Goal: Task Accomplishment & Management: Complete application form

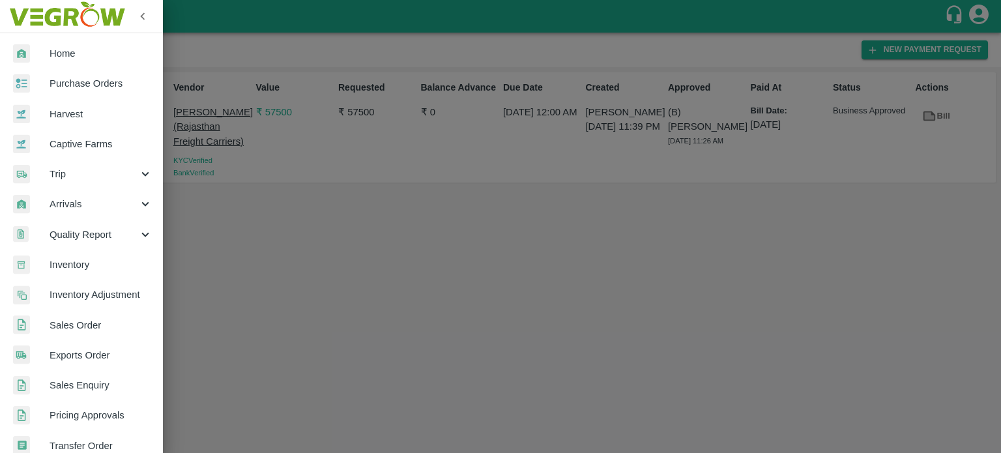
click at [67, 175] on span "Trip" at bounding box center [94, 174] width 89 height 14
click at [87, 203] on span "Fruit Movement" at bounding box center [106, 204] width 93 height 14
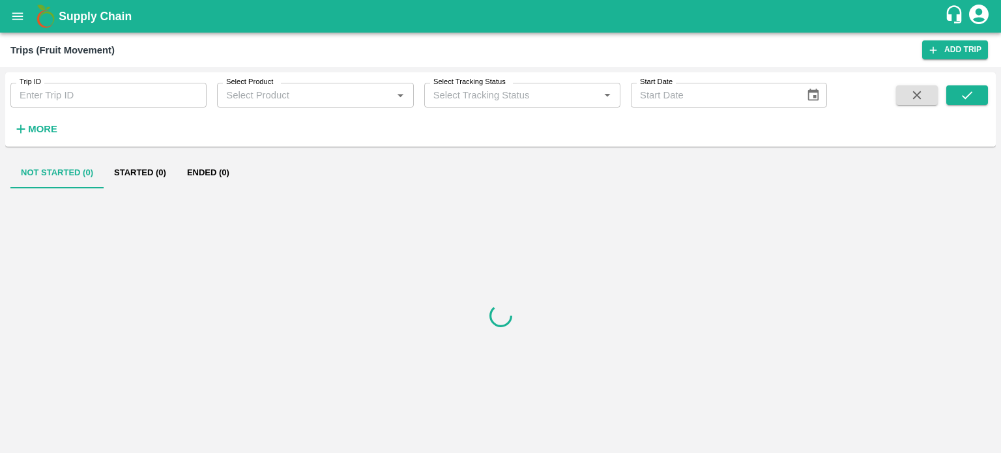
click at [50, 125] on strong "More" at bounding box center [42, 129] width 29 height 10
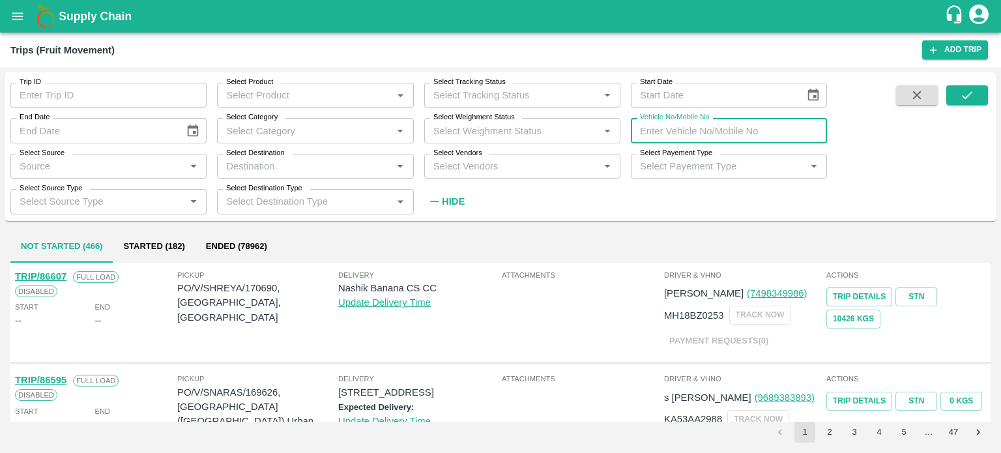
click at [683, 134] on input "Vehicle No/Mobile No" at bounding box center [729, 130] width 196 height 25
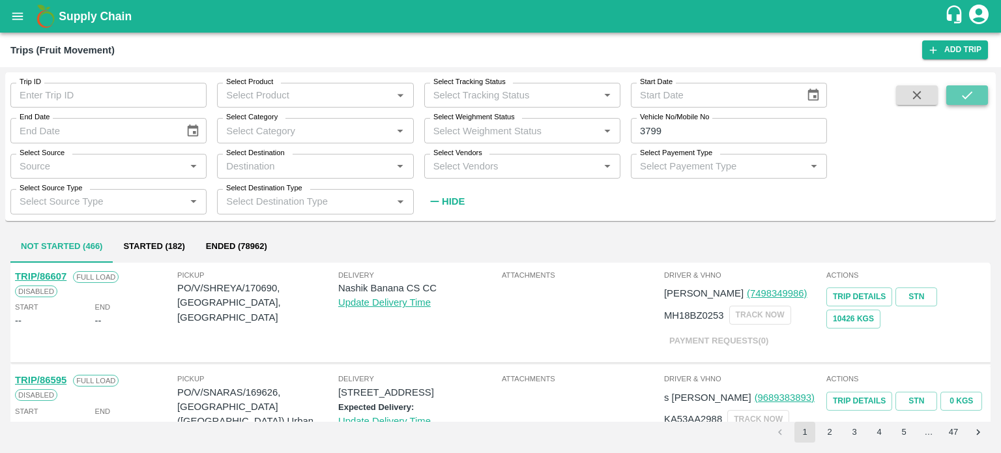
click at [962, 102] on icon "submit" at bounding box center [967, 95] width 14 height 14
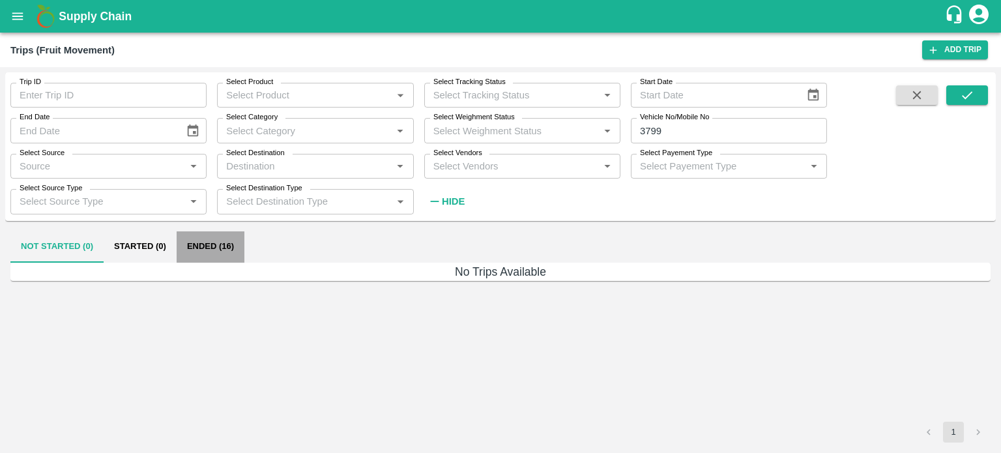
click at [229, 244] on button "Ended (16)" at bounding box center [211, 246] width 68 height 31
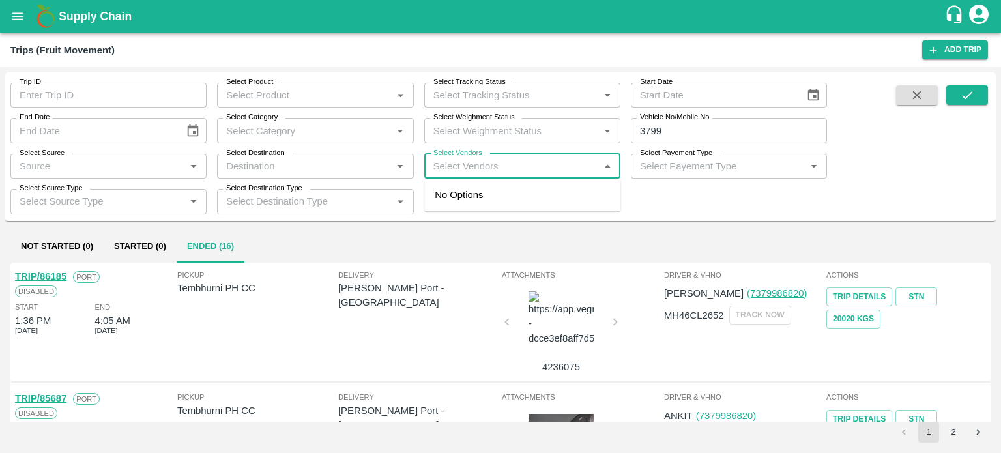
click at [473, 169] on input "Select Vendors" at bounding box center [511, 166] width 167 height 17
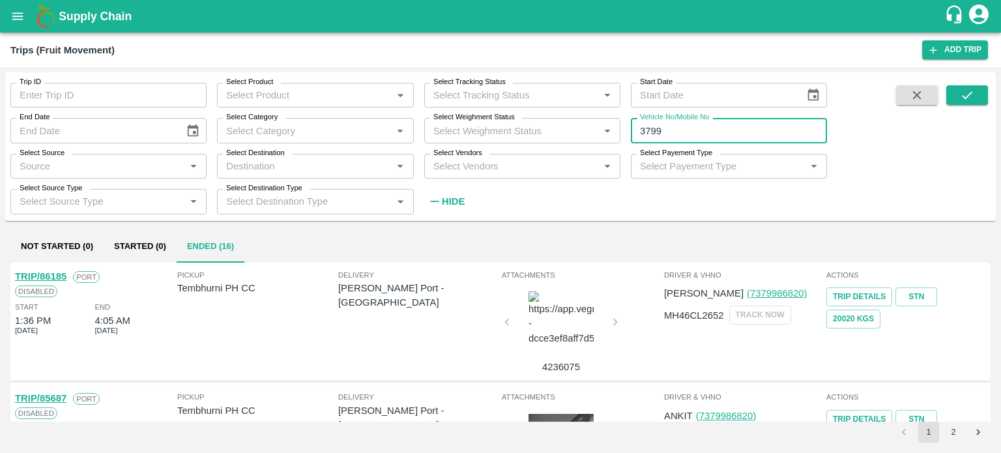
click at [702, 141] on input "3799" at bounding box center [729, 130] width 196 height 25
type input "3"
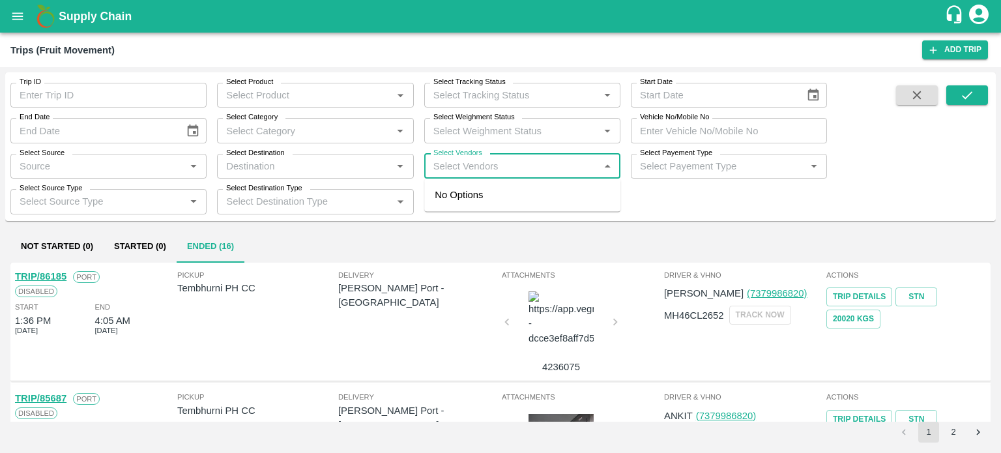
click at [490, 170] on input "Select Vendors" at bounding box center [511, 166] width 167 height 17
type input "hindus"
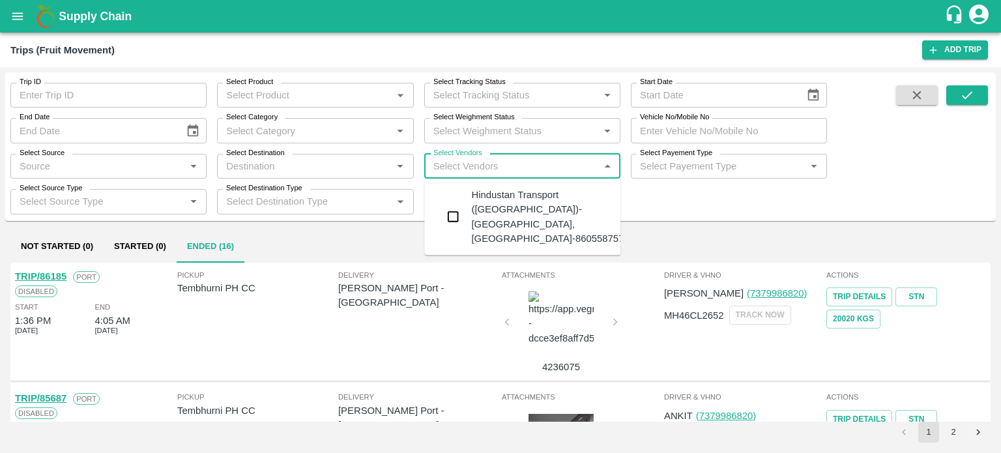
type input "3799"
click at [483, 207] on div "Hindustan Transport (Ahmednagar)-Sarjepura, Ahmednagar-8605587575" at bounding box center [550, 217] width 158 height 58
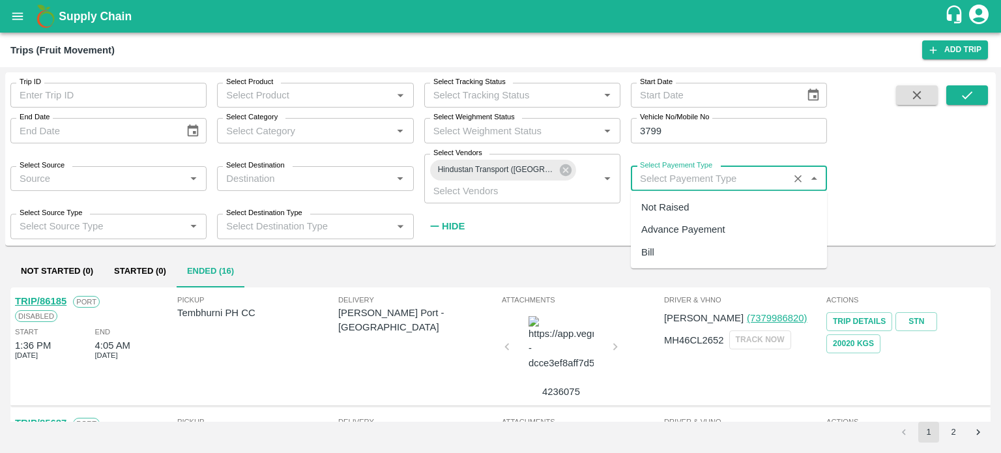
click at [741, 172] on input "Select Payement Type" at bounding box center [710, 178] width 150 height 17
click at [675, 230] on div "Advance Payement" at bounding box center [684, 229] width 84 height 14
type input "Advance Payement"
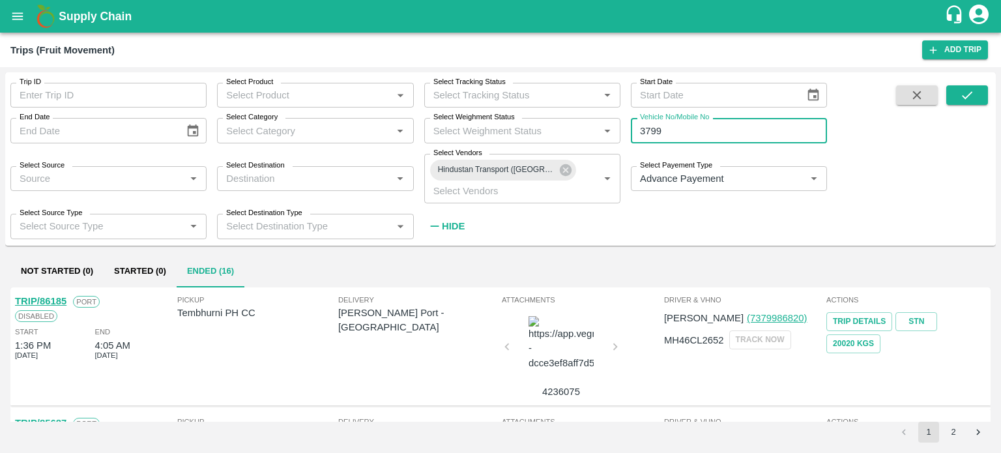
click at [675, 131] on input "3799" at bounding box center [729, 130] width 196 height 25
type input "3"
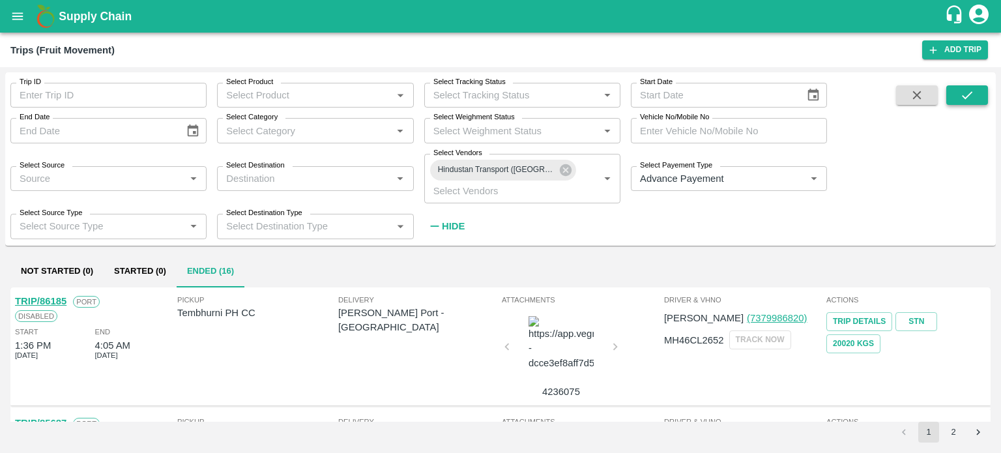
drag, startPoint x: 959, startPoint y: 83, endPoint x: 961, endPoint y: 95, distance: 12.5
click at [961, 95] on div "Trip ID Trip ID Select Product Select Product   * Select Tracking Status Select…" at bounding box center [500, 159] width 991 height 162
click at [961, 95] on icon "submit" at bounding box center [967, 95] width 14 height 14
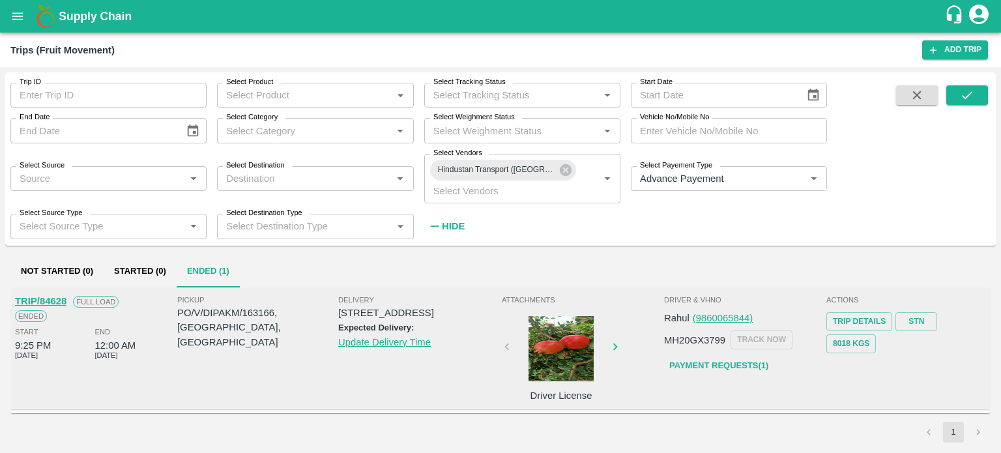
click at [459, 224] on strong "Hide" at bounding box center [453, 226] width 23 height 10
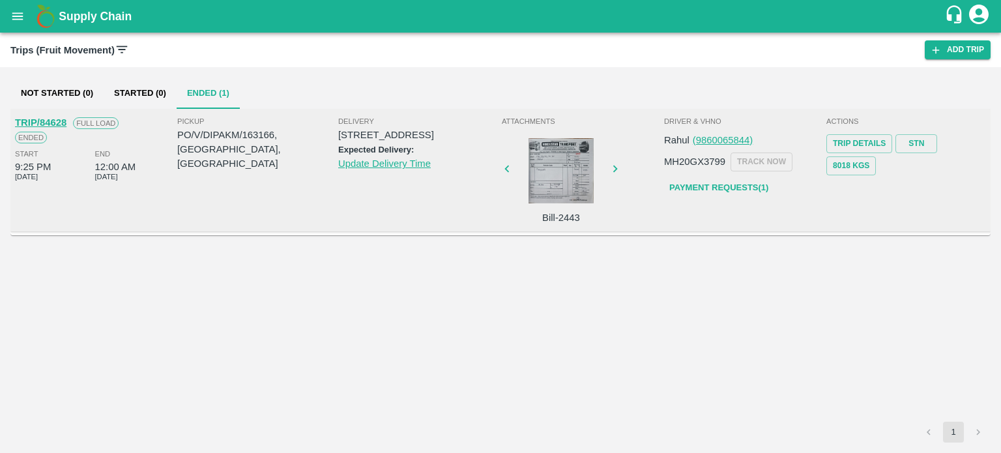
type input "Advance Payement"
click at [762, 188] on link "Payment Requests( 1 )" at bounding box center [719, 188] width 110 height 23
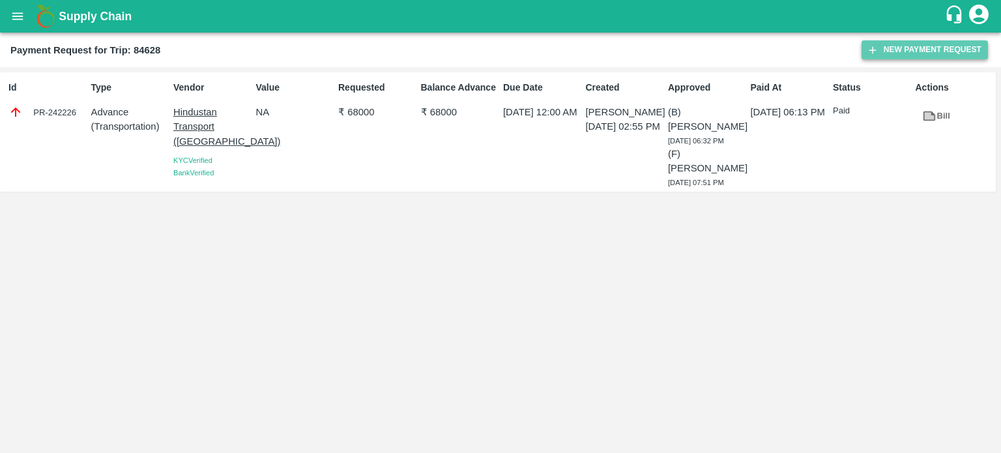
click at [888, 50] on button "New Payment Request" at bounding box center [925, 49] width 126 height 19
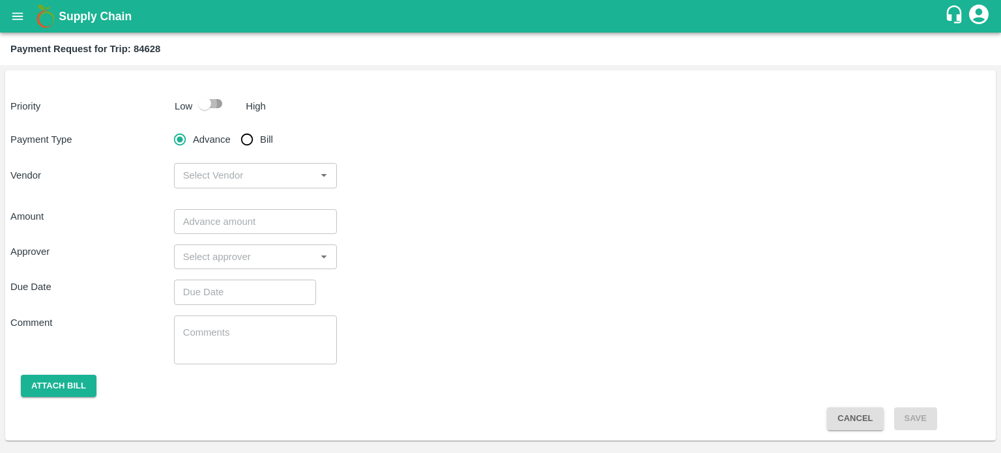
click at [209, 108] on input "checkbox" at bounding box center [205, 103] width 74 height 25
checkbox input "true"
click at [244, 141] on input "Bill" at bounding box center [247, 139] width 26 height 26
radio input "true"
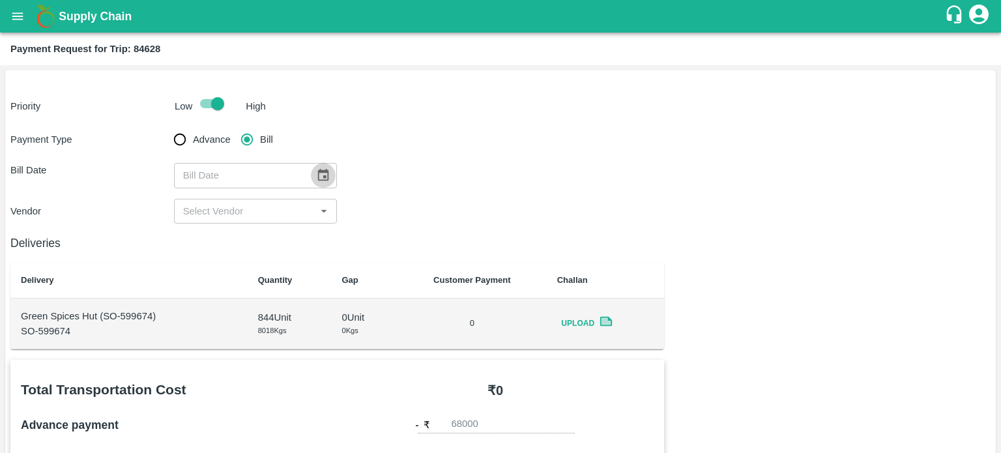
click at [318, 179] on icon "Choose date" at bounding box center [323, 175] width 14 height 14
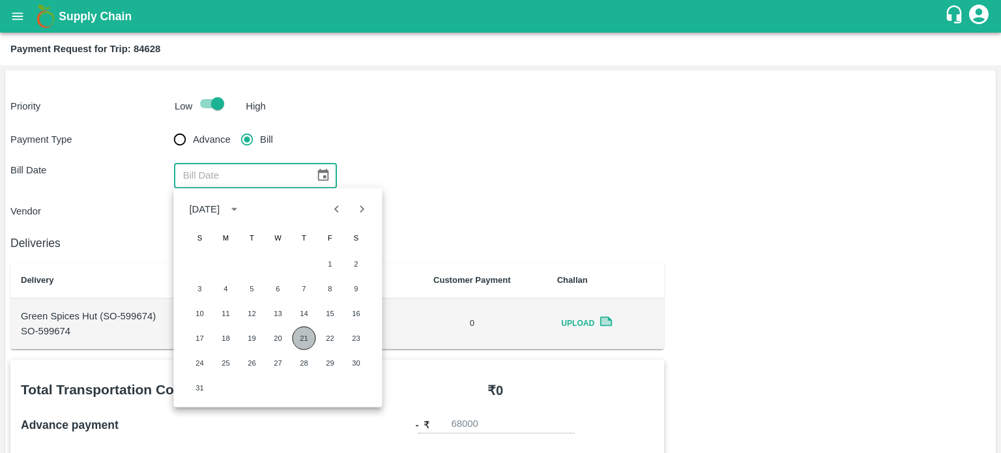
click at [303, 340] on button "21" at bounding box center [303, 338] width 23 height 23
type input "21/08/2025"
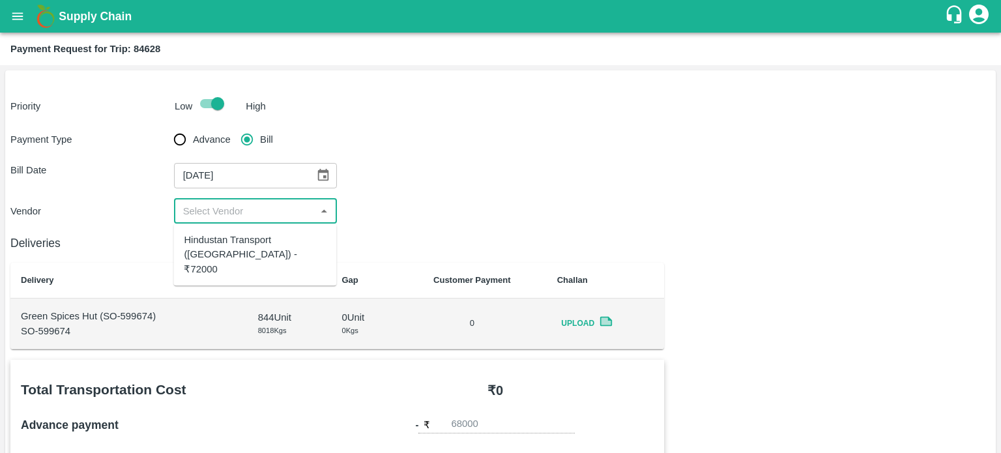
click at [227, 218] on input "input" at bounding box center [245, 211] width 134 height 17
click at [244, 244] on div "Hindustan Transport (Ahmednagar) - ₹72000" at bounding box center [255, 255] width 142 height 44
type input "Hindustan Transport (Ahmednagar) - ₹72000"
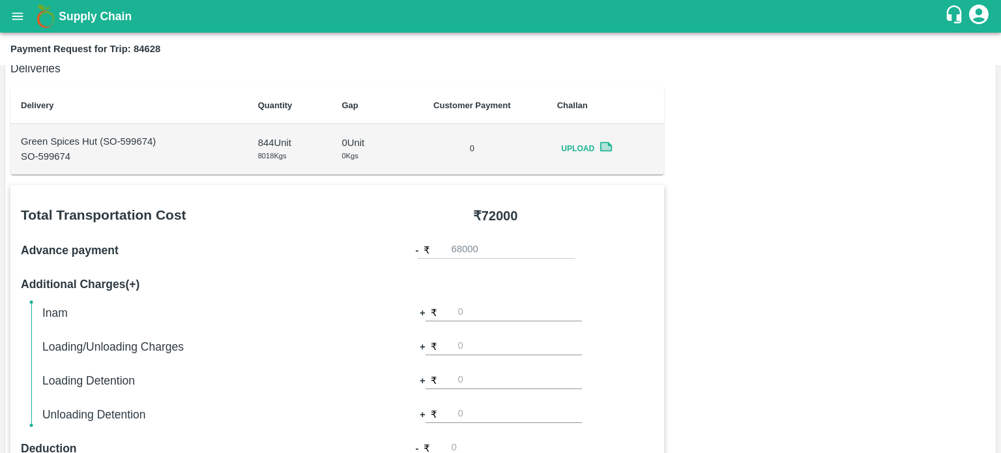
scroll to position [179, 0]
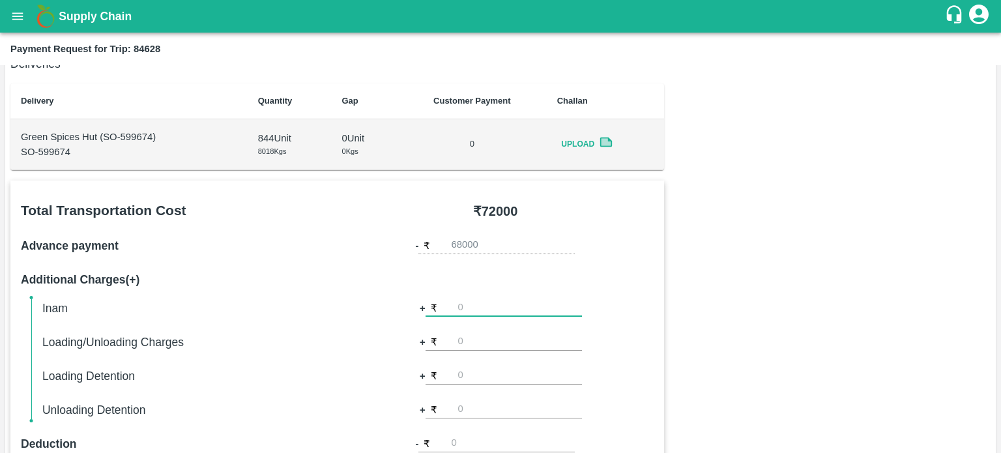
click at [467, 316] on input "number" at bounding box center [520, 308] width 124 height 18
type input "3000"
click at [311, 337] on h6 "Loading/Unloading Charges" at bounding box center [195, 342] width 306 height 18
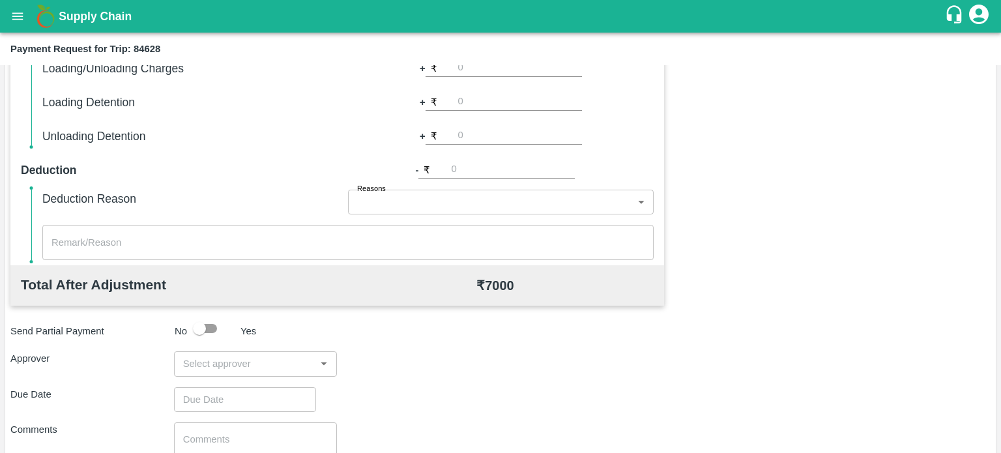
scroll to position [454, 0]
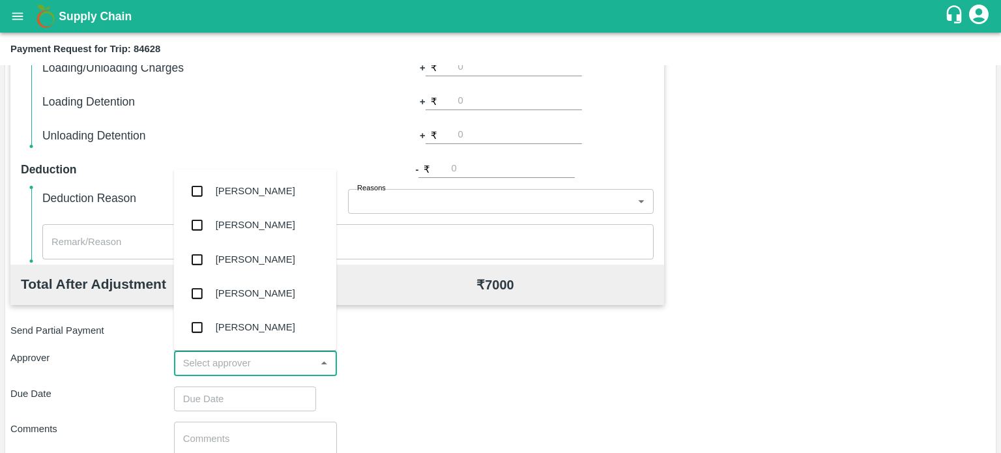
click at [246, 367] on input "input" at bounding box center [245, 363] width 134 height 17
type input "pal"
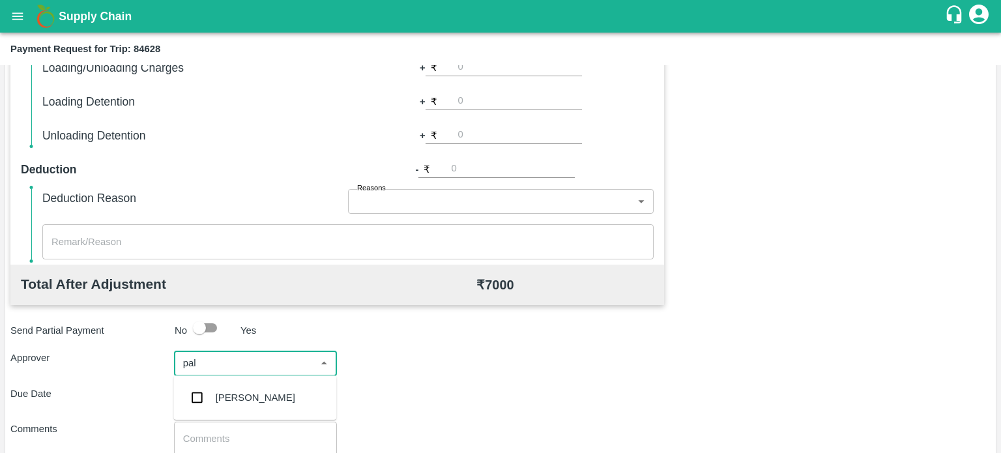
click at [250, 403] on div "[PERSON_NAME]" at bounding box center [256, 398] width 80 height 14
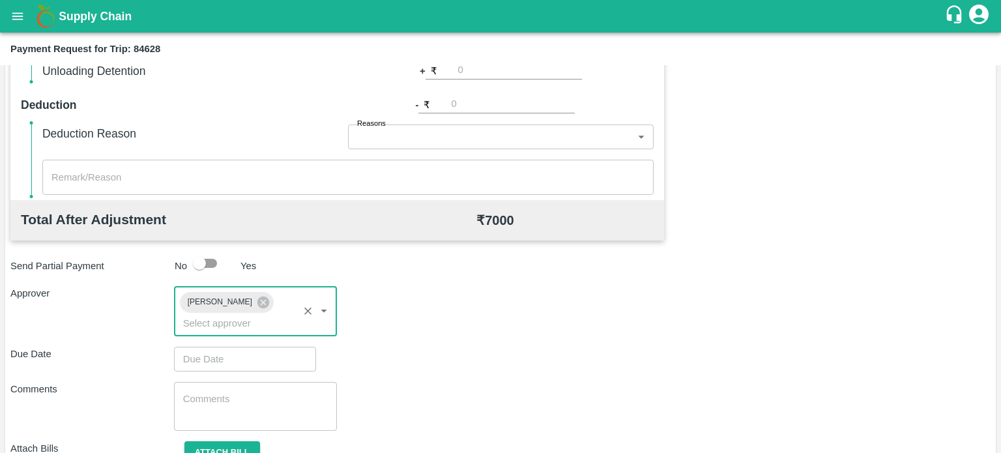
scroll to position [519, 0]
type input "DD/MM/YYYY hh:mm aa"
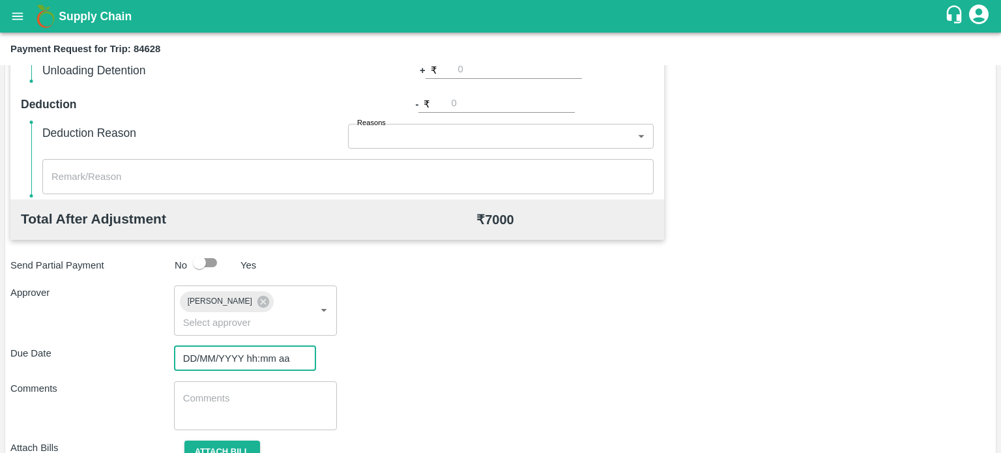
click at [221, 359] on input "DD/MM/YYYY hh:mm aa" at bounding box center [240, 358] width 133 height 25
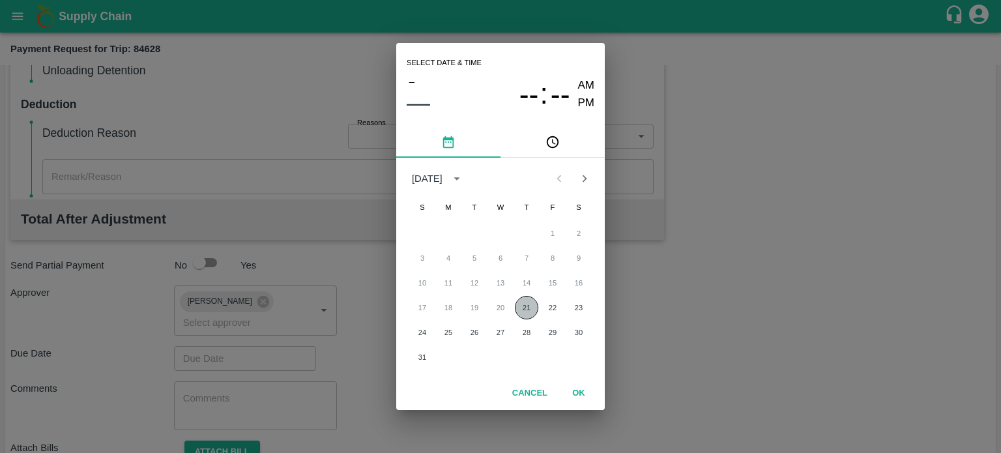
click at [518, 315] on button "21" at bounding box center [526, 307] width 23 height 23
type input "21/08/2025 12:00 AM"
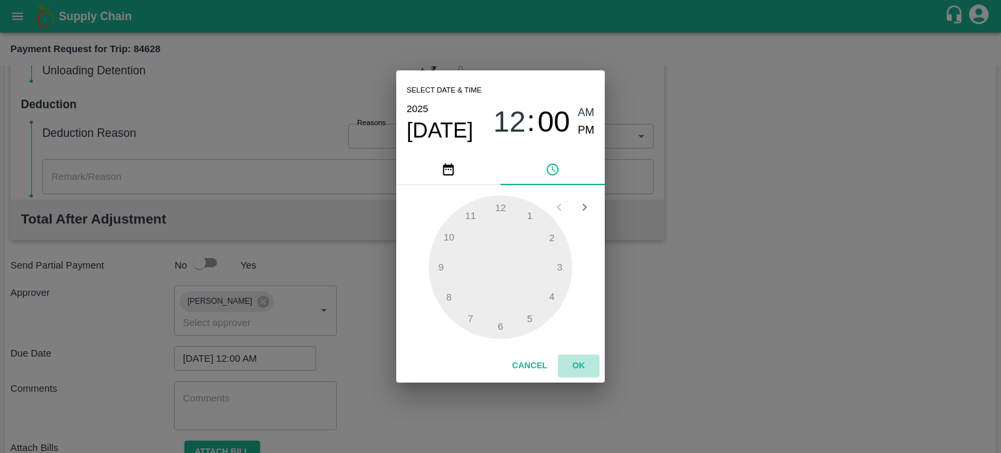
click at [581, 365] on button "OK" at bounding box center [579, 366] width 42 height 23
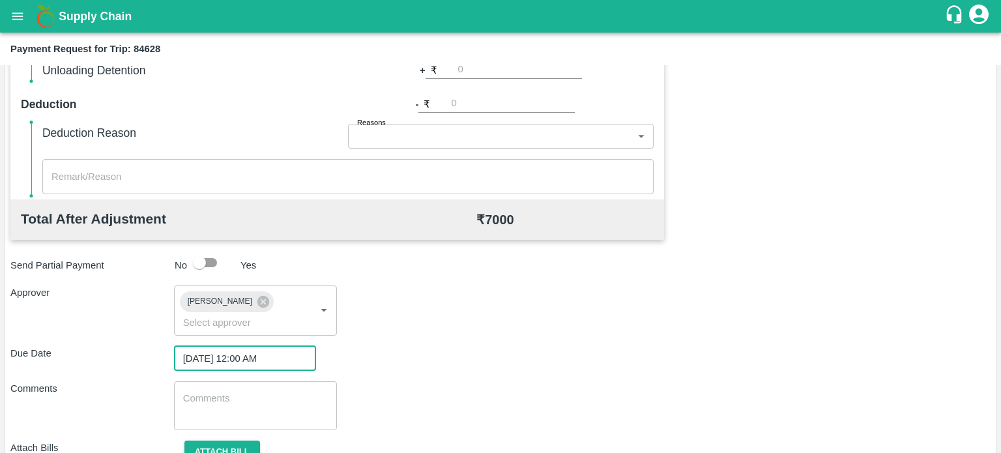
scroll to position [577, 0]
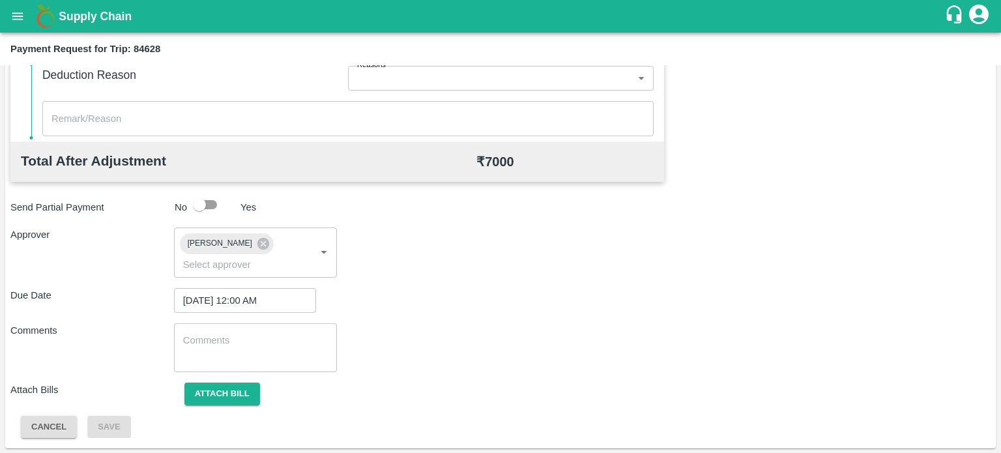
click at [188, 323] on div "x ​" at bounding box center [256, 347] width 164 height 49
type textarea "Inam paid rs. 3000"
click at [244, 393] on button "Attach bill" at bounding box center [223, 394] width 76 height 23
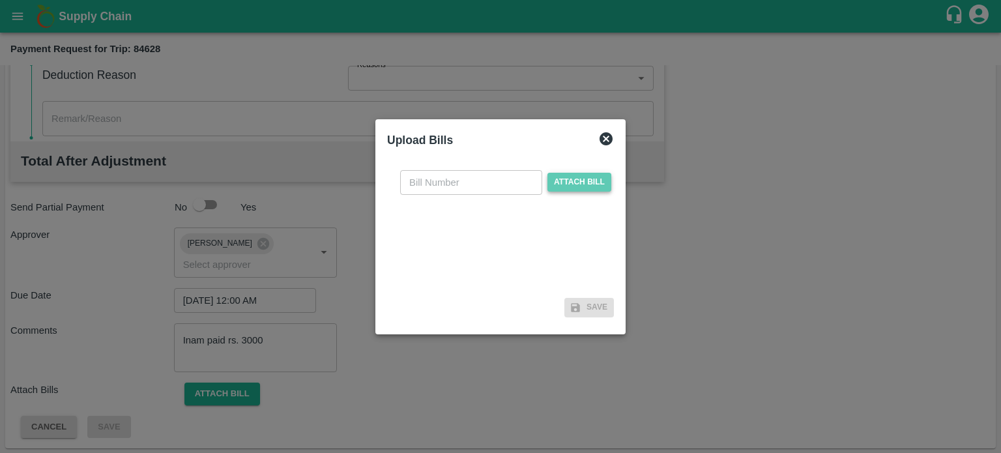
click at [572, 183] on span "Attach bill" at bounding box center [580, 182] width 64 height 19
click at [0, 0] on input "Attach bill" at bounding box center [0, 0] width 0 height 0
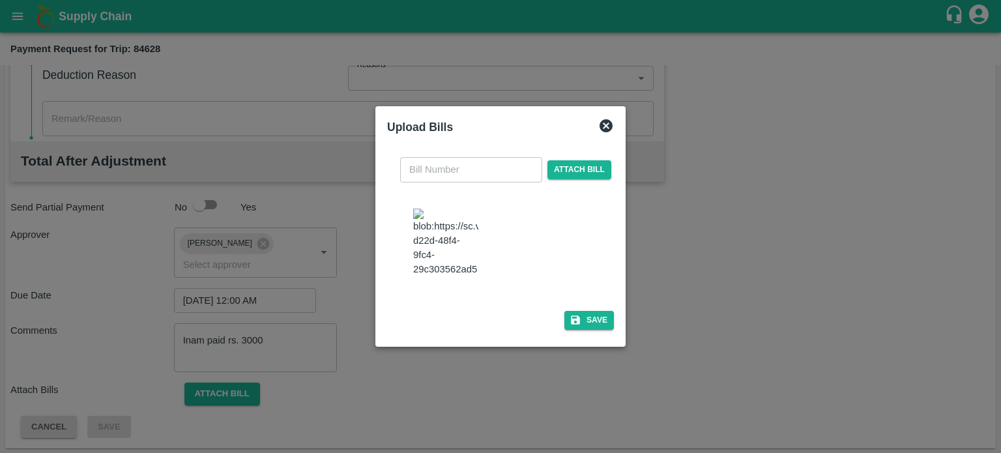
click at [442, 239] on img at bounding box center [445, 243] width 65 height 68
click at [434, 174] on input "text" at bounding box center [471, 169] width 142 height 25
type input "2443"
click at [595, 311] on button "Save" at bounding box center [590, 320] width 50 height 19
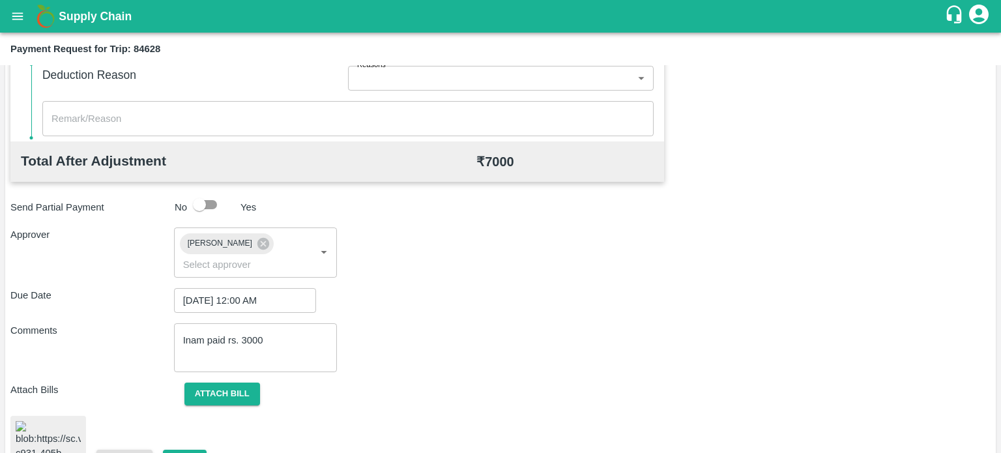
scroll to position [629, 0]
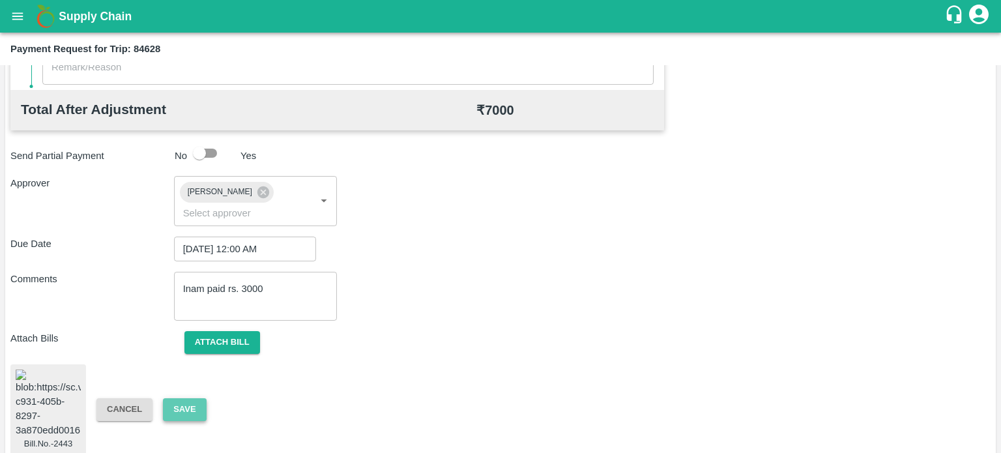
click at [192, 398] on button "Save" at bounding box center [184, 409] width 43 height 23
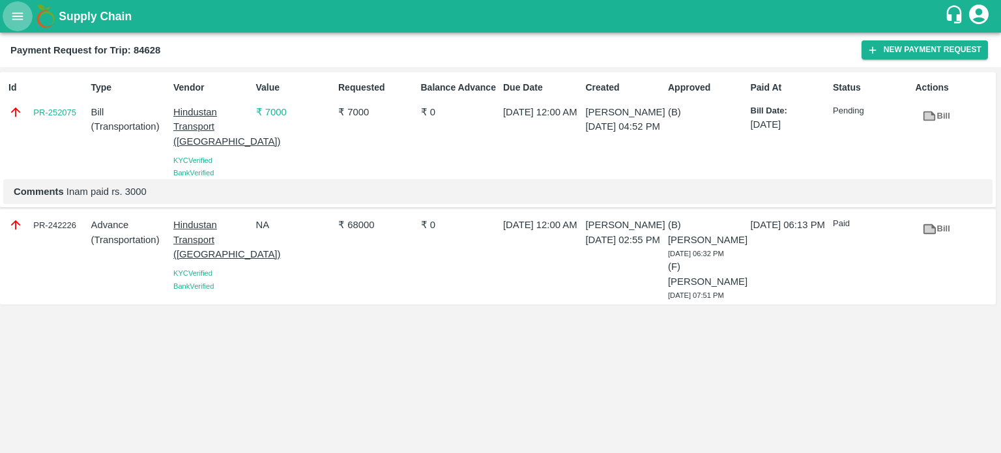
click at [13, 13] on icon "open drawer" at bounding box center [17, 15] width 11 height 7
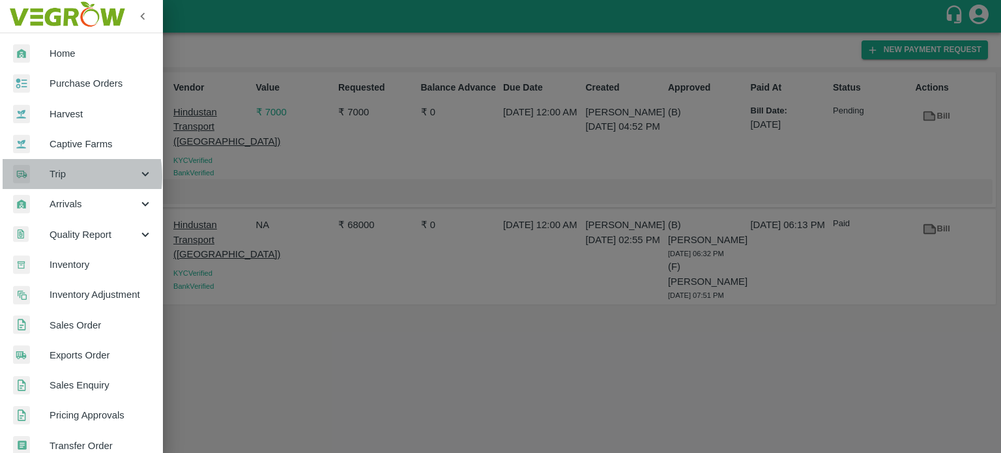
click at [53, 177] on span "Trip" at bounding box center [94, 174] width 89 height 14
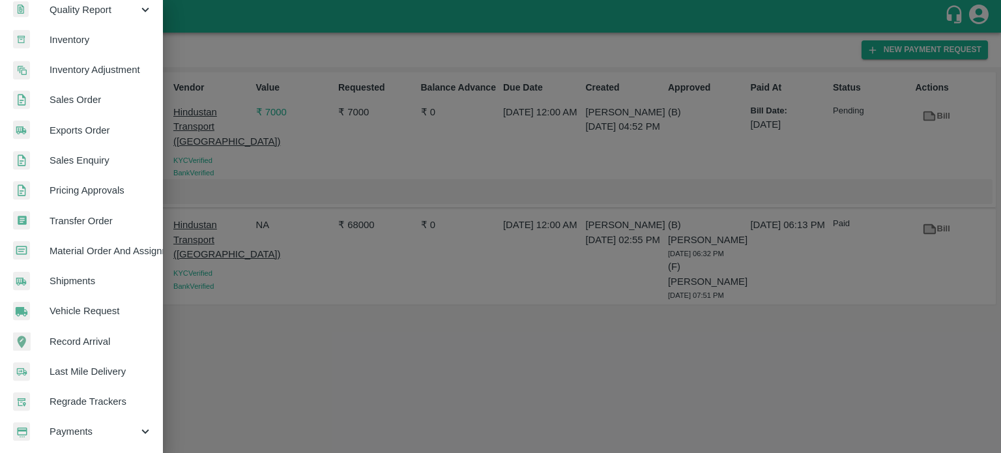
scroll to position [380, 0]
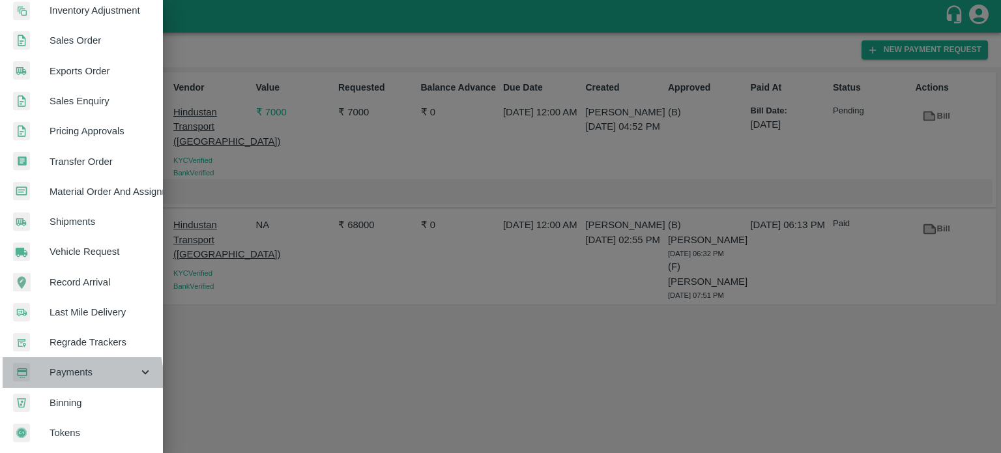
click at [75, 372] on span "Payments" at bounding box center [94, 372] width 89 height 14
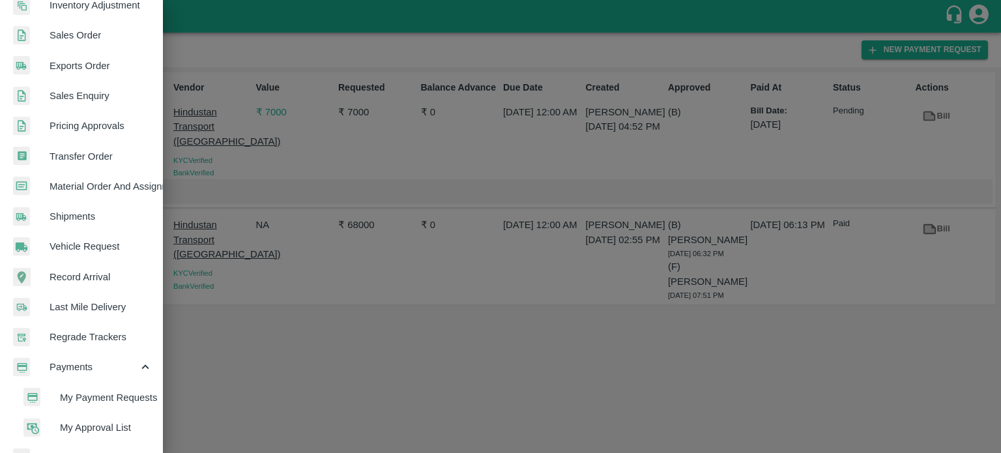
click at [85, 393] on span "My Payment Requests" at bounding box center [106, 398] width 93 height 14
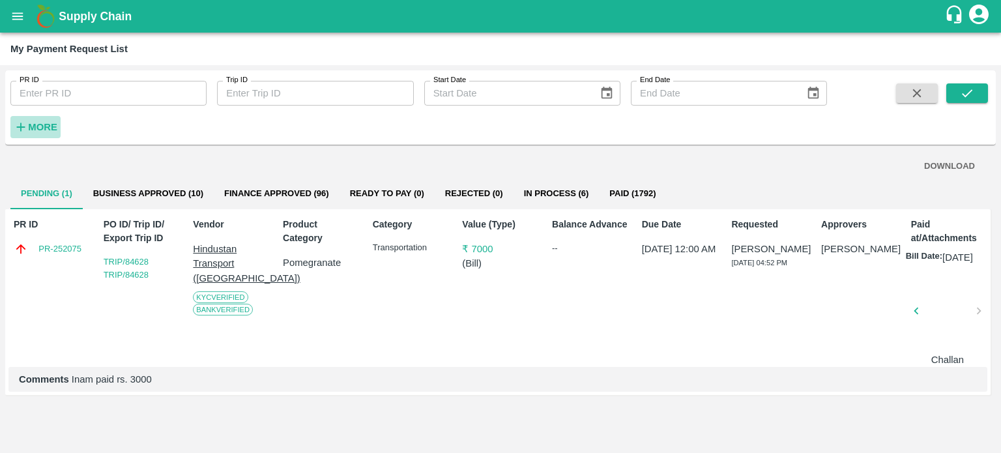
click at [55, 127] on strong "More" at bounding box center [42, 127] width 29 height 10
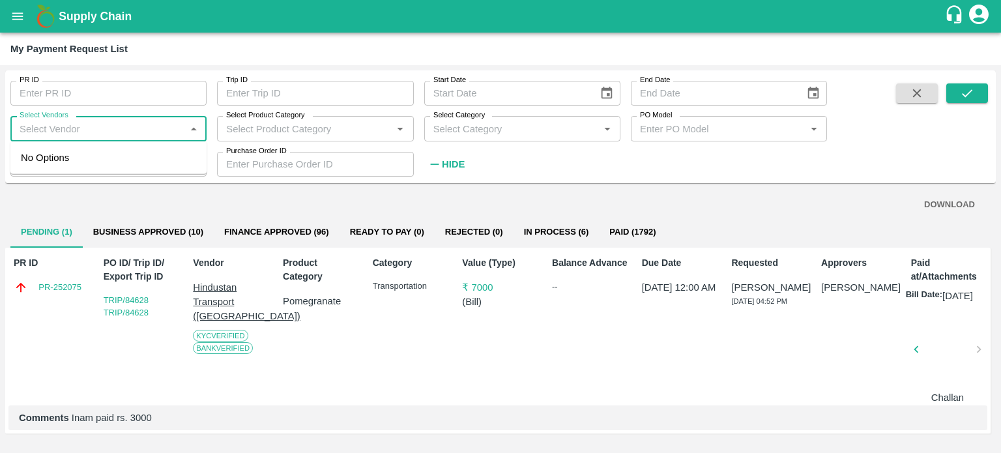
click at [102, 127] on input "Select Vendors" at bounding box center [97, 128] width 167 height 17
click at [127, 128] on input "Select Vendors" at bounding box center [97, 128] width 167 height 17
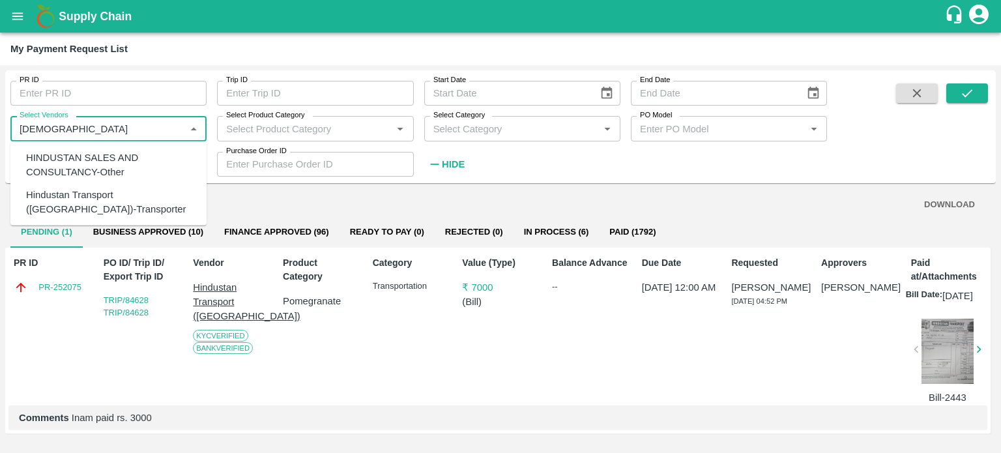
click at [79, 198] on div "Hindustan Transport (Ahmednagar)-Transporter" at bounding box center [111, 201] width 170 height 29
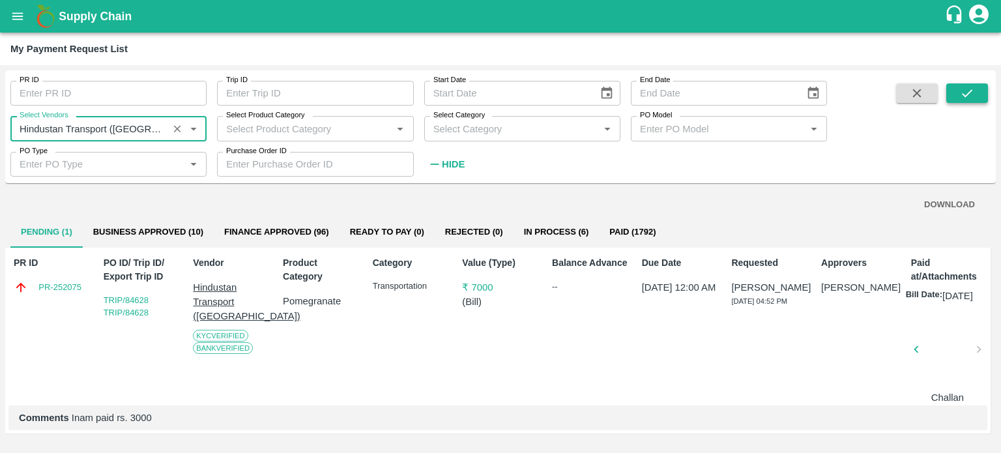
type input "Hindustan Transport (Ahmednagar)-Transporter"
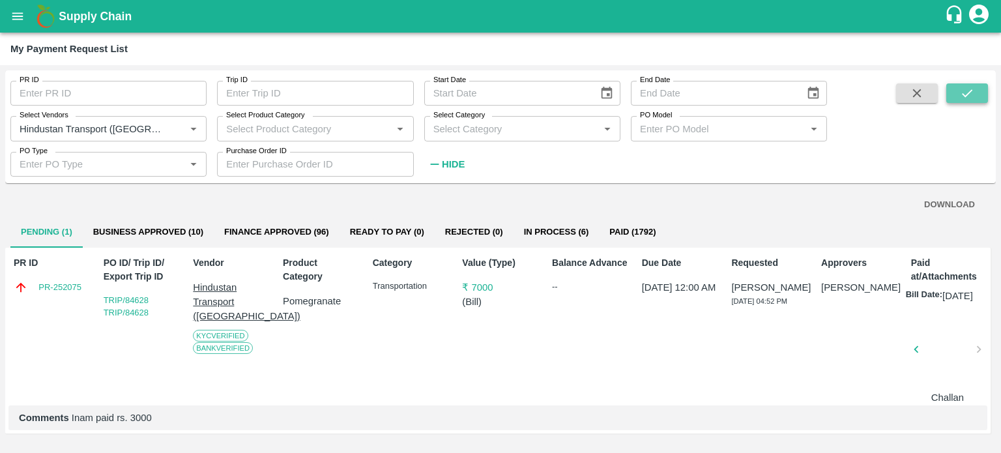
click at [970, 91] on icon "submit" at bounding box center [967, 93] width 14 height 14
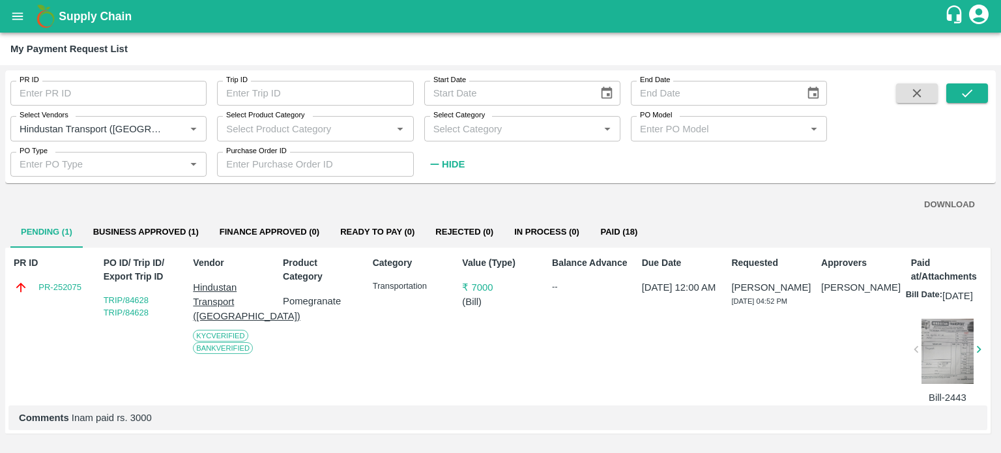
scroll to position [16, 0]
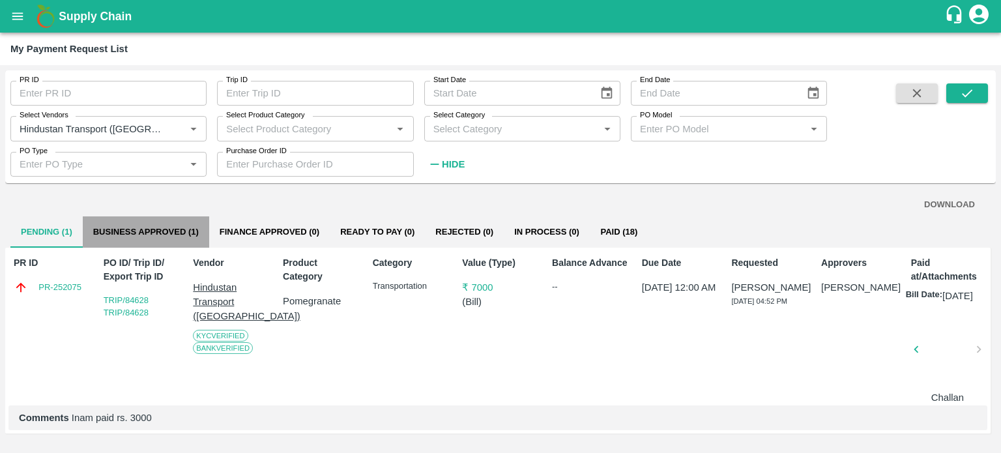
click at [147, 216] on button "Business Approved (1)" at bounding box center [146, 231] width 126 height 31
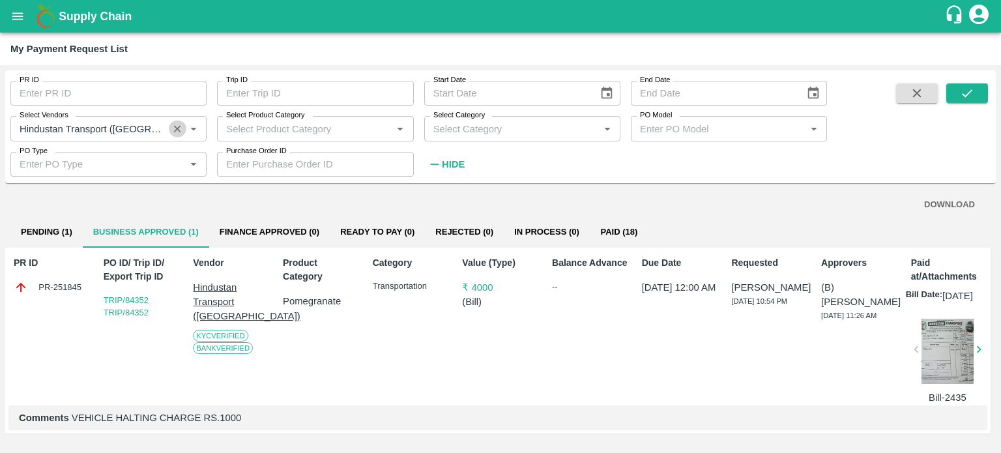
click at [176, 134] on icon "Clear" at bounding box center [177, 129] width 12 height 12
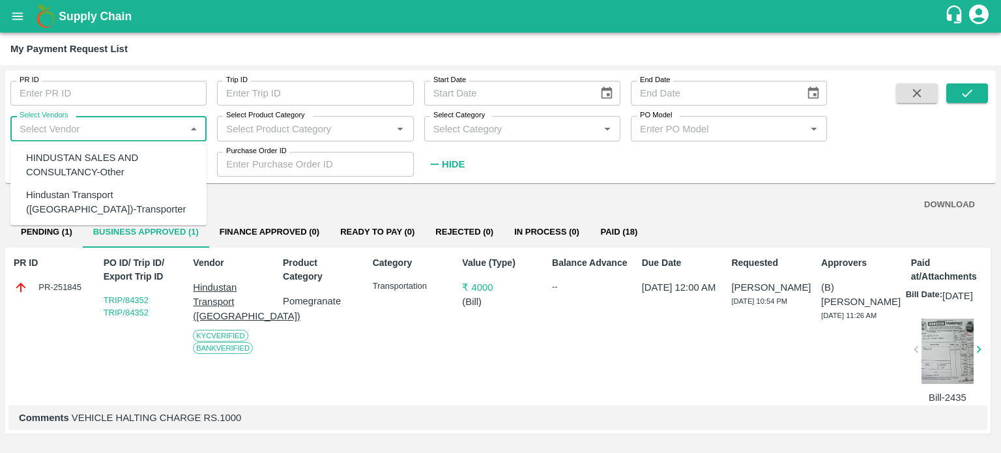
click at [91, 128] on input "Select Vendors" at bounding box center [97, 128] width 167 height 17
click at [29, 22] on button "open drawer" at bounding box center [18, 16] width 30 height 30
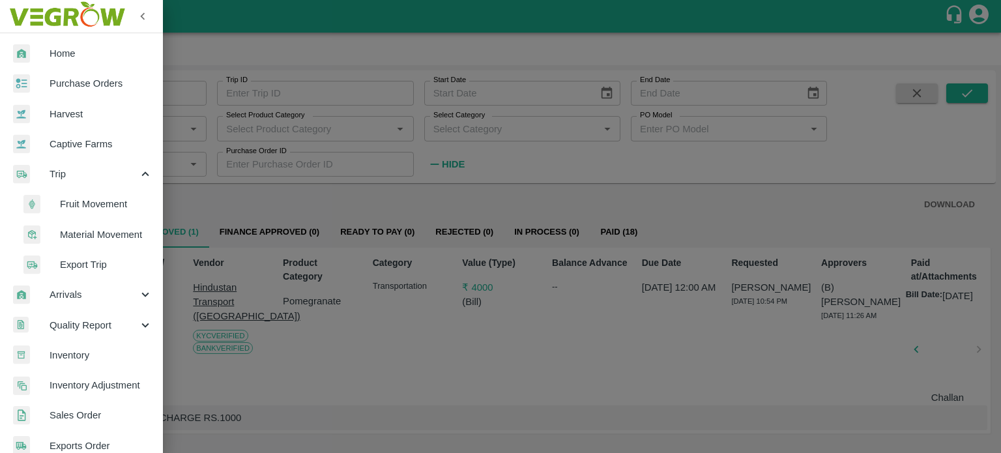
click at [81, 207] on span "Fruit Movement" at bounding box center [106, 204] width 93 height 14
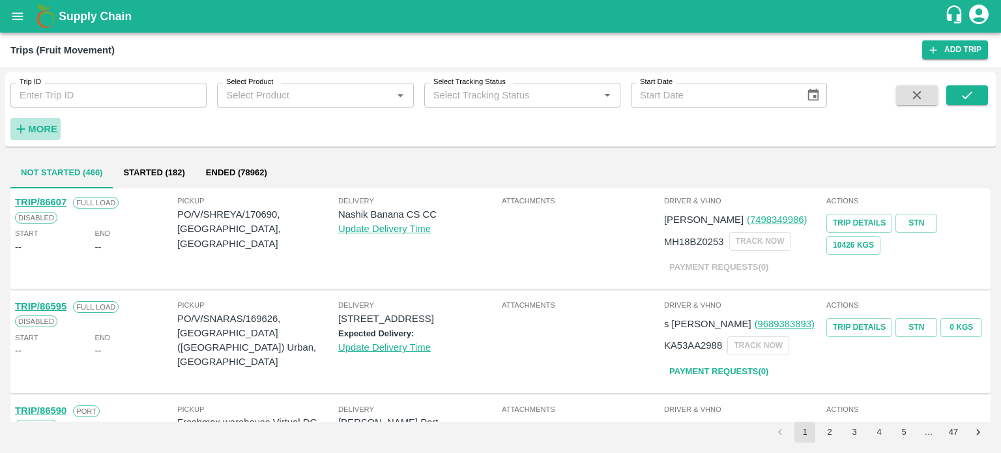
click at [38, 122] on h6 "More" at bounding box center [42, 129] width 29 height 17
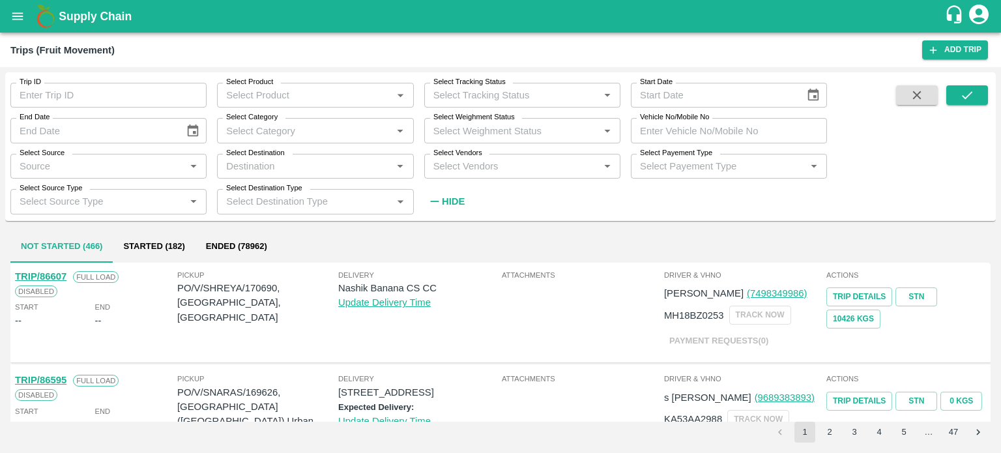
click at [495, 155] on div "Select Vendors   *" at bounding box center [522, 166] width 196 height 25
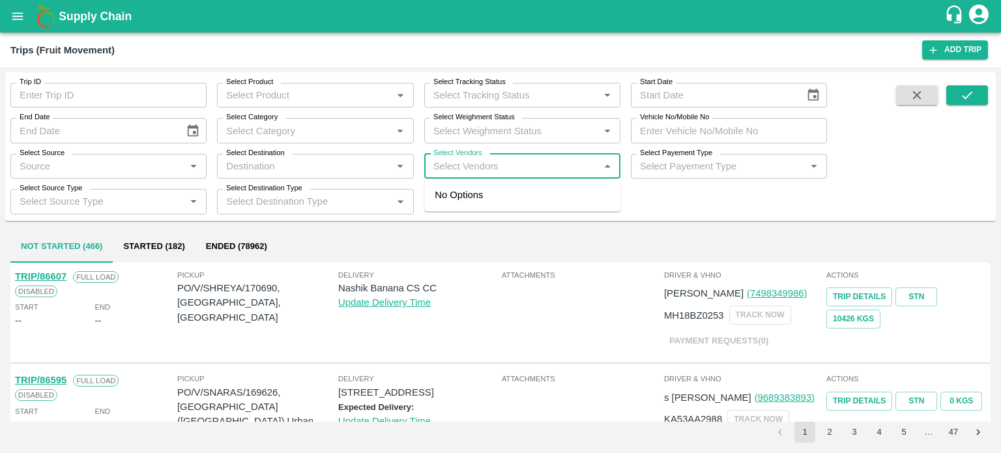
click at [495, 155] on div "Select Vendors   *" at bounding box center [522, 166] width 196 height 25
click at [497, 166] on input "Select Vendors" at bounding box center [511, 166] width 167 height 17
type input "hindus"
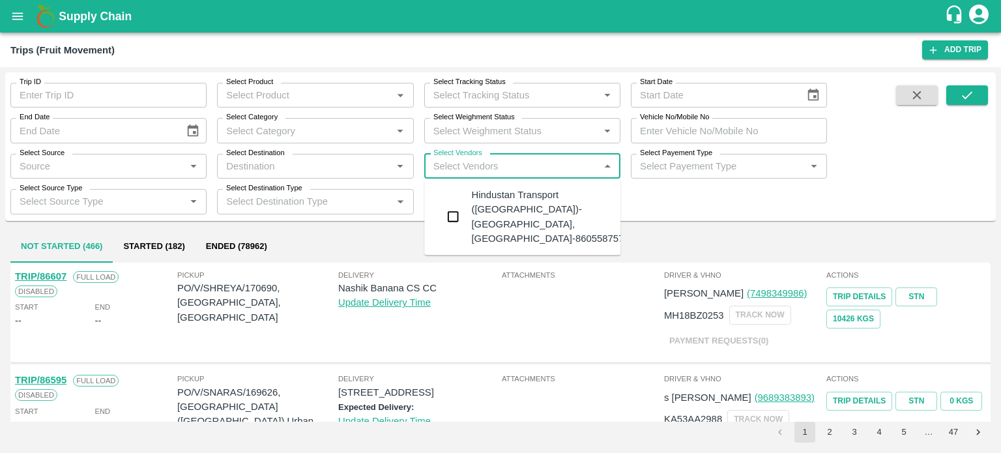
click at [494, 217] on div "Hindustan Transport (Ahmednagar)-Sarjepura, Ahmednagar-8605587575" at bounding box center [550, 217] width 158 height 58
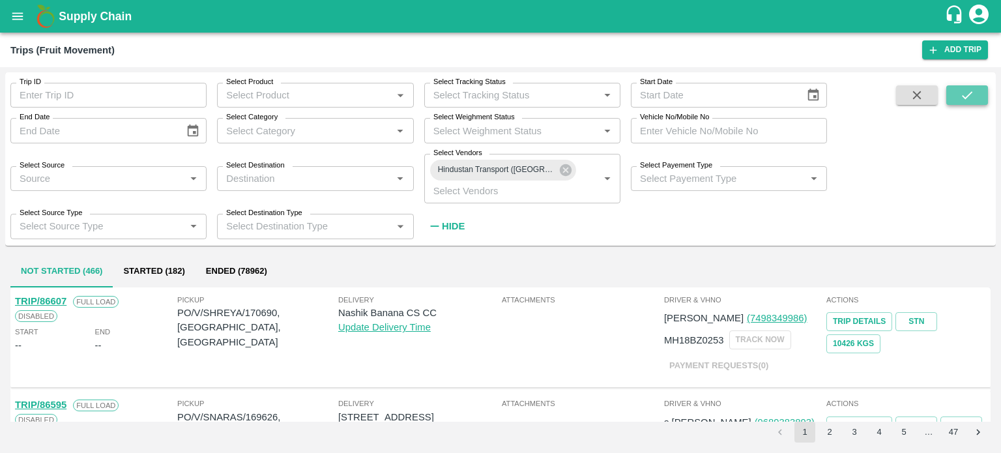
click at [964, 96] on icon "submit" at bounding box center [967, 95] width 10 height 8
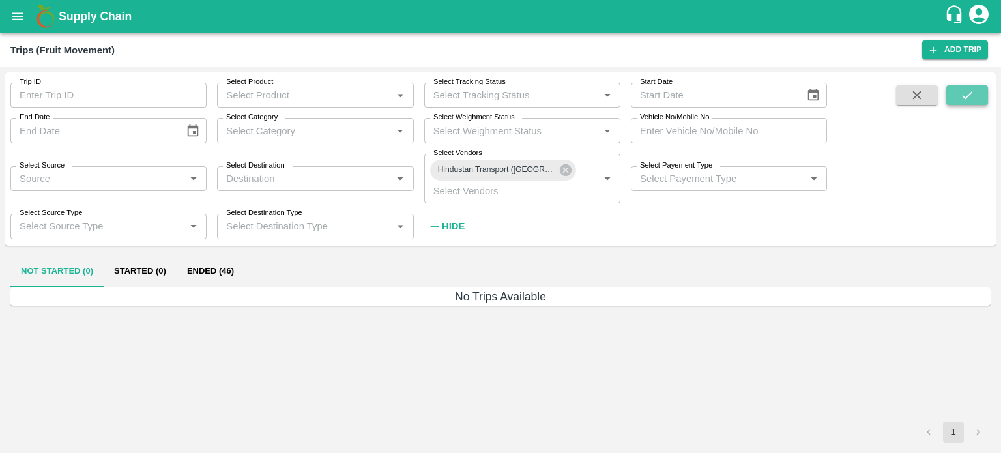
click at [973, 98] on icon "submit" at bounding box center [967, 95] width 14 height 14
click at [454, 221] on strong "Hide" at bounding box center [453, 226] width 23 height 10
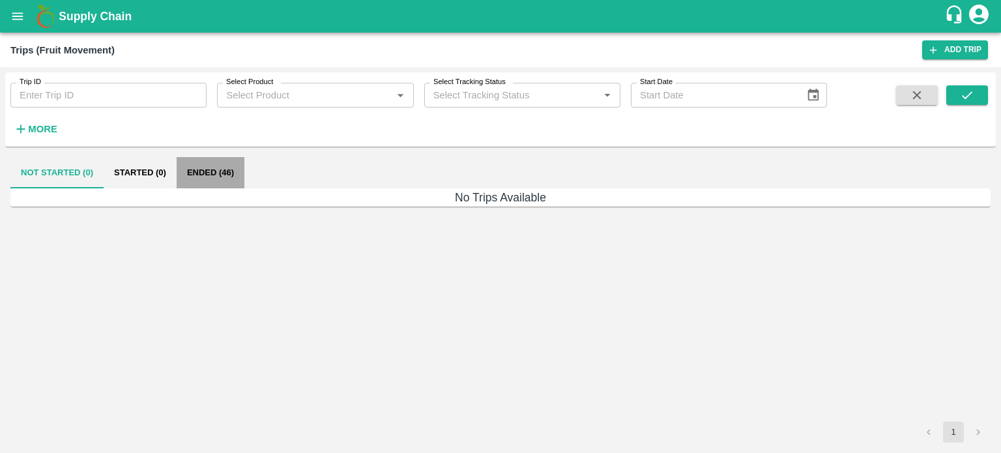
click at [225, 182] on button "Ended (46)" at bounding box center [211, 172] width 68 height 31
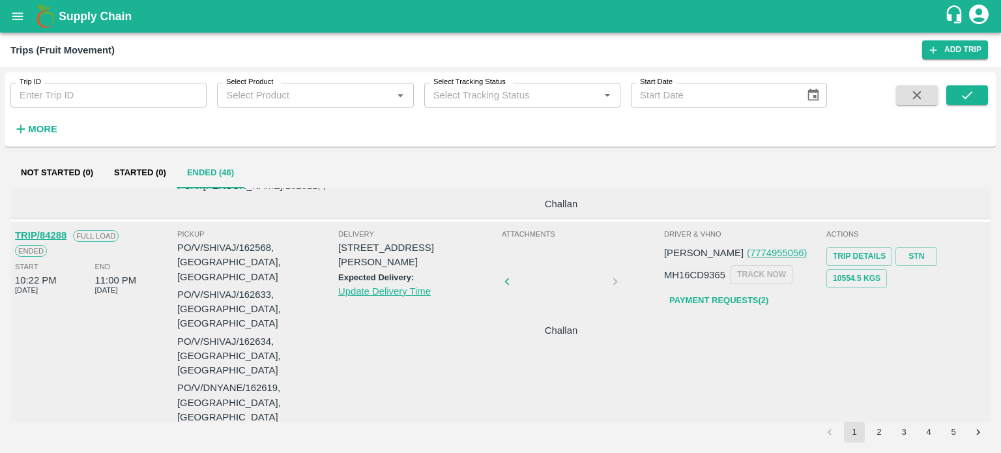
scroll to position [1051, 0]
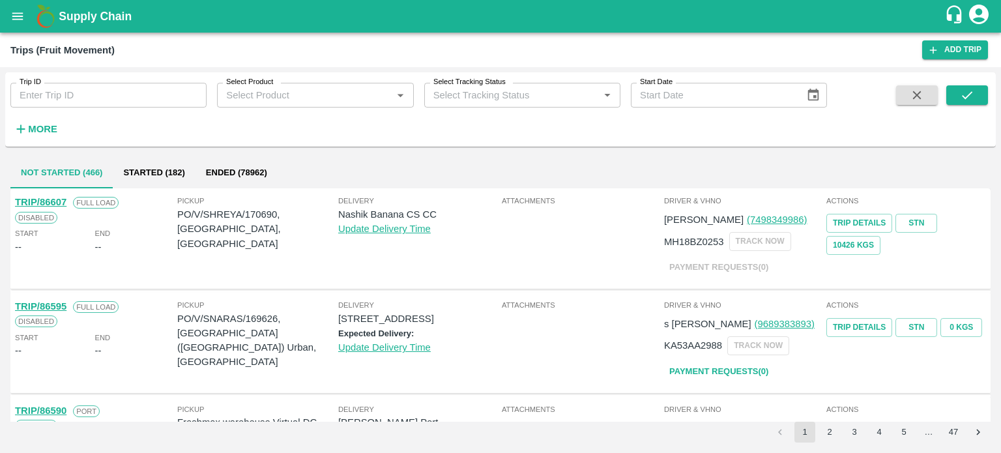
click at [65, 138] on div "Trip ID Trip ID Select Product Select Product   * Select Tracking Status Select…" at bounding box center [413, 106] width 827 height 68
click at [50, 134] on strong "More" at bounding box center [42, 129] width 29 height 10
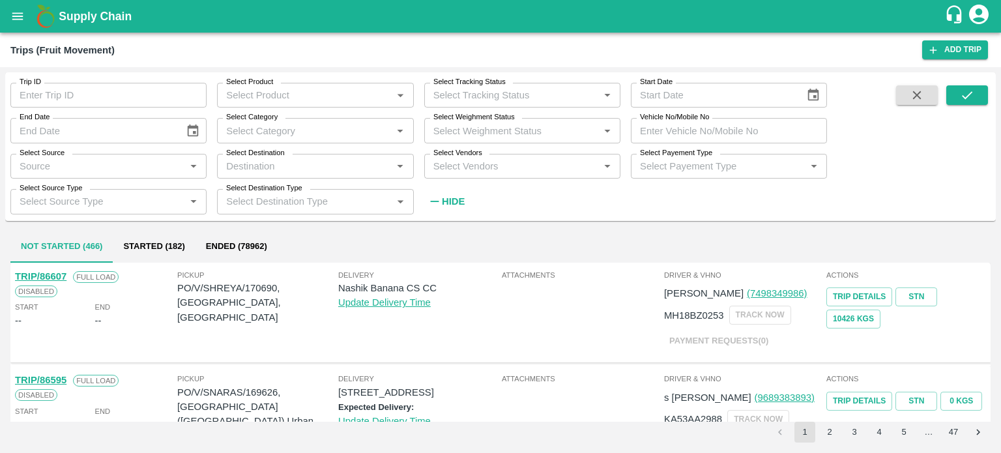
click at [464, 165] on input "Select Vendors" at bounding box center [511, 166] width 167 height 17
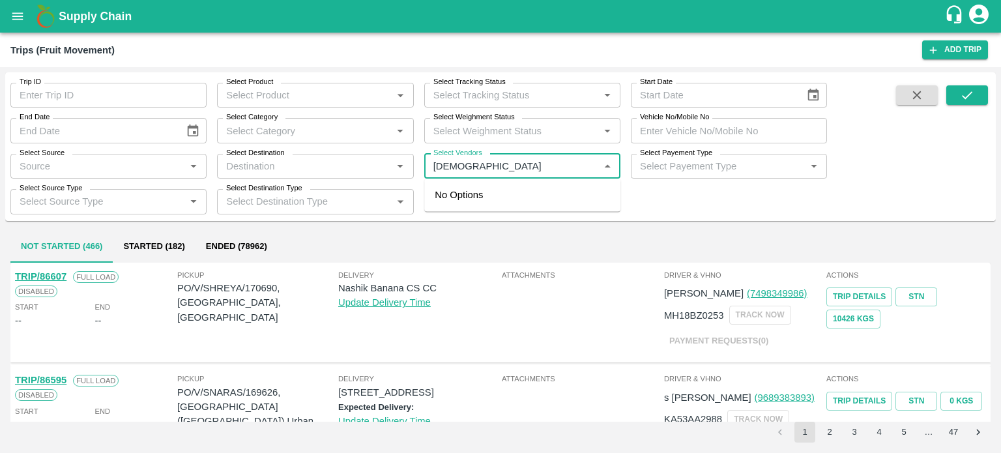
type input "hindus"
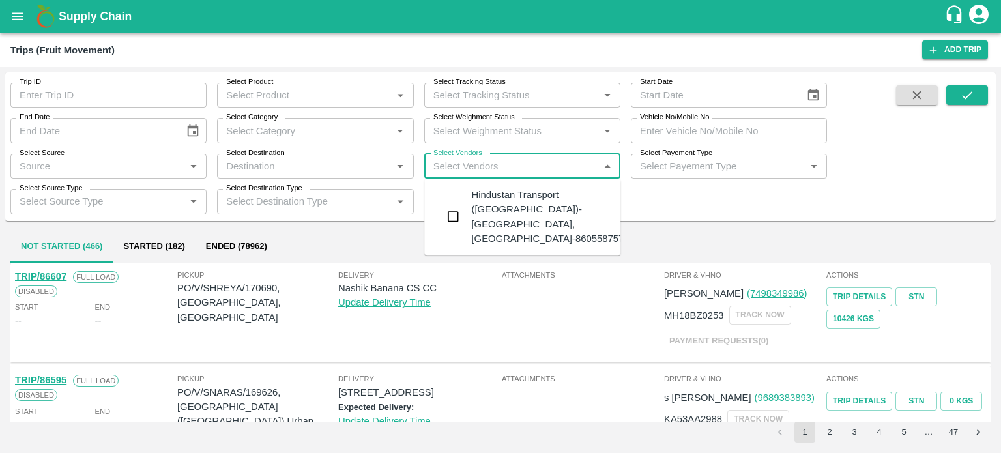
click at [497, 211] on div "Hindustan Transport (Ahmednagar)-Sarjepura, Ahmednagar-8605587575" at bounding box center [550, 217] width 158 height 58
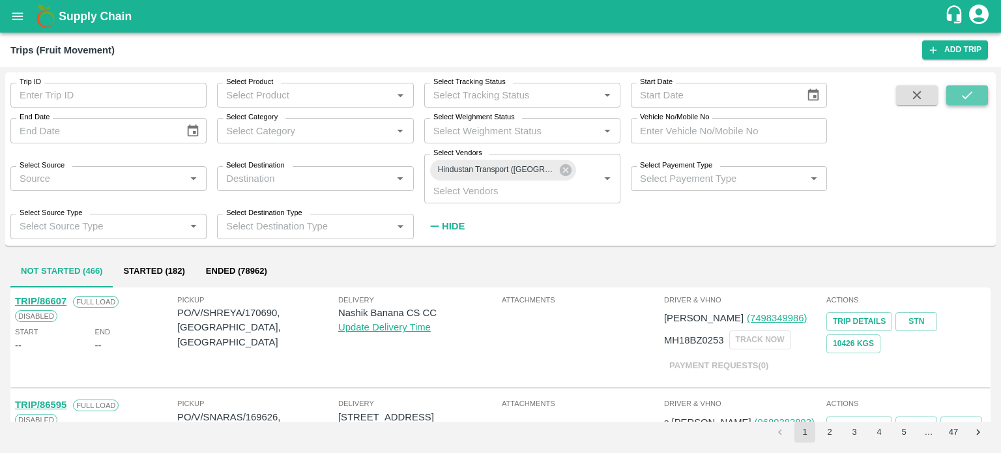
click at [956, 93] on button "submit" at bounding box center [968, 95] width 42 height 20
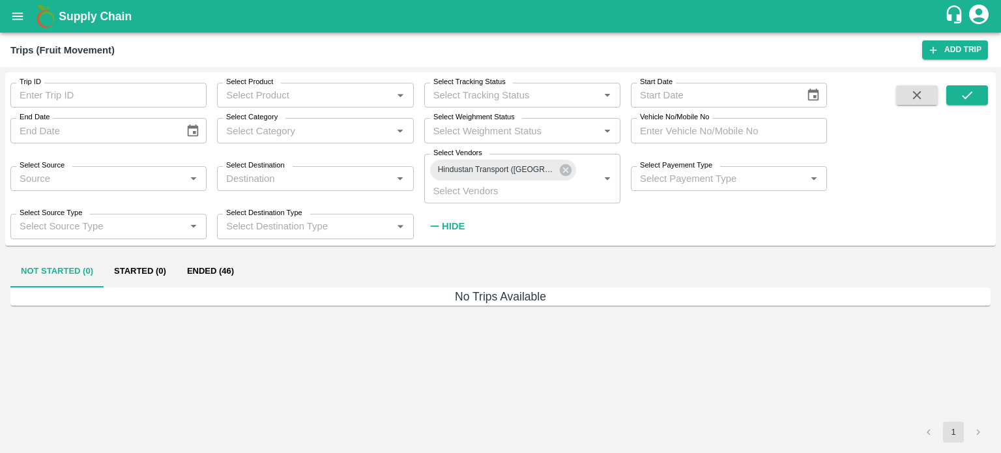
click at [222, 274] on button "Ended (46)" at bounding box center [211, 271] width 68 height 31
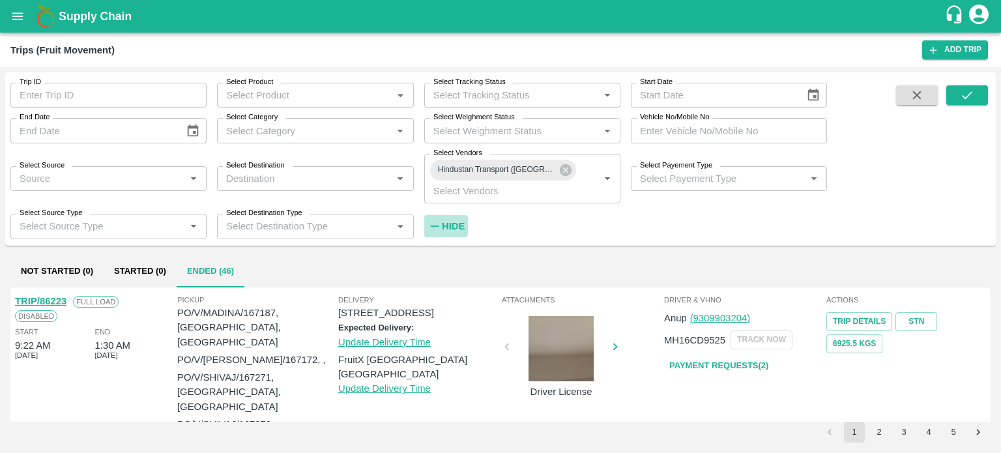
click at [454, 226] on strong "Hide" at bounding box center [453, 226] width 23 height 10
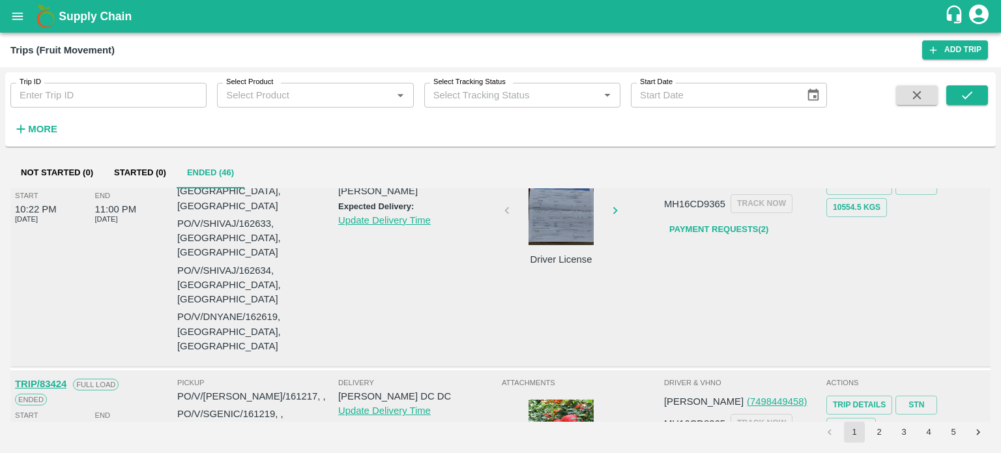
scroll to position [1139, 0]
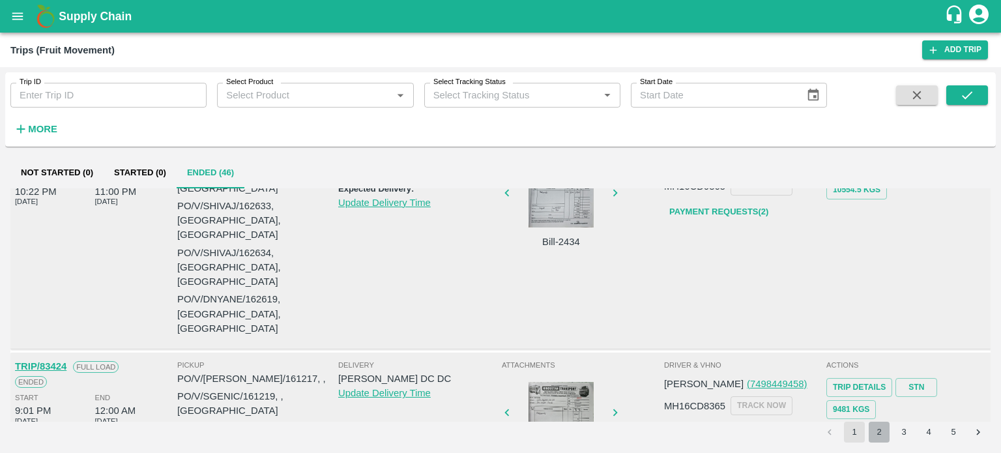
click at [882, 435] on button "2" at bounding box center [879, 432] width 21 height 21
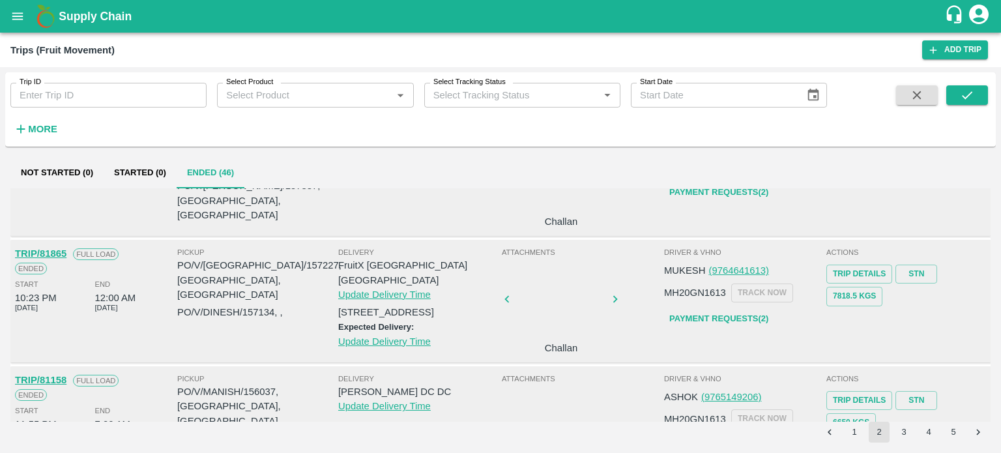
scroll to position [222, 0]
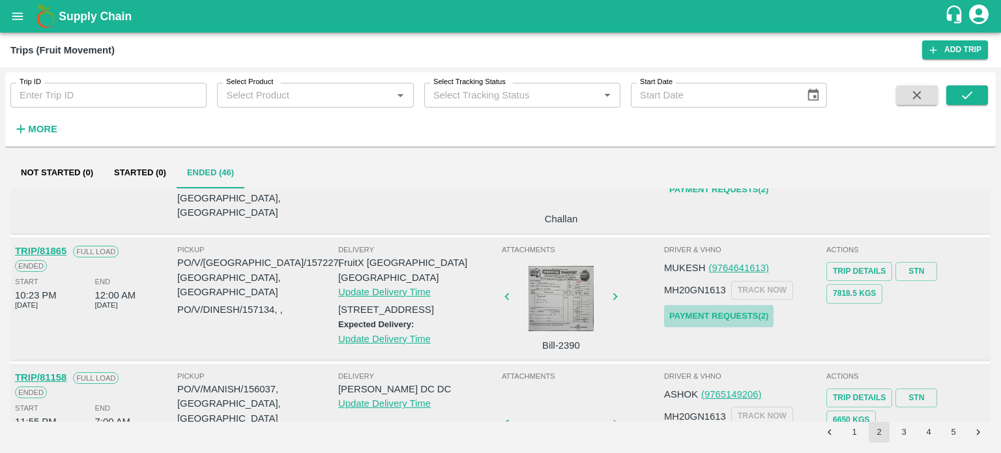
click at [713, 305] on link "Payment Requests( 2 )" at bounding box center [719, 316] width 110 height 23
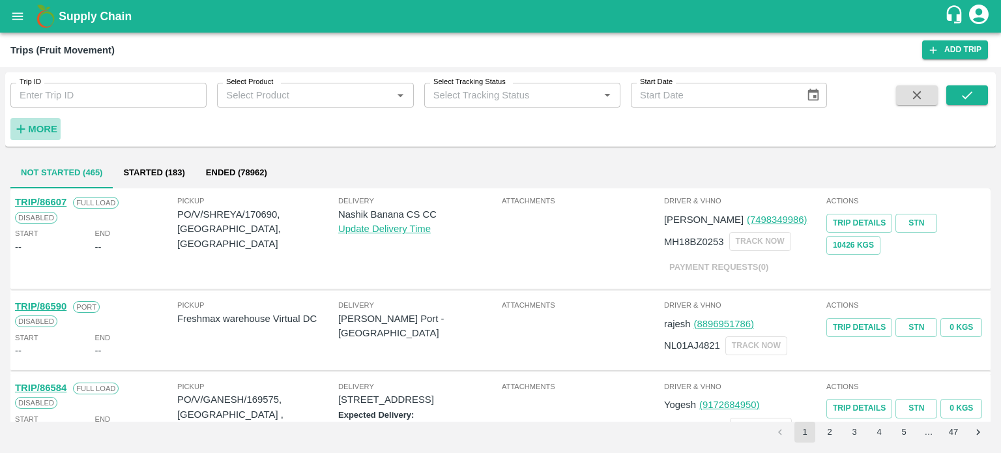
click at [38, 125] on strong "More" at bounding box center [42, 129] width 29 height 10
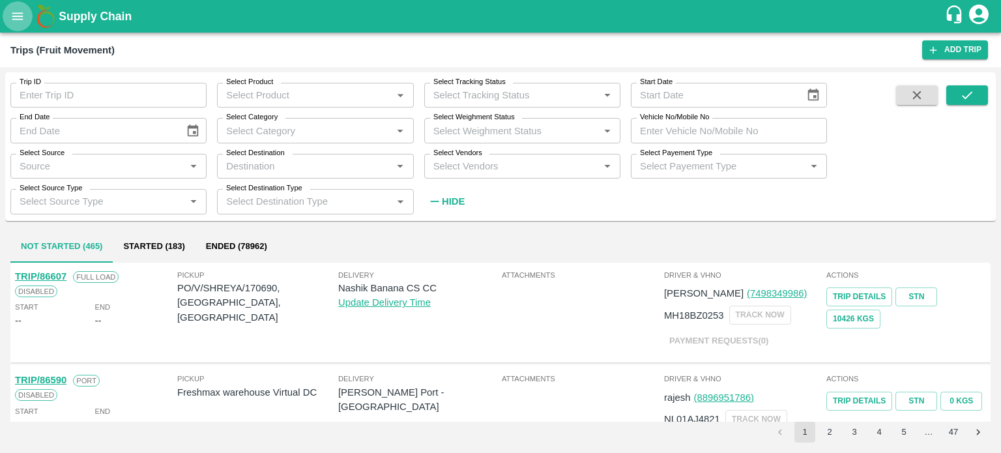
click at [17, 12] on icon "open drawer" at bounding box center [17, 15] width 11 height 7
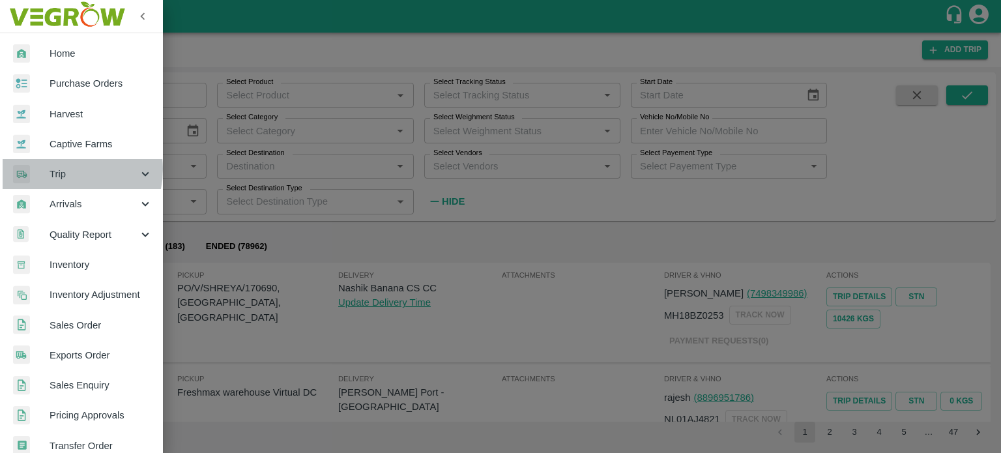
click at [64, 170] on span "Trip" at bounding box center [94, 174] width 89 height 14
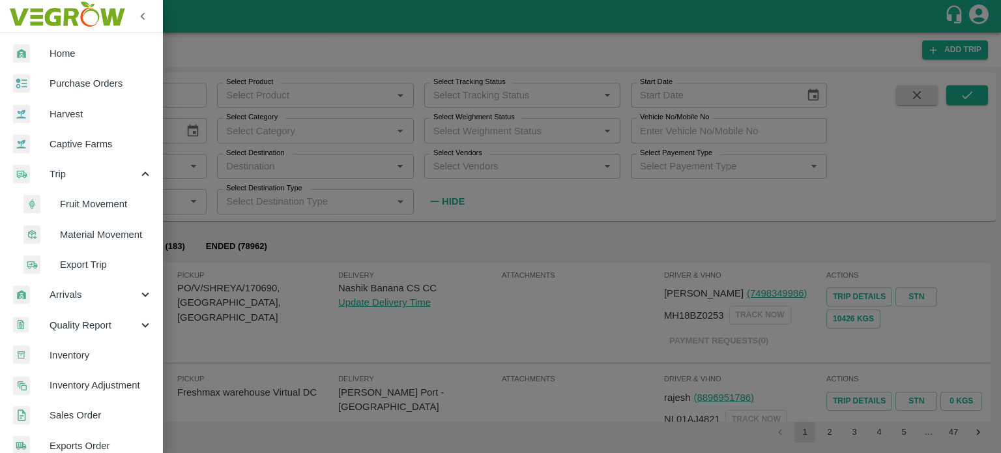
click at [93, 233] on span "Material Movement" at bounding box center [106, 235] width 93 height 14
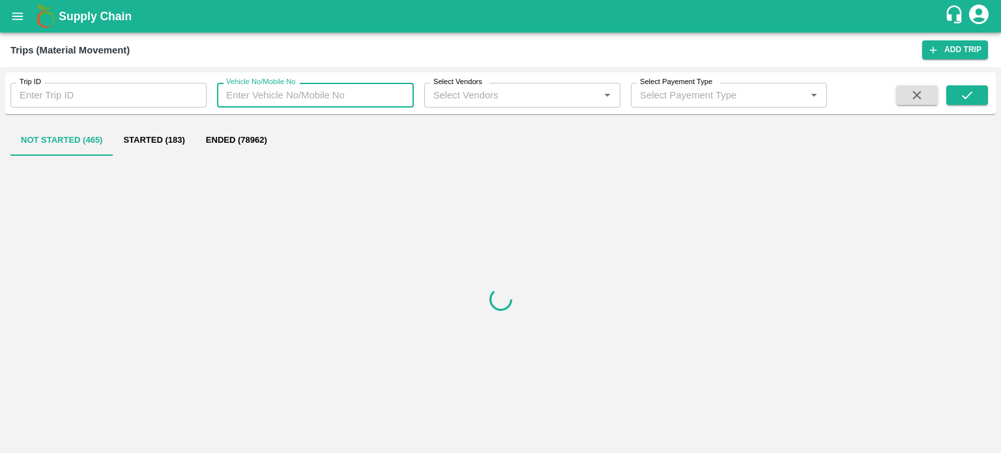
click at [275, 102] on input "Vehicle No/Mobile No" at bounding box center [315, 95] width 196 height 25
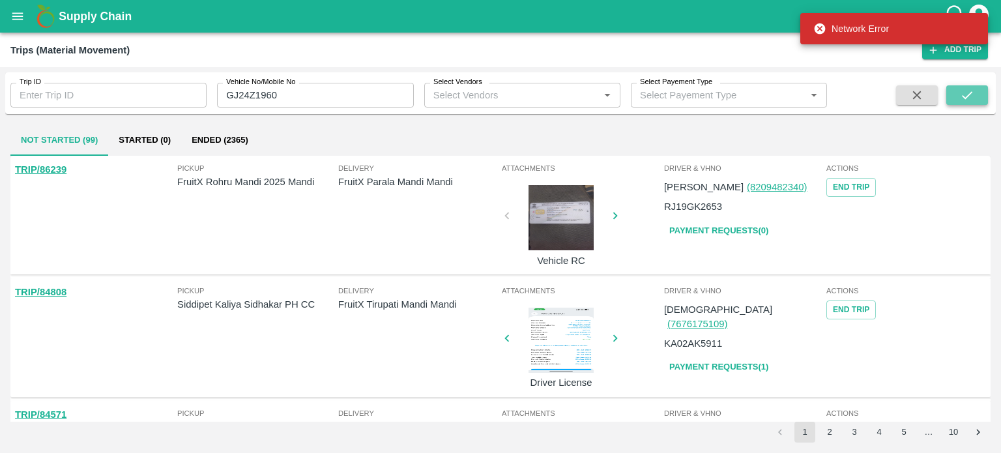
click at [957, 96] on button "submit" at bounding box center [968, 95] width 42 height 20
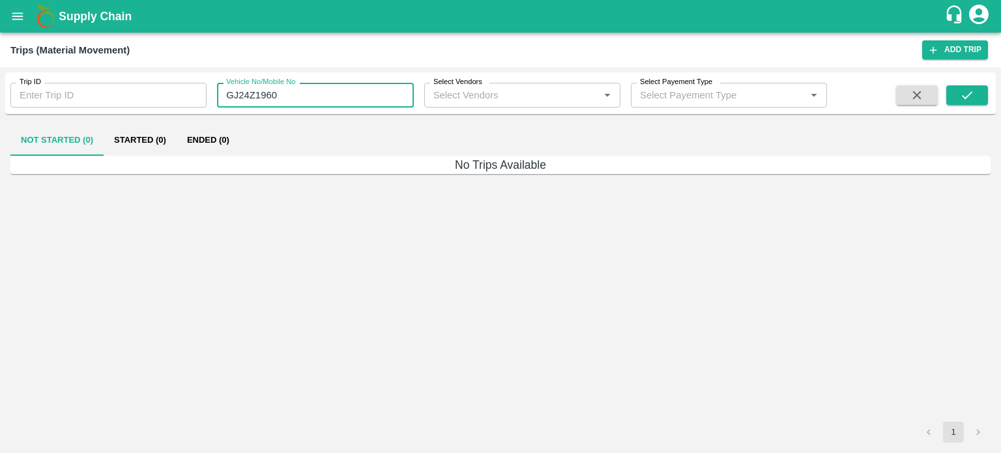
click at [303, 95] on input "GJ24Z1960" at bounding box center [315, 95] width 196 height 25
type input "G"
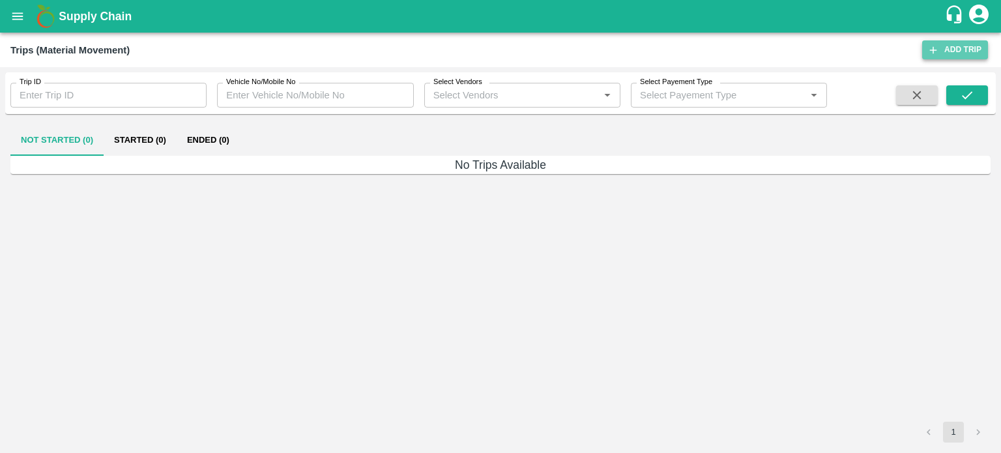
click at [961, 44] on link "Add Trip" at bounding box center [956, 49] width 66 height 19
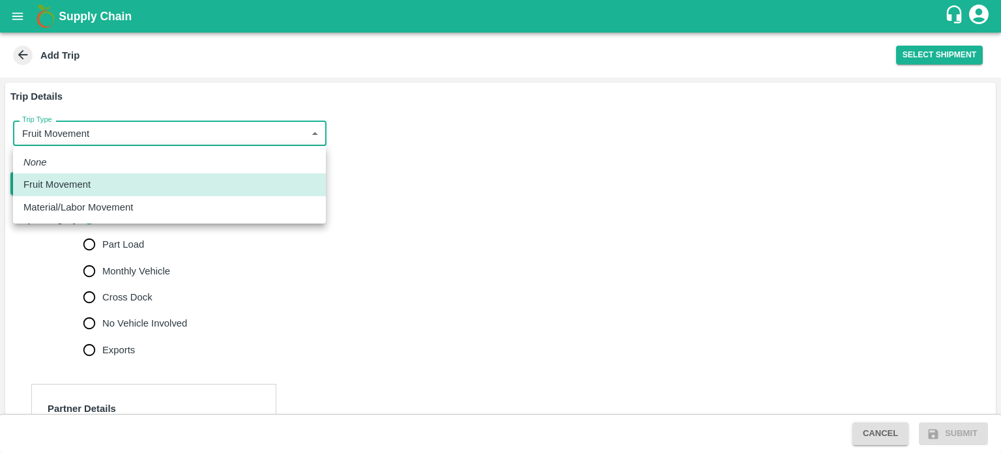
click at [120, 141] on body "Supply Chain Add Trip Select Shipment Trip Details Trip Type Fruit Movement 1 T…" at bounding box center [500, 226] width 1001 height 453
click at [89, 205] on p "Material/Labor Movement" at bounding box center [78, 207] width 110 height 14
type input "2"
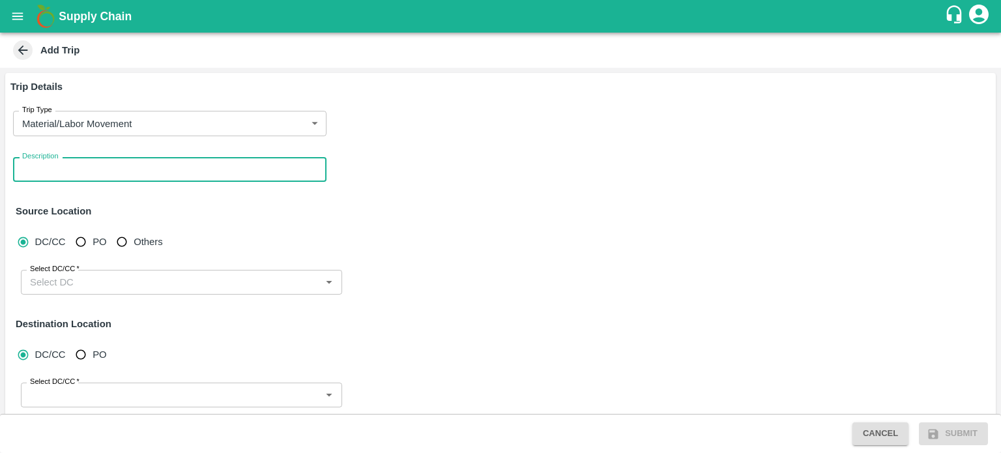
click at [56, 164] on textarea "Description" at bounding box center [169, 170] width 295 height 14
click at [123, 164] on textarea "INFRA MATERAIAL" at bounding box center [169, 170] width 295 height 14
click at [93, 166] on textarea "INFRA MATERAIAL" at bounding box center [169, 170] width 295 height 14
click at [123, 171] on textarea "INFRA MATERIAL" at bounding box center [169, 170] width 295 height 14
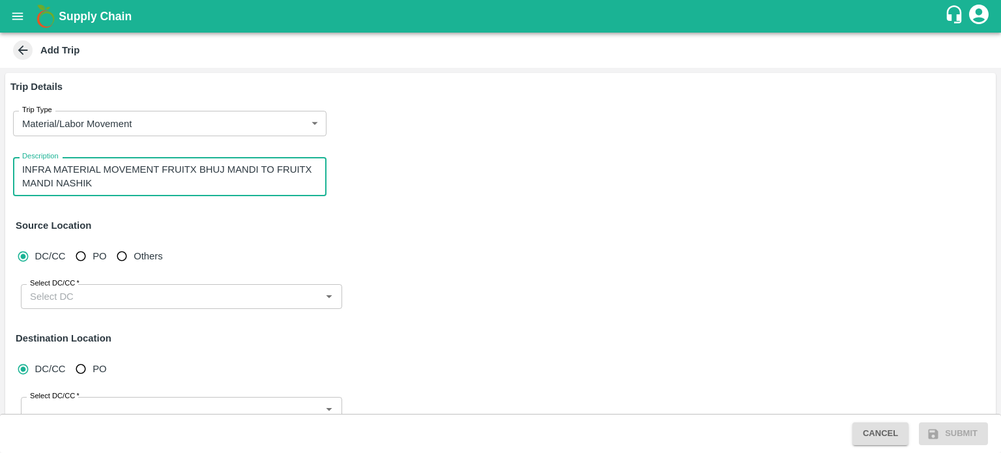
type textarea "INFRA MATERIAL MOVEMENT FRUITX BHUJ MANDI TO FRUITX MANDI NASHIK"
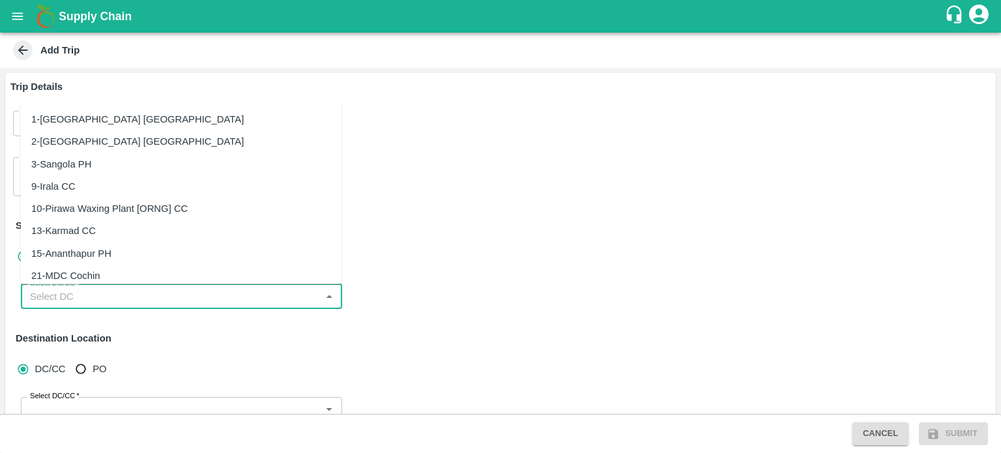
click at [60, 294] on input "Select DC/CC   *" at bounding box center [171, 296] width 292 height 17
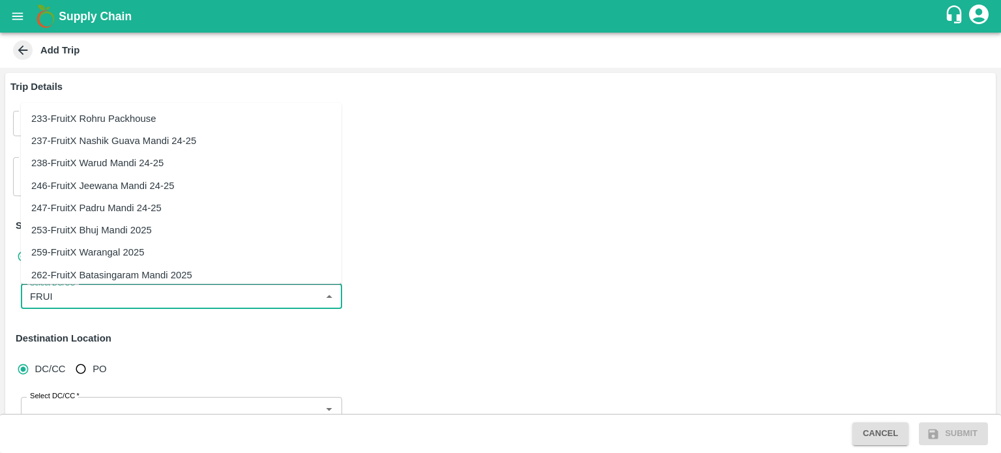
scroll to position [381, 0]
click at [110, 232] on div "253-FruitX Bhuj Mandi 2025" at bounding box center [91, 230] width 121 height 14
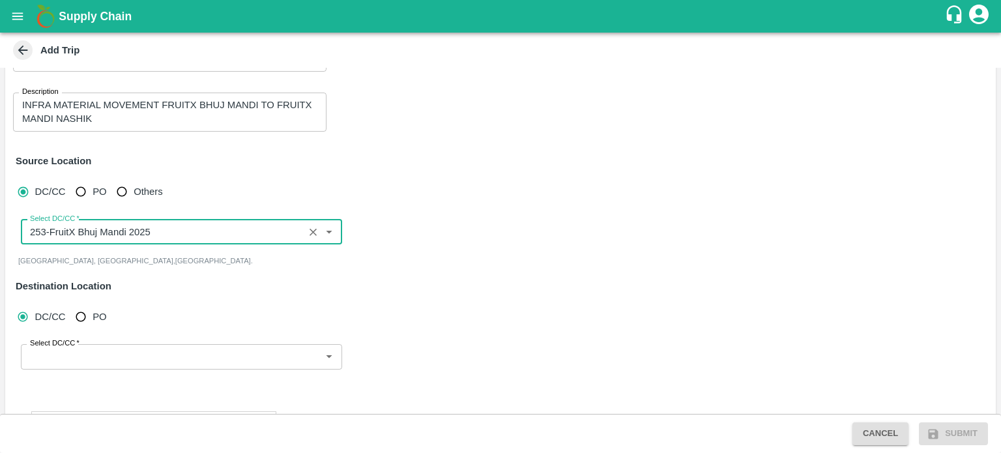
scroll to position [65, 0]
type input "253-FruitX Bhuj Mandi 2025"
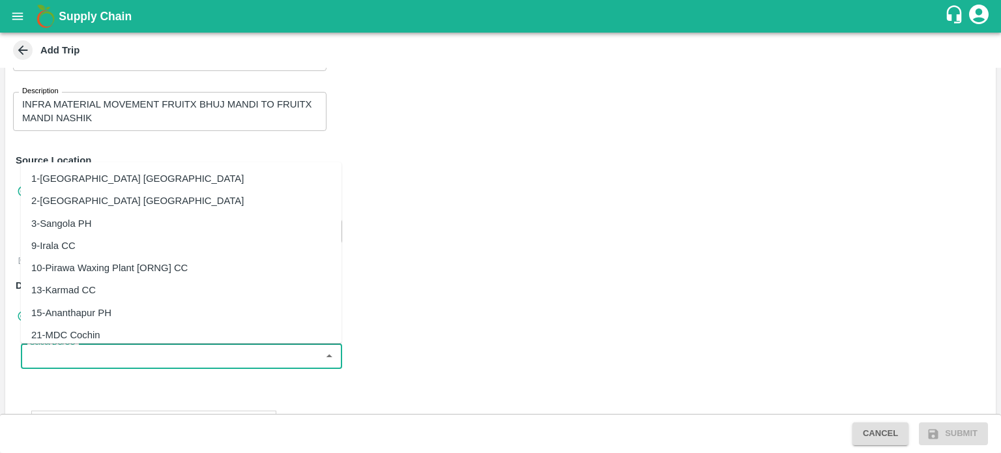
click at [93, 363] on input "Select DC/CC   *" at bounding box center [171, 356] width 292 height 17
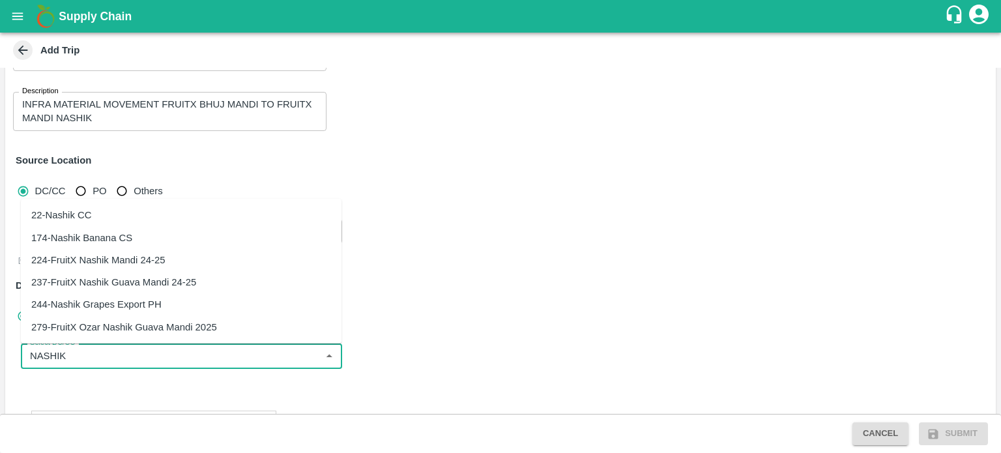
click at [88, 261] on div "224-FruitX Nashik Mandi 24-25" at bounding box center [98, 260] width 134 height 14
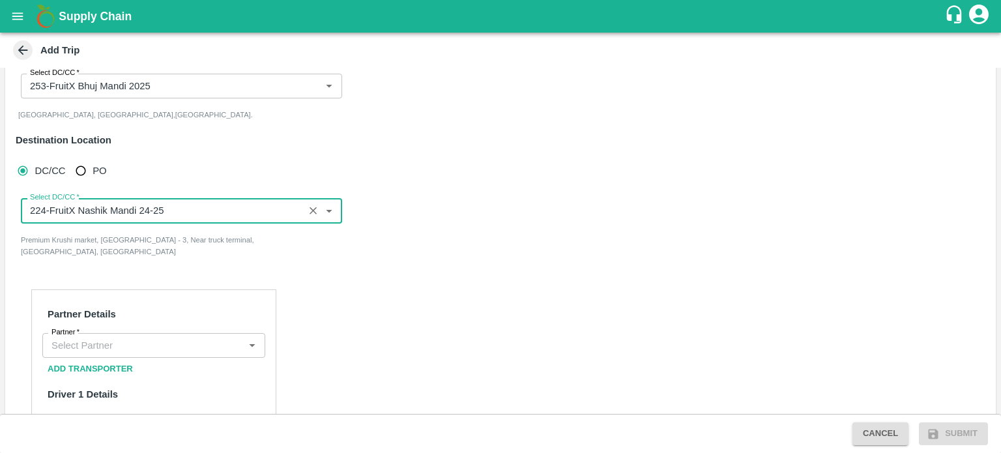
scroll to position [213, 0]
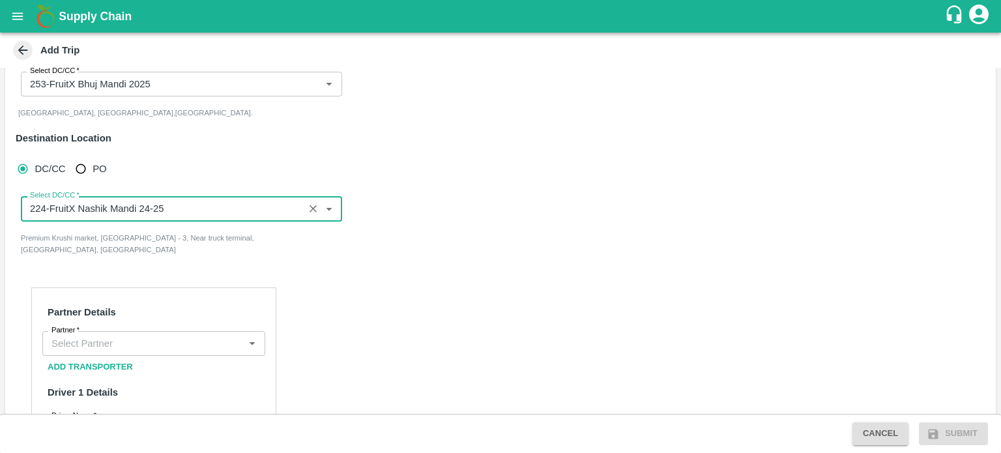
type input "224-FruitX Nashik Mandi 24-25"
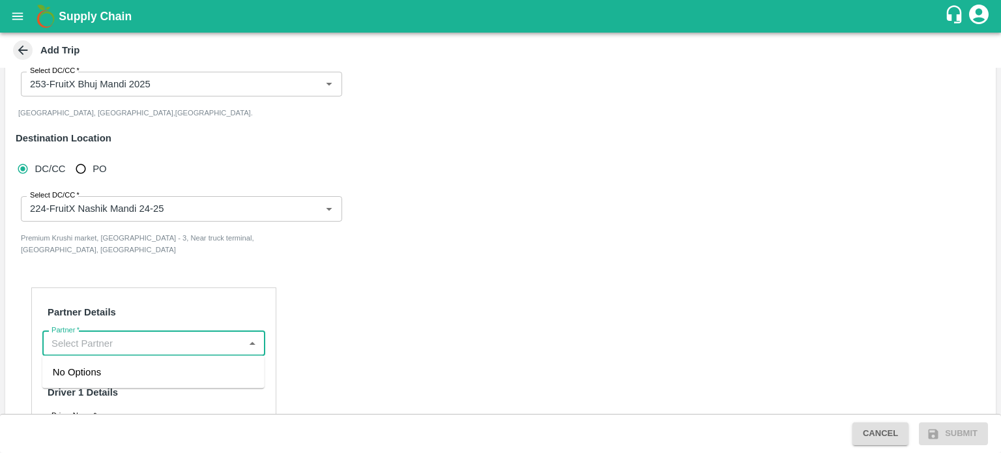
click at [112, 346] on input "Partner   *" at bounding box center [143, 343] width 194 height 17
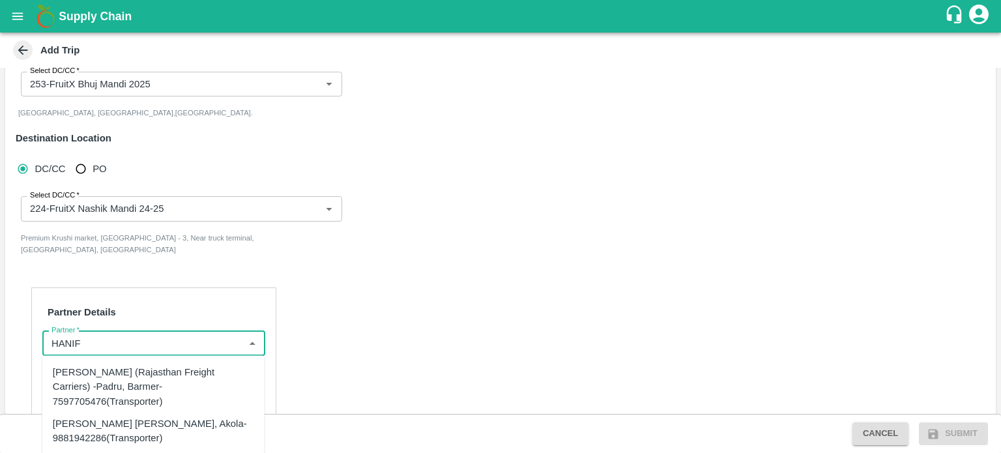
click at [112, 365] on div "[PERSON_NAME] (Rajasthan Freight Carriers) -Padru, Barmer-7597705476(Transporte…" at bounding box center [153, 387] width 201 height 44
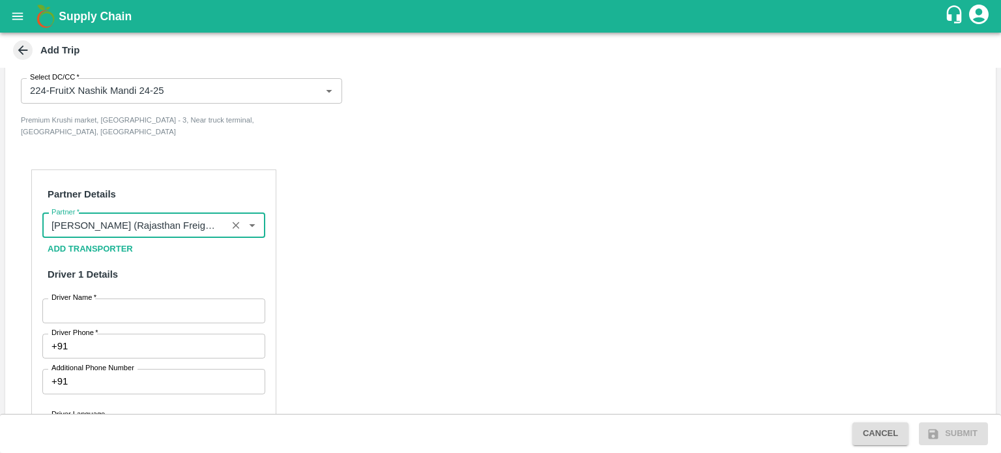
scroll to position [331, 0]
type input "[PERSON_NAME] (Rajasthan Freight Carriers) -Padru, Barmer-7597705476(Transporte…"
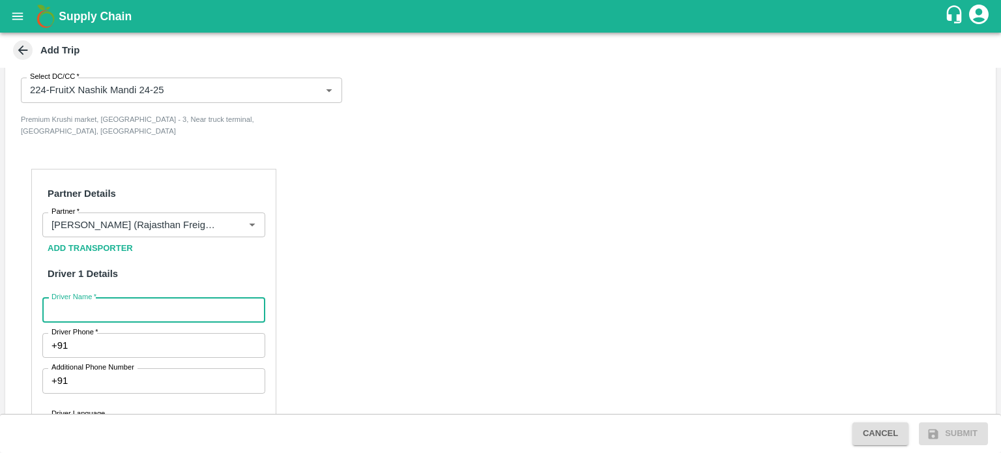
click at [96, 302] on input "Driver Name   *" at bounding box center [153, 310] width 223 height 25
type input "RAHUL"
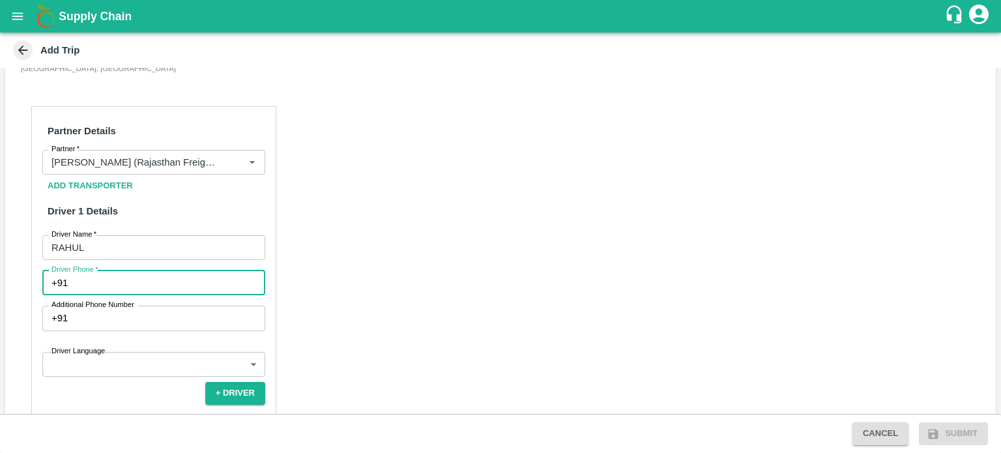
click at [112, 286] on input "Driver Phone   *" at bounding box center [169, 283] width 192 height 25
type input "9772165204"
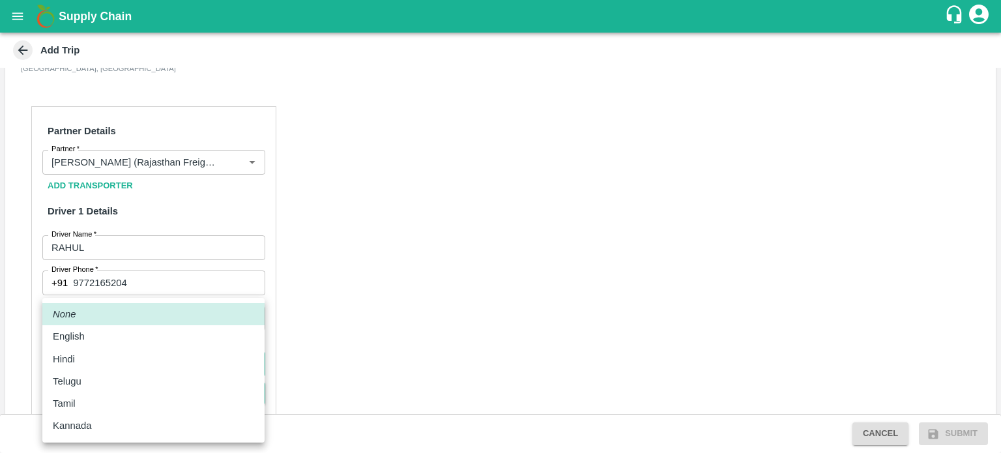
click at [98, 364] on body "Supply Chain Add Trip Trip Details Trip Type Material/Labor Movement 2 Trip Typ…" at bounding box center [500, 226] width 1001 height 453
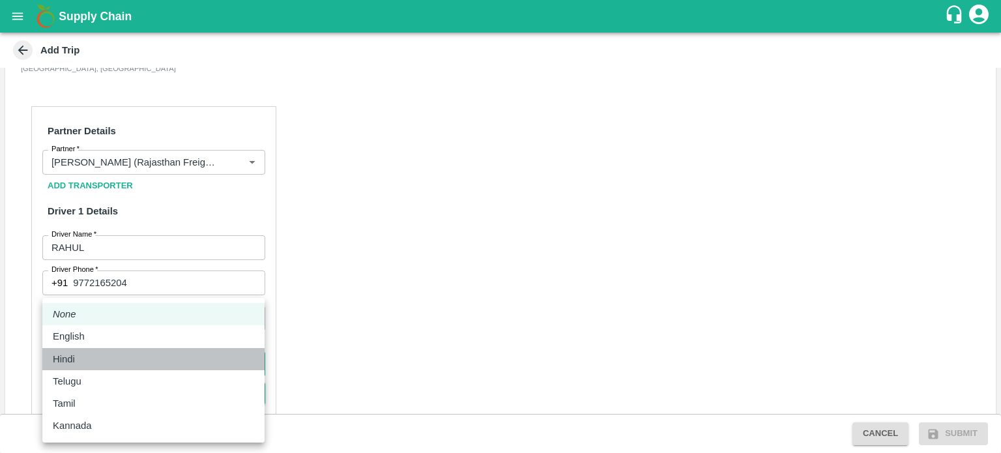
click at [72, 361] on p "Hindi" at bounding box center [64, 359] width 22 height 14
type input "hi"
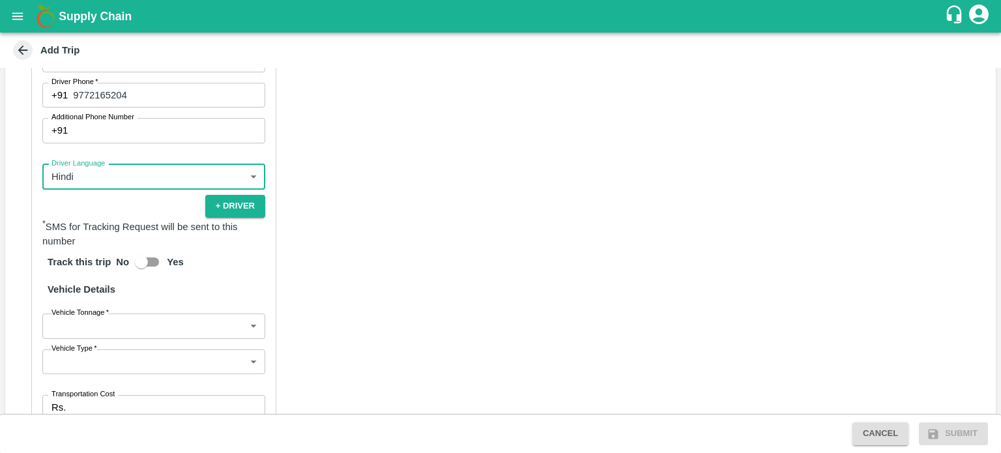
scroll to position [583, 0]
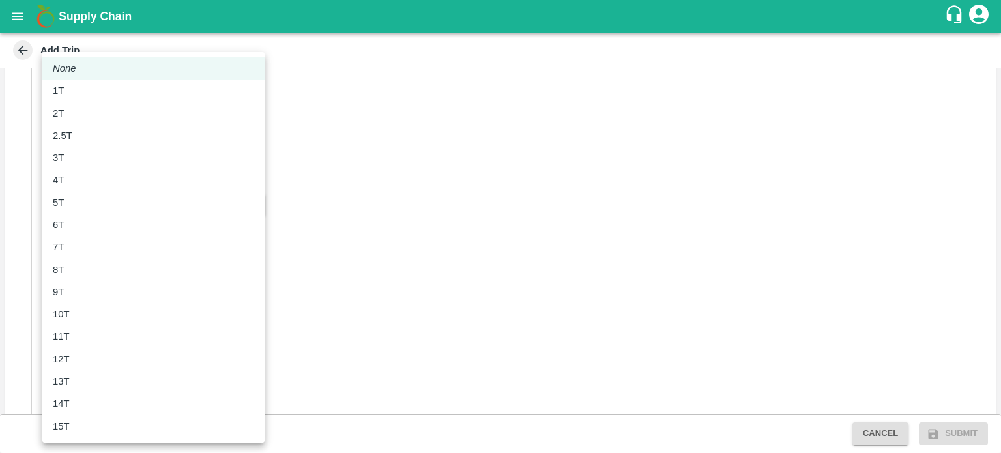
click at [106, 319] on body "Supply Chain Add Trip Trip Details Trip Type Material/Labor Movement 2 Trip Typ…" at bounding box center [500, 226] width 1001 height 453
click at [355, 336] on div at bounding box center [500, 226] width 1001 height 453
click at [146, 325] on body "Supply Chain Add Trip Trip Details Trip Type Material/Labor Movement 2 Trip Typ…" at bounding box center [500, 226] width 1001 height 453
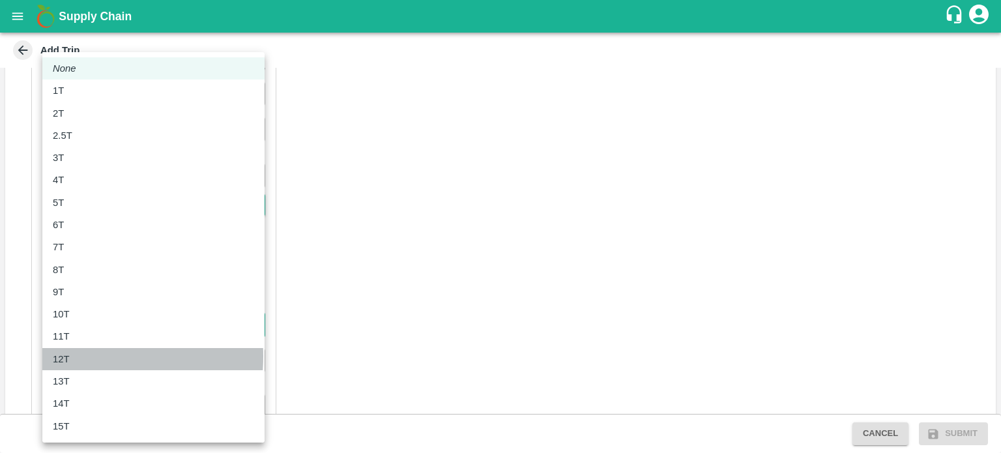
click at [58, 357] on p "12T" at bounding box center [61, 359] width 17 height 14
type input "12000"
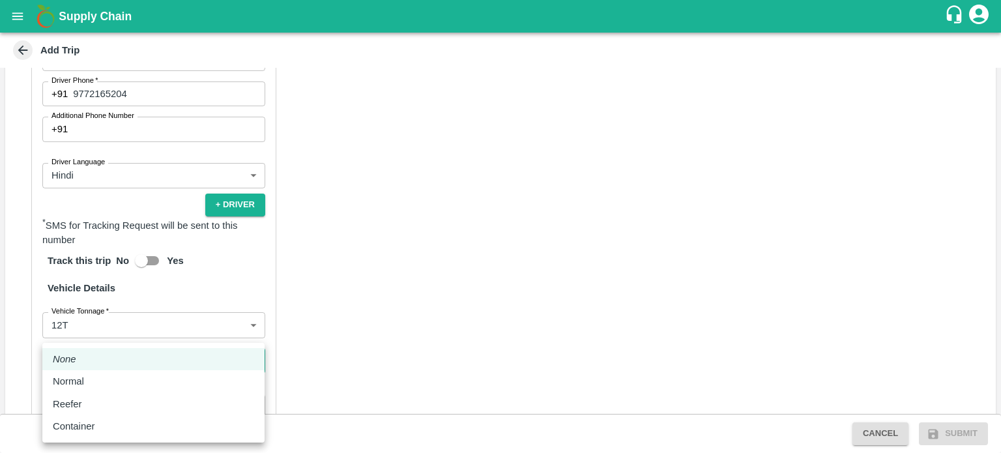
click at [78, 361] on body "Supply Chain Add Trip Trip Details Trip Type Material/Labor Movement 2 Trip Typ…" at bounding box center [500, 226] width 1001 height 453
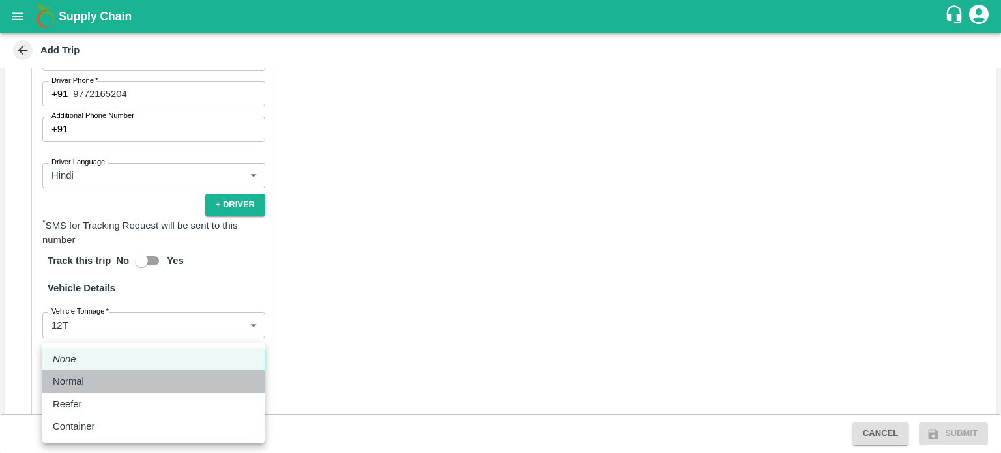
click at [73, 389] on li "Normal" at bounding box center [153, 381] width 222 height 22
type input "Normal"
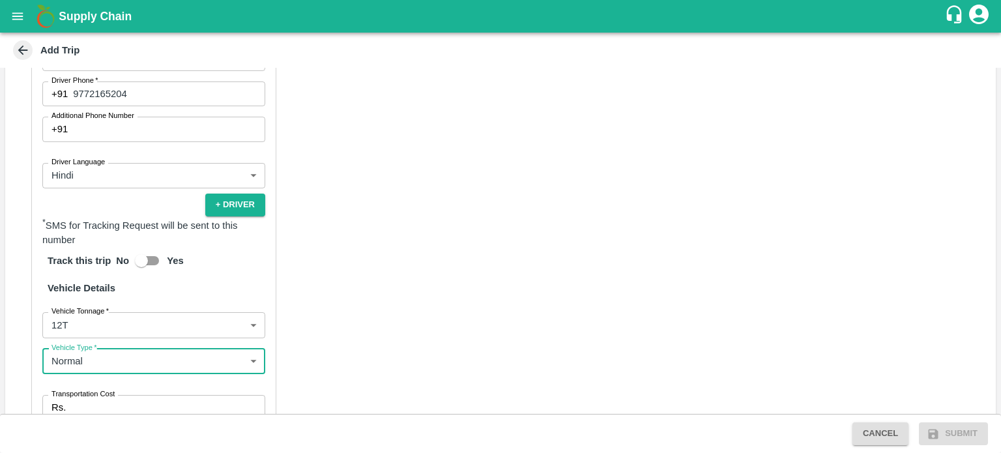
scroll to position [647, 0]
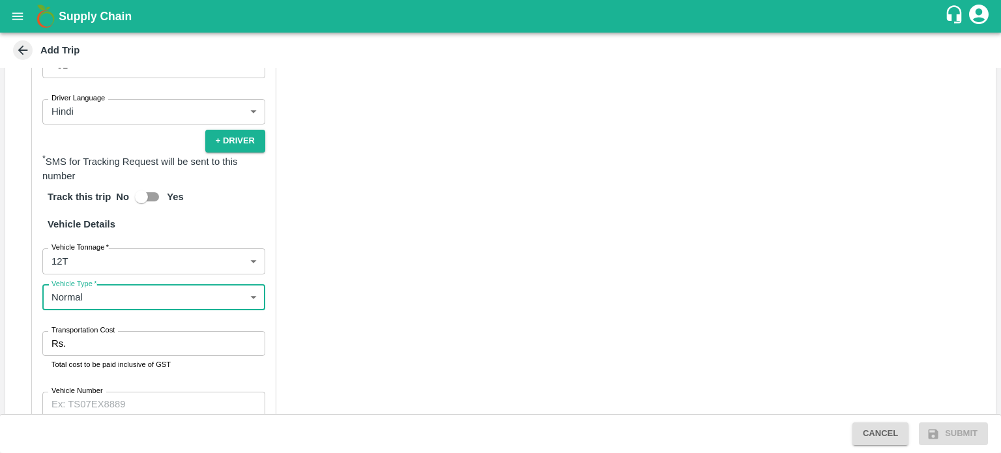
click at [95, 346] on input "Transportation Cost" at bounding box center [168, 343] width 194 height 25
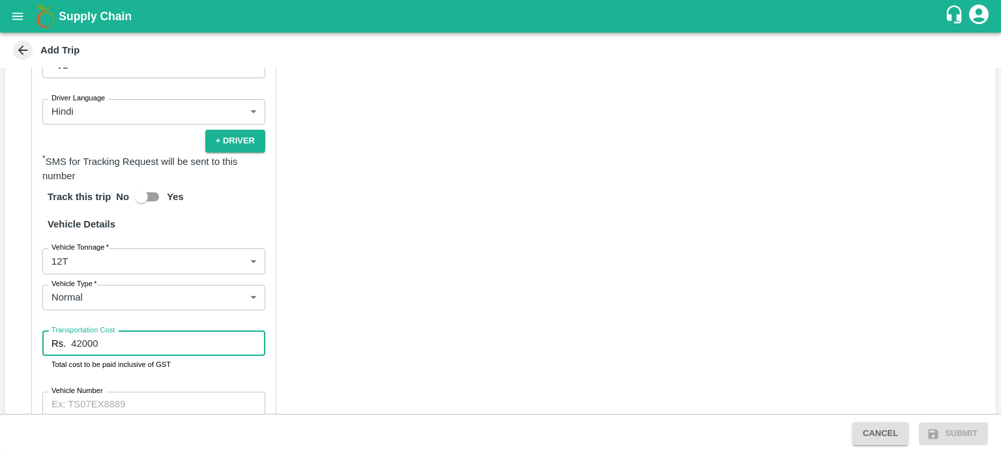
type input "42000"
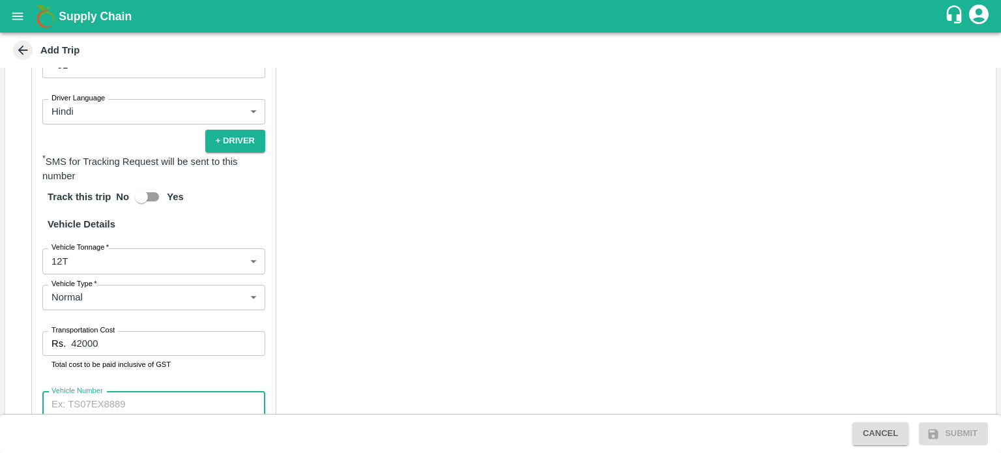
click at [149, 396] on input "Vehicle Number" at bounding box center [153, 404] width 223 height 25
type input "GJ24Z1960"
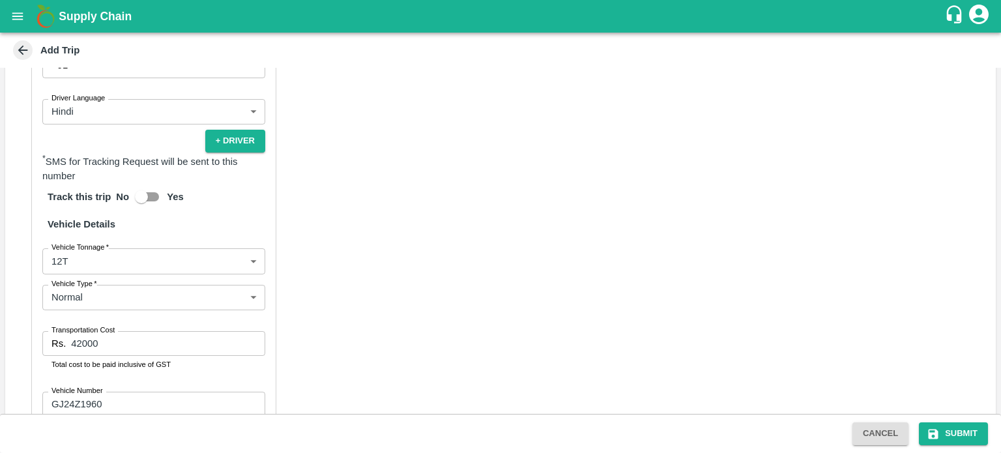
click at [336, 373] on div "Partner Details Partner   * Partner Add Transporter Driver 1 Details Driver Nam…" at bounding box center [500, 194] width 991 height 713
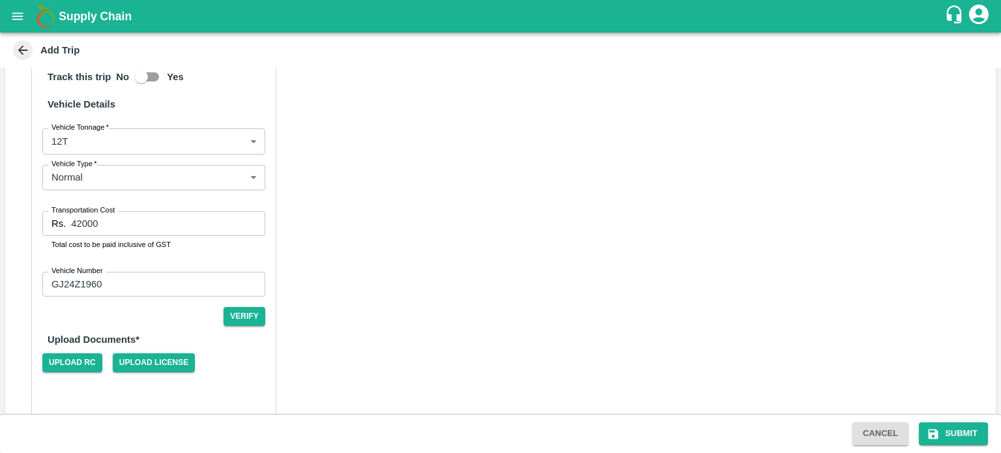
scroll to position [778, 0]
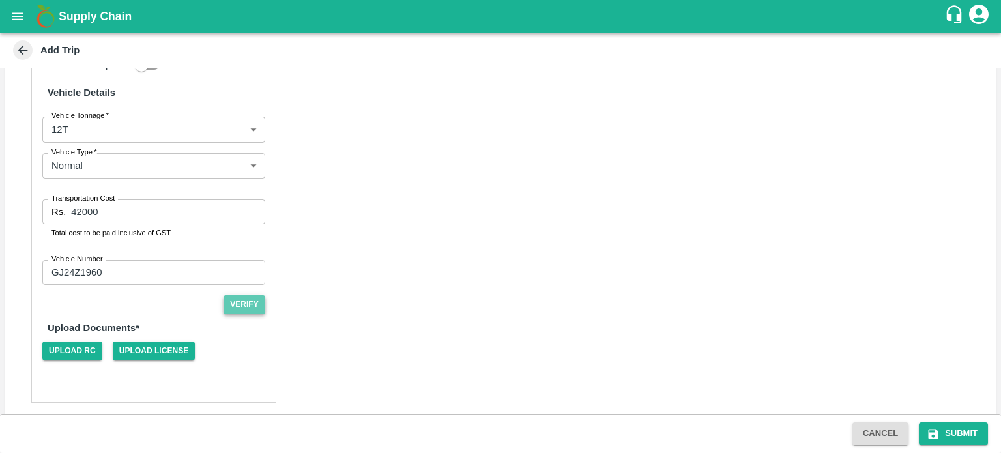
click at [244, 314] on button "Verify" at bounding box center [245, 304] width 42 height 19
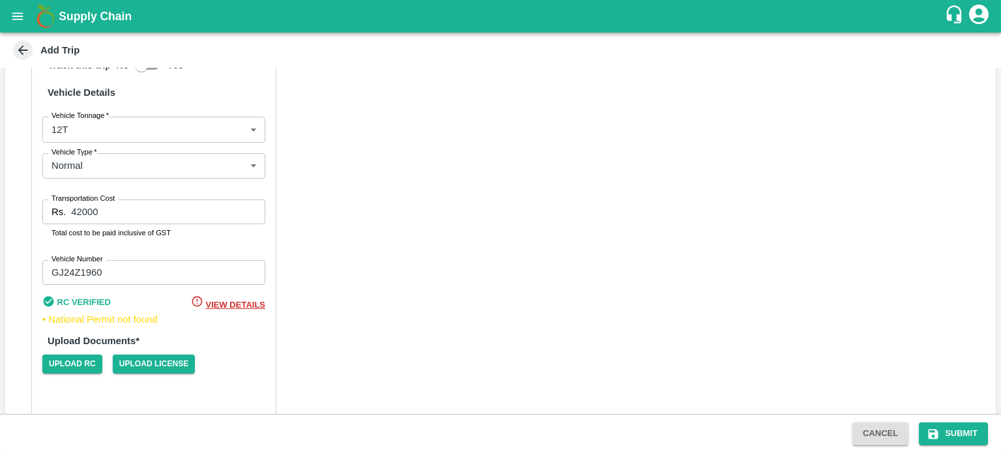
click at [232, 300] on span "View Details" at bounding box center [235, 305] width 59 height 10
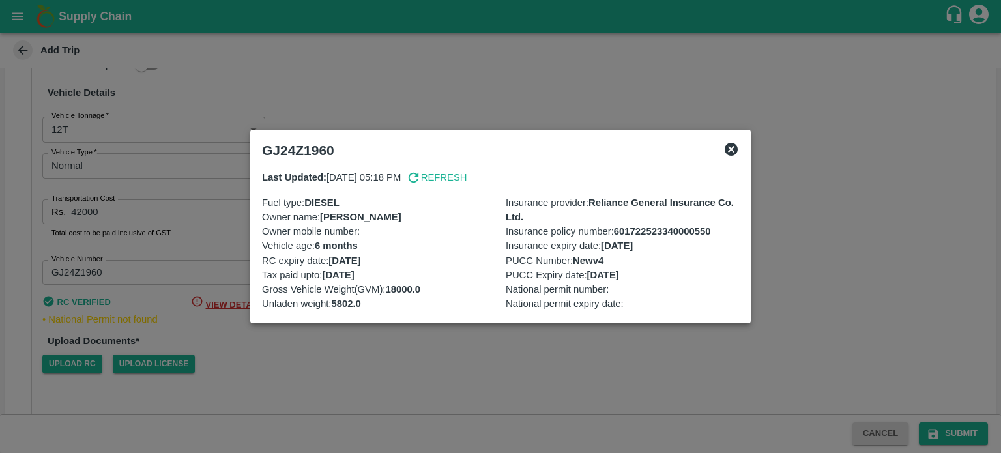
click at [272, 385] on div at bounding box center [500, 226] width 1001 height 453
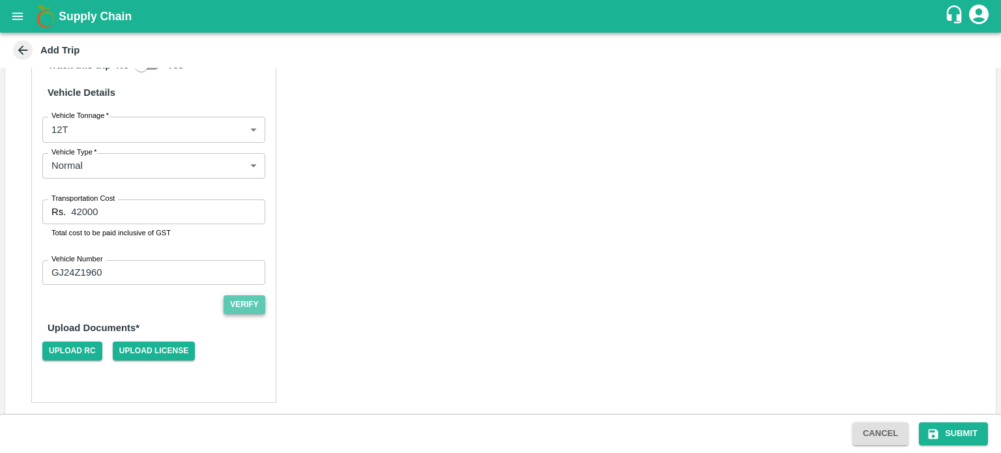
click at [238, 301] on button "Verify" at bounding box center [245, 304] width 42 height 19
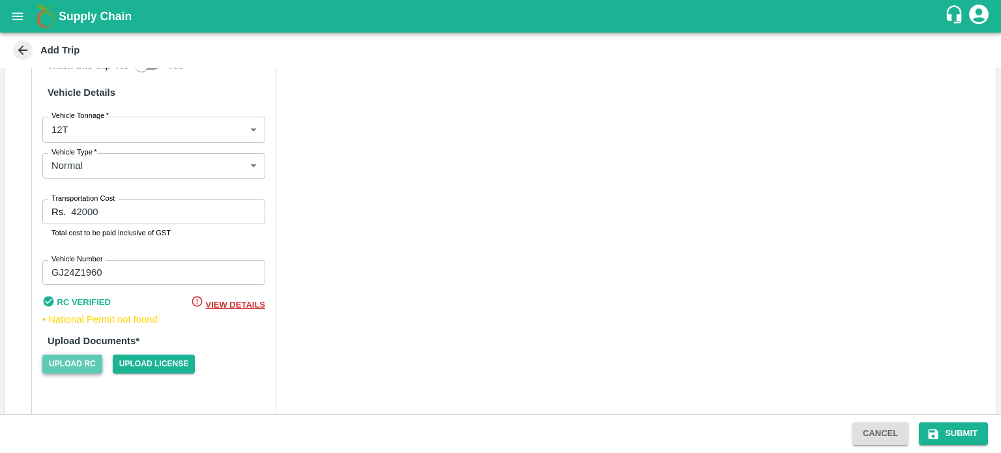
click at [68, 357] on span "Upload RC" at bounding box center [72, 364] width 60 height 19
click at [0, 0] on input "Upload RC" at bounding box center [0, 0] width 0 height 0
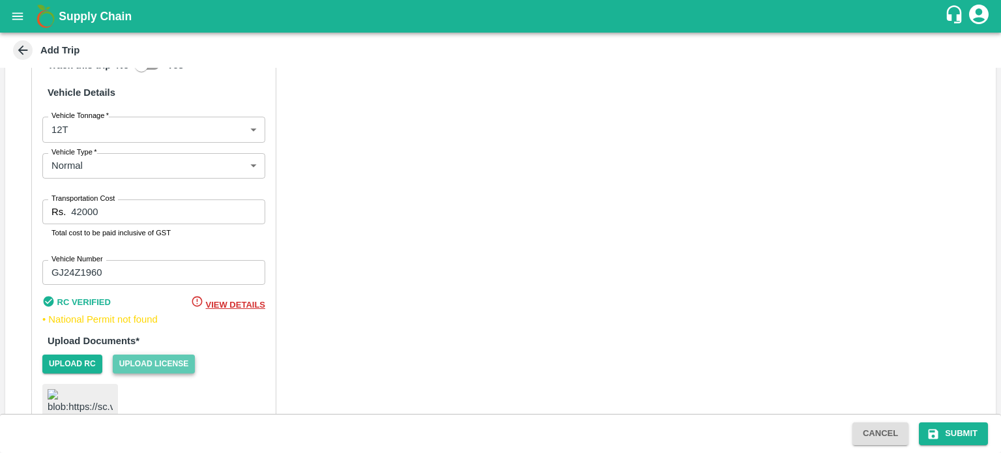
click at [155, 356] on span "Upload License" at bounding box center [154, 364] width 83 height 19
click at [0, 0] on input "Upload License" at bounding box center [0, 0] width 0 height 0
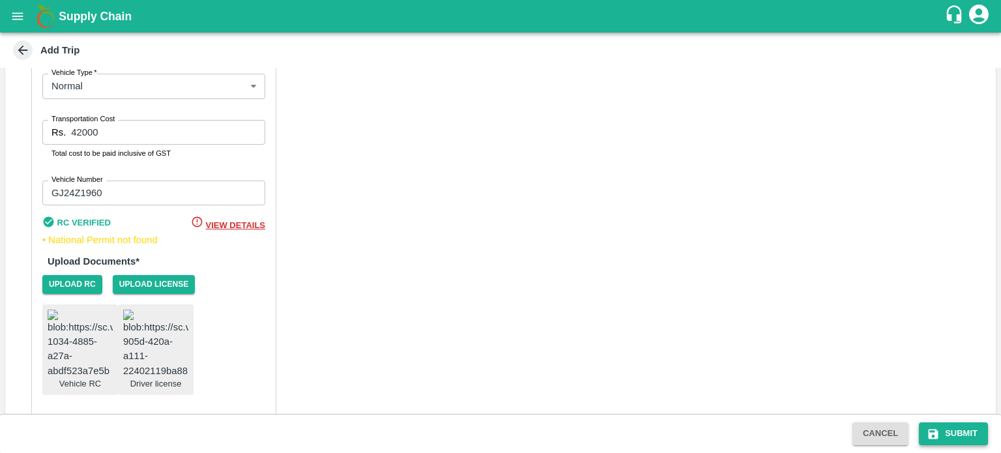
click at [955, 433] on button "Submit" at bounding box center [953, 433] width 69 height 23
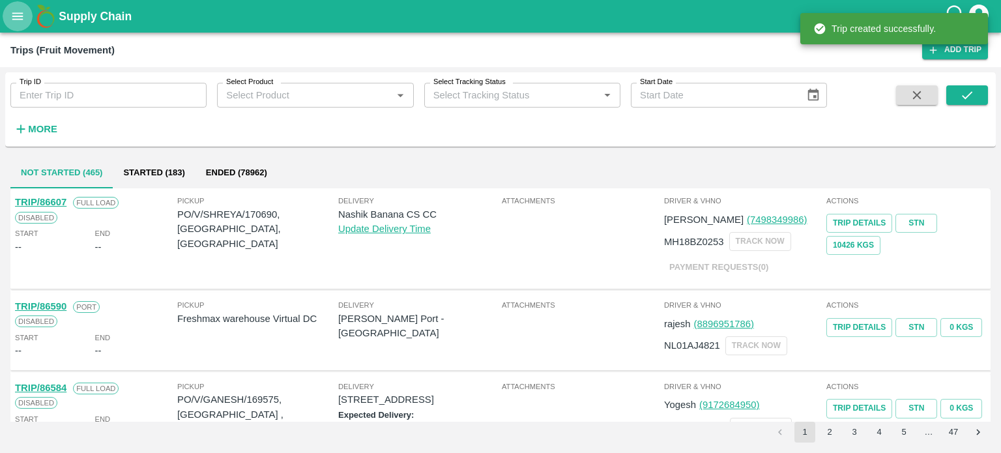
click at [20, 20] on icon "open drawer" at bounding box center [17, 15] width 11 height 7
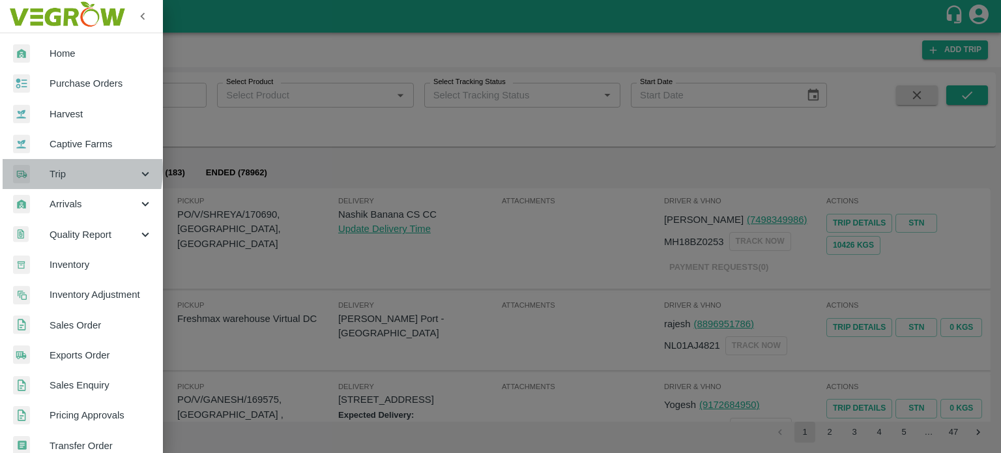
click at [57, 170] on span "Trip" at bounding box center [94, 174] width 89 height 14
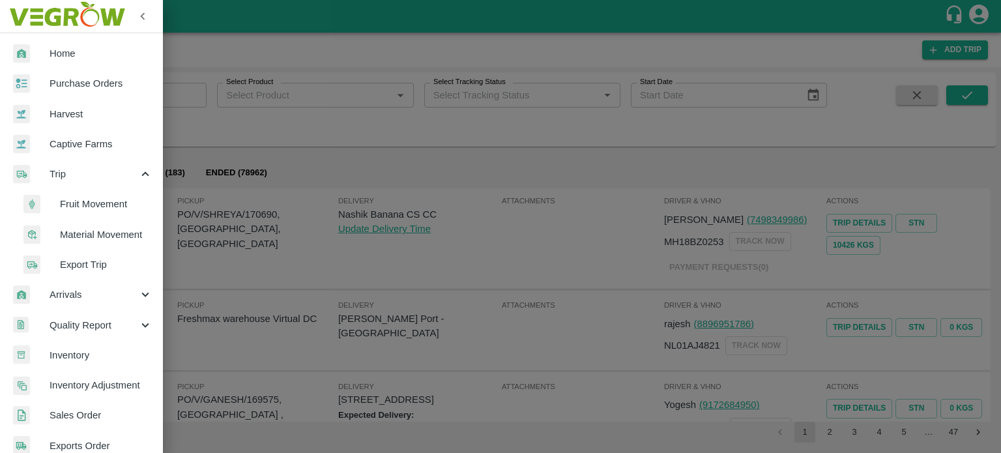
click at [91, 230] on span "Material Movement" at bounding box center [106, 235] width 93 height 14
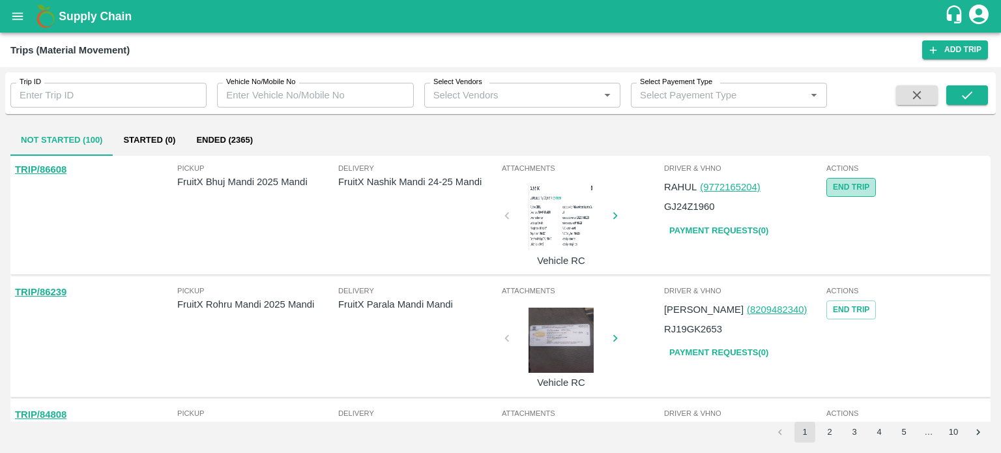
click at [842, 189] on button "End Trip" at bounding box center [852, 187] width 50 height 19
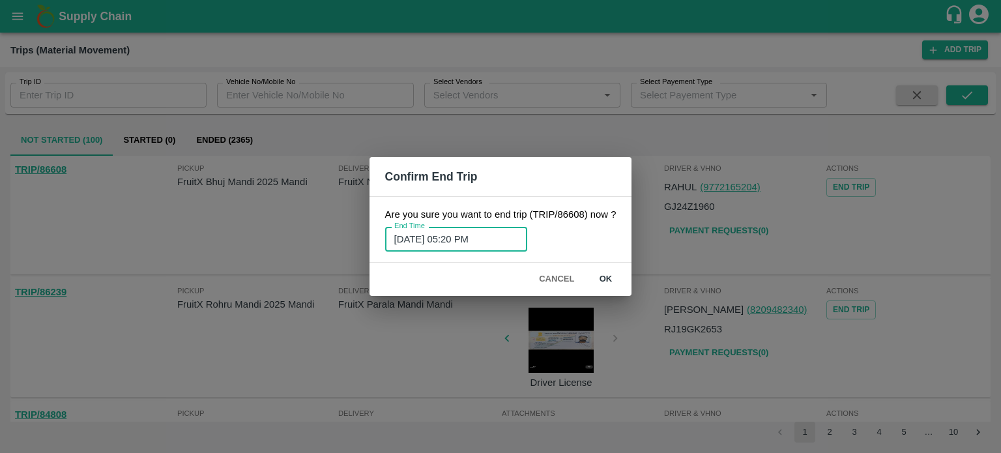
click at [456, 237] on input "21/08/2025 05:20 PM" at bounding box center [451, 239] width 133 height 25
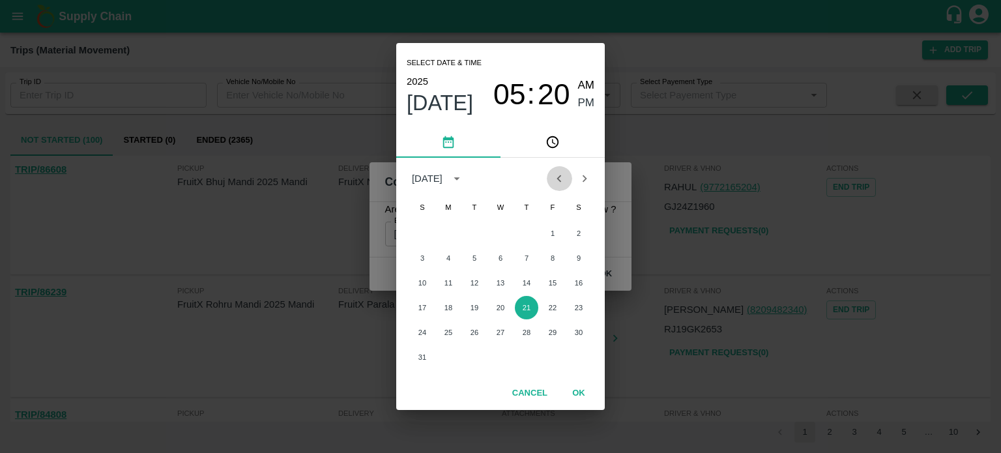
click at [556, 179] on icon "Previous month" at bounding box center [559, 178] width 14 height 14
click at [525, 235] on button "3" at bounding box center [526, 233] width 23 height 23
type input "03/07/2025 05:20 PM"
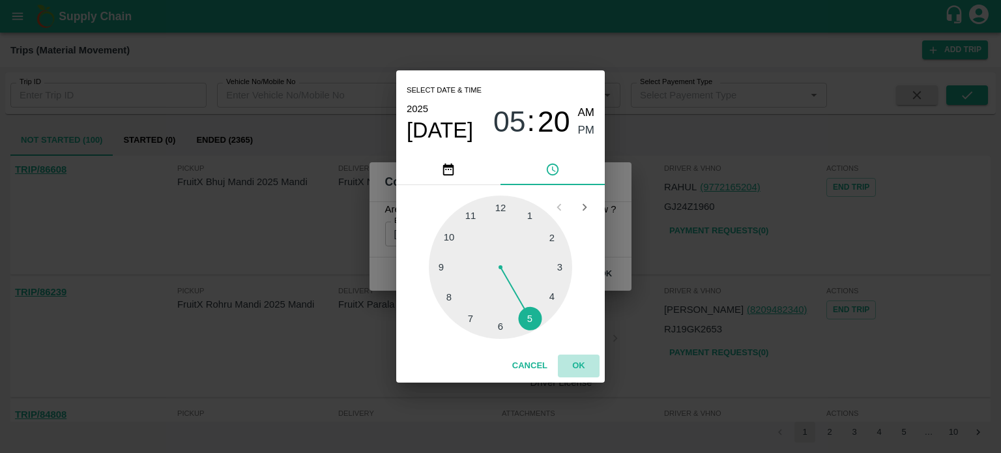
click at [580, 366] on button "OK" at bounding box center [579, 366] width 42 height 23
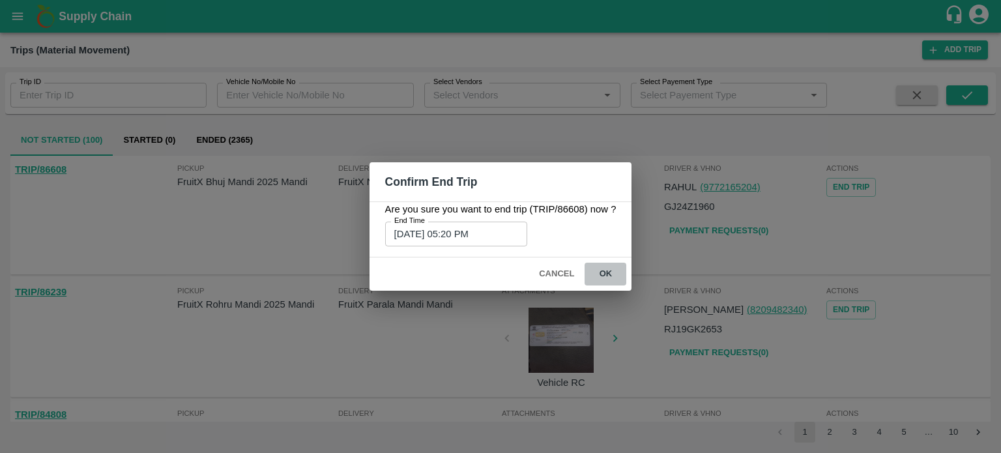
click at [610, 272] on button "ok" at bounding box center [606, 274] width 42 height 23
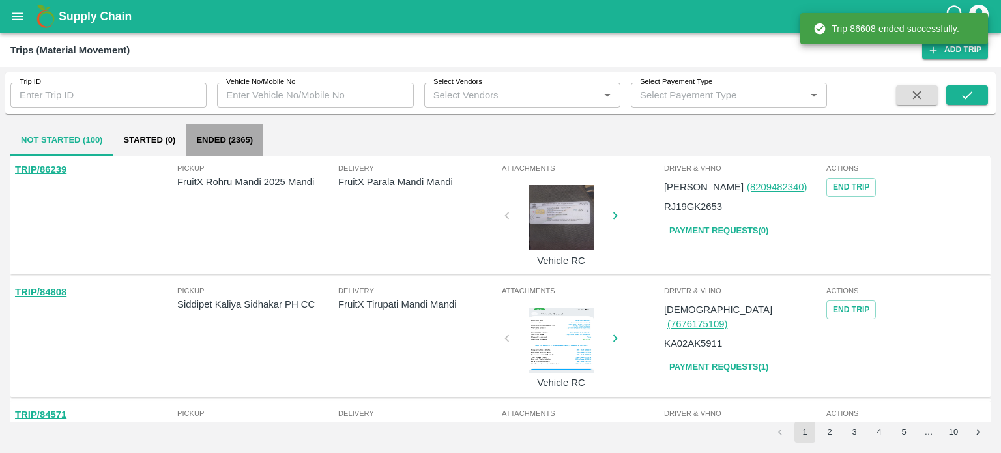
click at [224, 147] on button "Ended (2365)" at bounding box center [225, 140] width 78 height 31
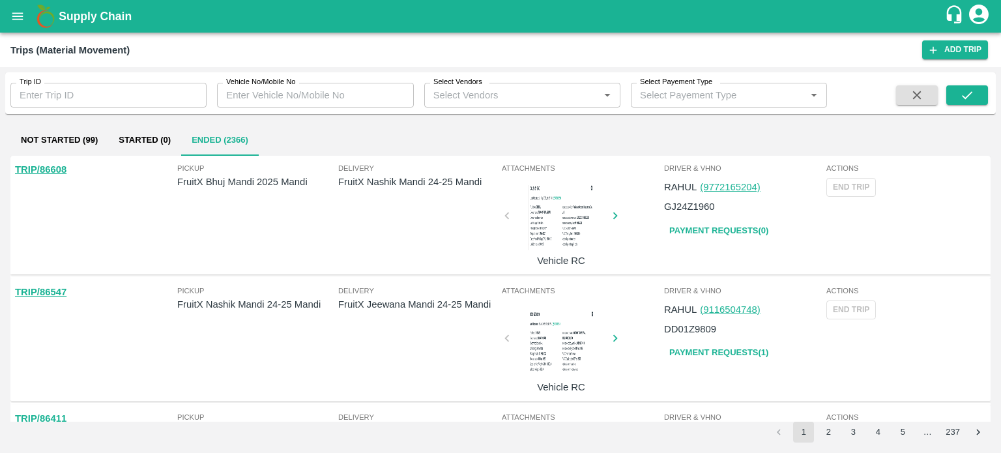
click at [394, 252] on div "Delivery FruitX Nashik Mandi 24-25 Mandi" at bounding box center [418, 215] width 161 height 106
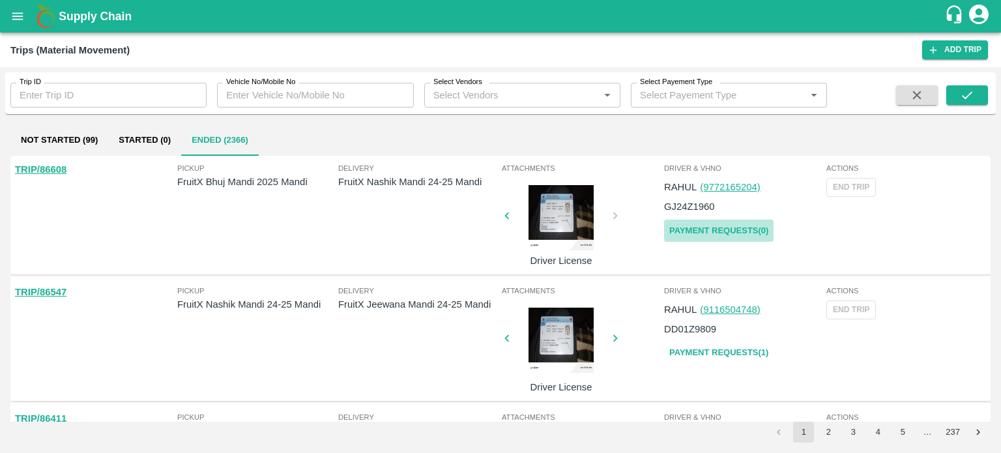
click at [737, 226] on link "Payment Requests( 0 )" at bounding box center [719, 231] width 110 height 23
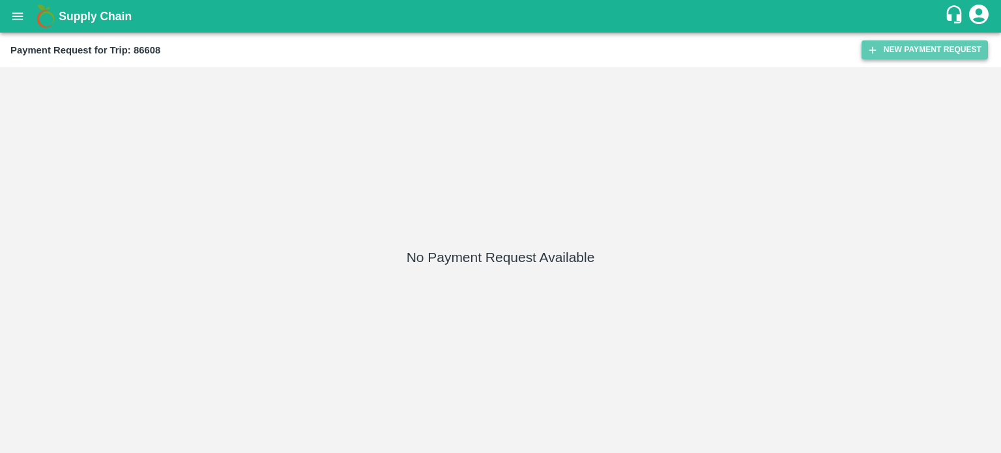
click at [902, 57] on button "New Payment Request" at bounding box center [925, 49] width 126 height 19
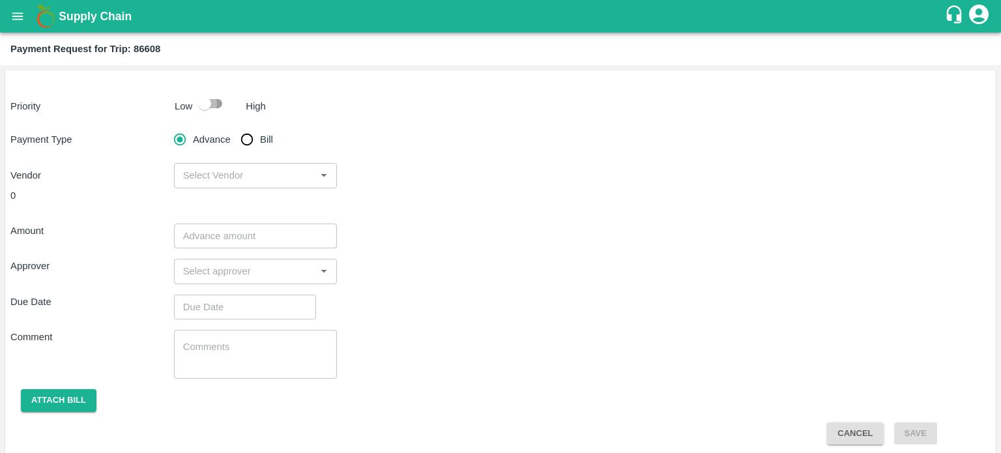
click at [216, 110] on input "checkbox" at bounding box center [205, 103] width 74 height 25
checkbox input "true"
click at [248, 145] on input "Bill" at bounding box center [247, 139] width 26 height 26
radio input "true"
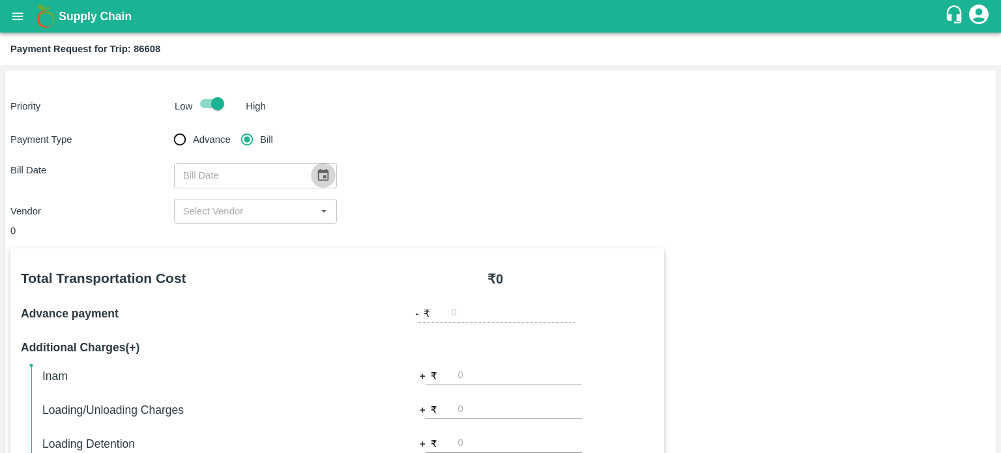
click at [318, 171] on icon "Choose date" at bounding box center [323, 175] width 11 height 12
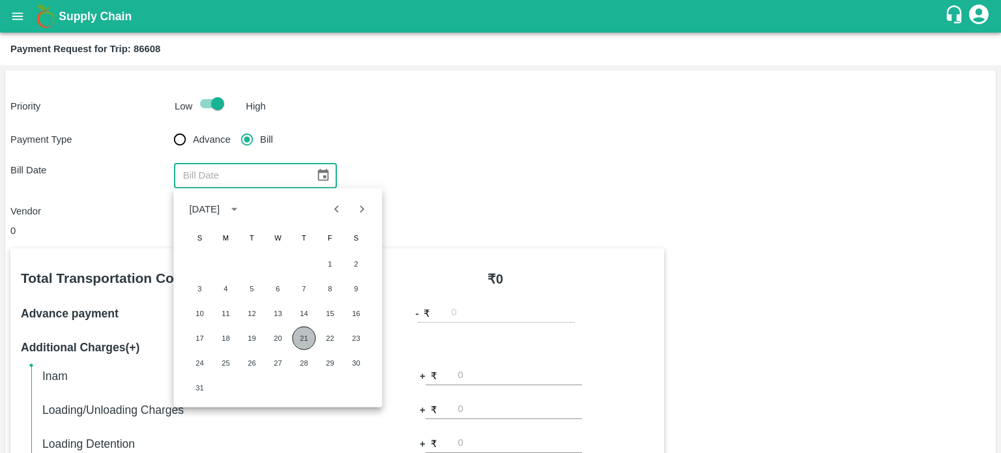
click at [303, 338] on button "21" at bounding box center [303, 338] width 23 height 23
type input "21/08/2025"
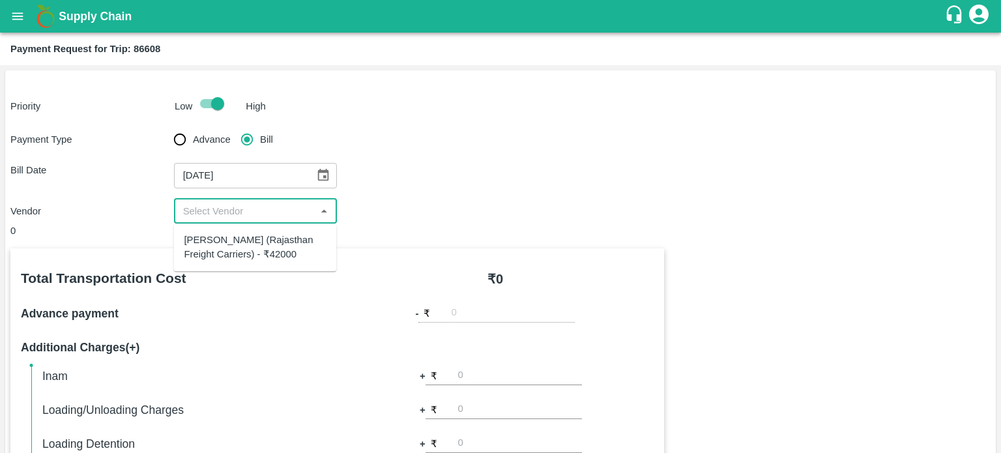
click at [226, 208] on input "input" at bounding box center [245, 211] width 134 height 17
click at [241, 236] on div "Hanif Khan (Rajasthan Freight Carriers) - ₹42000" at bounding box center [255, 247] width 142 height 29
type input "Hanif Khan (Rajasthan Freight Carriers) - ₹42000"
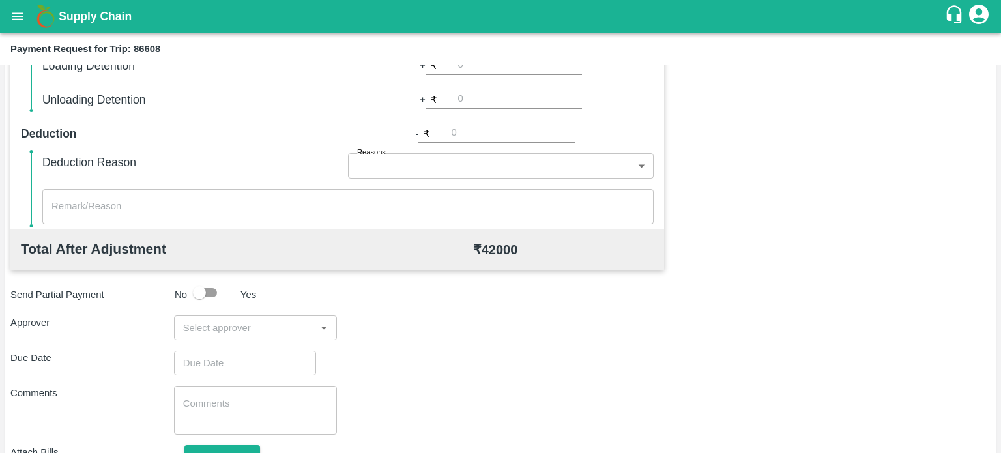
scroll to position [380, 0]
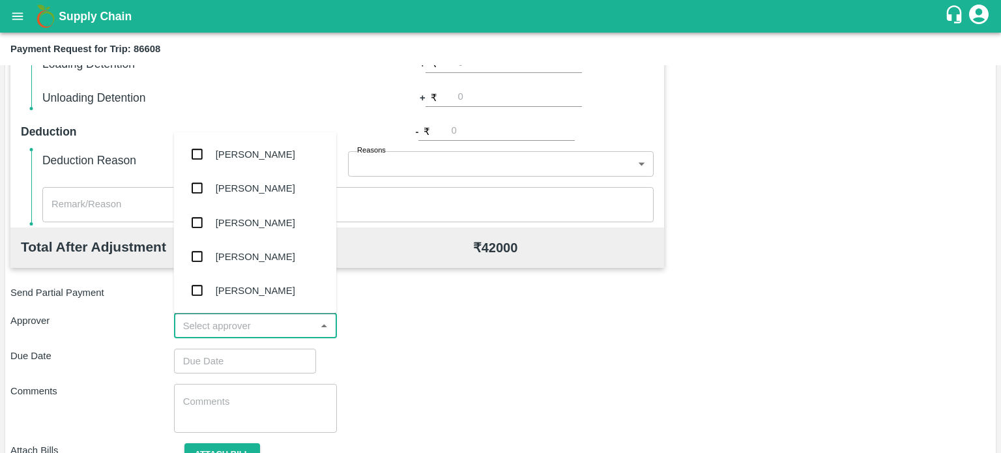
click at [206, 320] on input "input" at bounding box center [245, 326] width 134 height 17
type input "PAL"
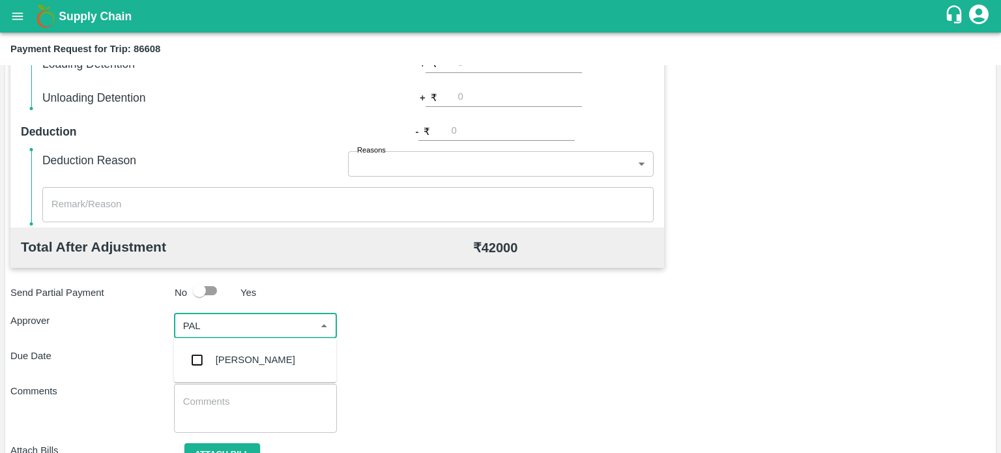
click at [222, 355] on div "[PERSON_NAME]" at bounding box center [256, 360] width 80 height 14
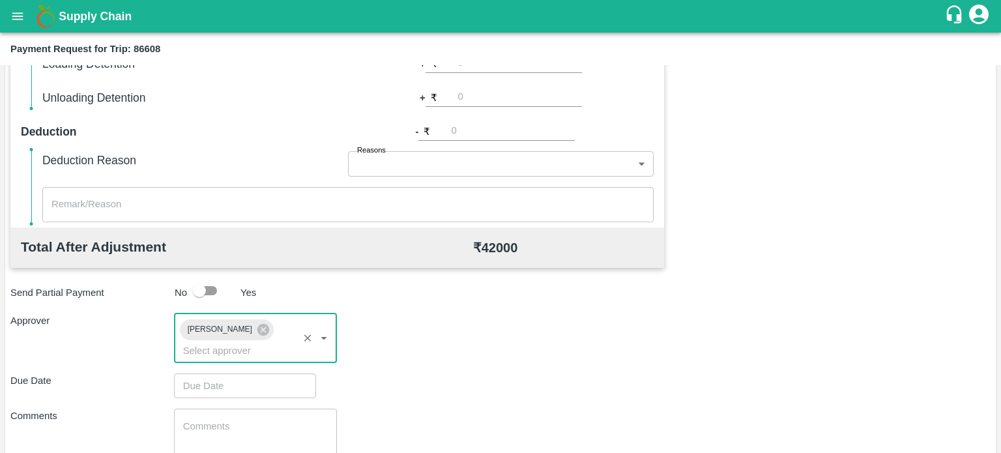
scroll to position [467, 0]
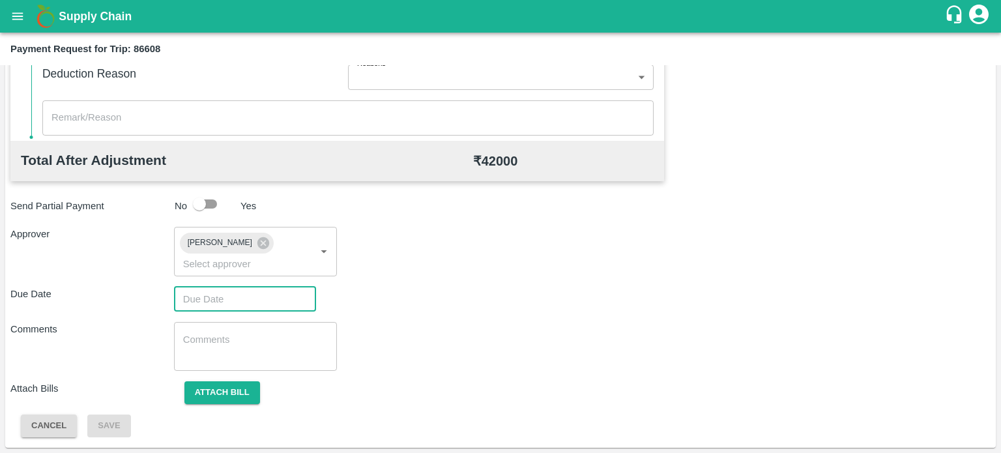
type input "DD/MM/YYYY hh:mm aa"
click at [232, 298] on input "DD/MM/YYYY hh:mm aa" at bounding box center [240, 299] width 133 height 25
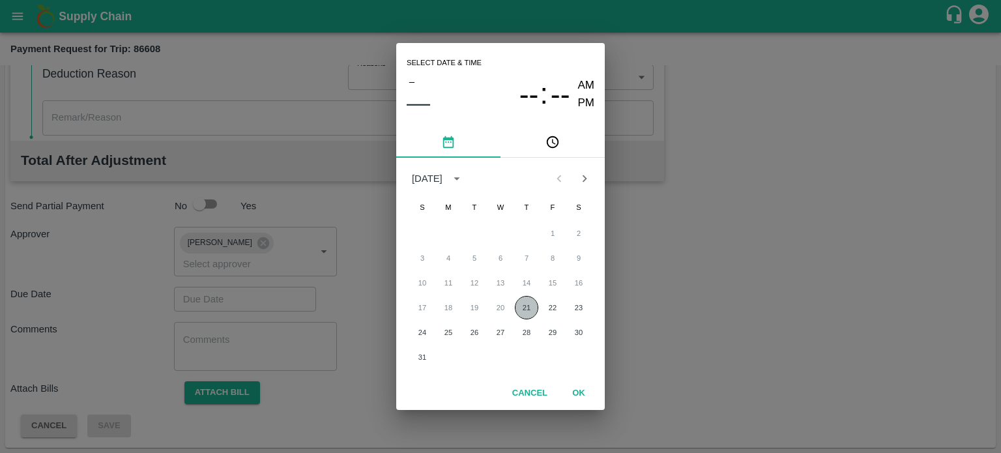
click at [525, 308] on button "21" at bounding box center [526, 307] width 23 height 23
type input "[DATE] 12:00 AM"
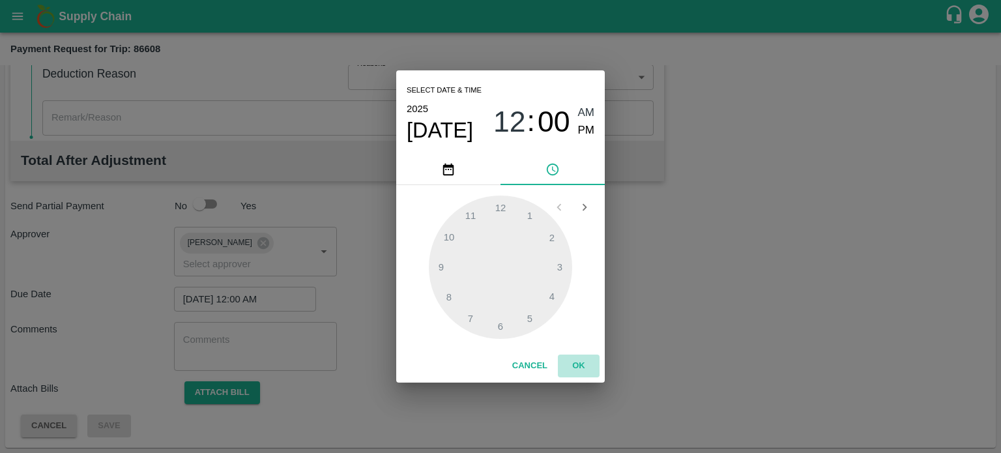
click at [584, 363] on button "OK" at bounding box center [579, 366] width 42 height 23
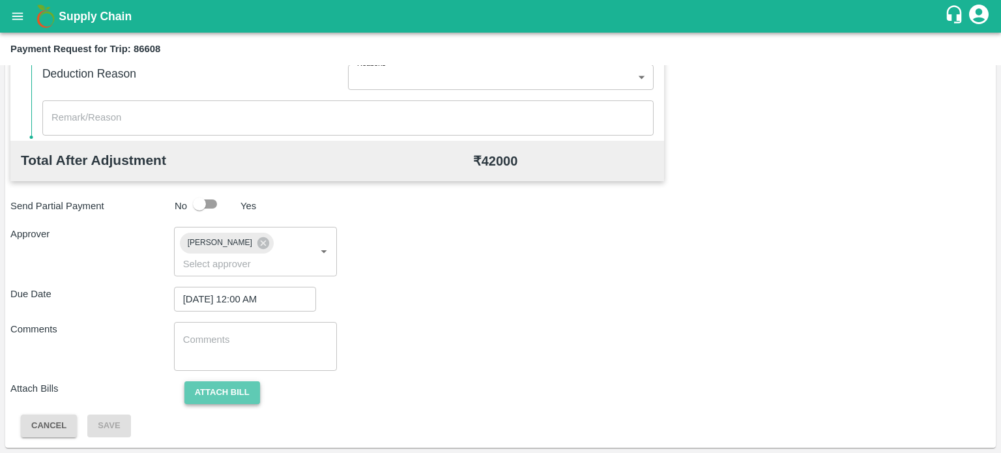
click at [248, 393] on button "Attach bill" at bounding box center [223, 392] width 76 height 23
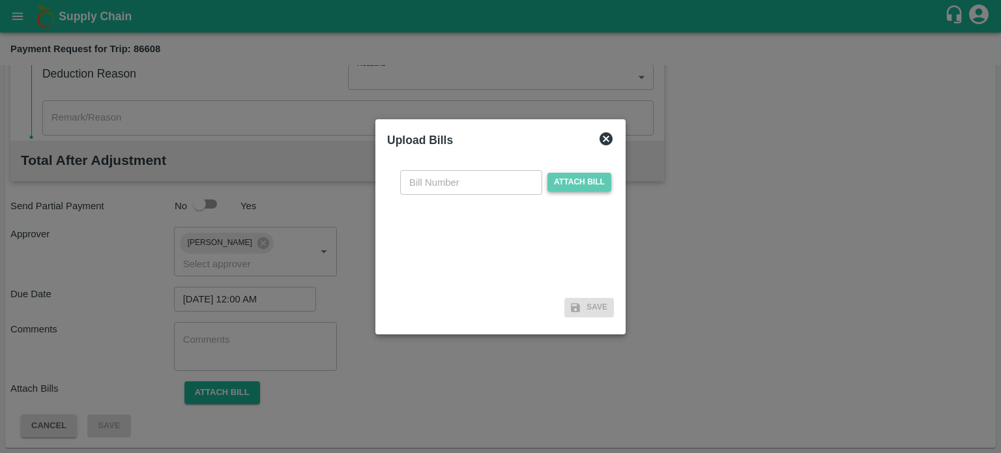
click at [582, 177] on span "Attach bill" at bounding box center [580, 182] width 64 height 19
click at [0, 0] on input "Attach bill" at bounding box center [0, 0] width 0 height 0
click at [569, 180] on span "Attach bill" at bounding box center [580, 182] width 64 height 19
click at [0, 0] on input "Attach bill" at bounding box center [0, 0] width 0 height 0
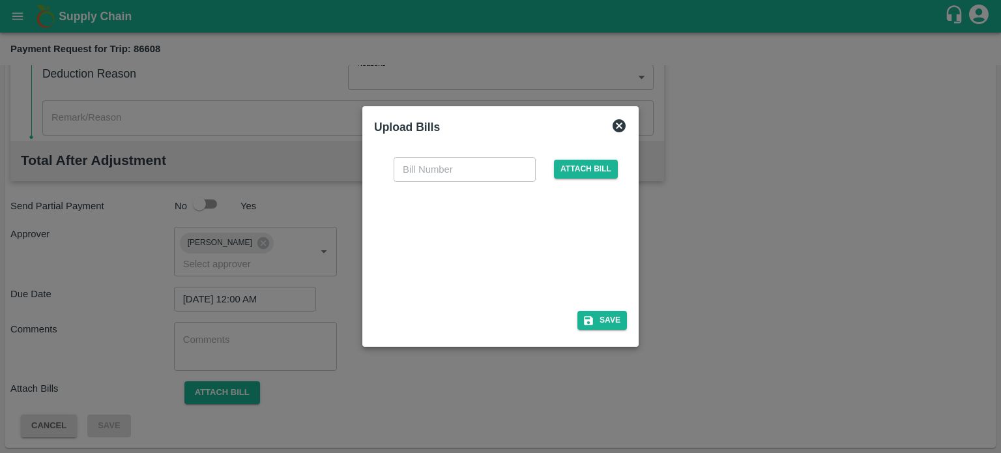
click at [494, 235] on div at bounding box center [498, 242] width 196 height 69
click at [464, 169] on input "text" at bounding box center [465, 169] width 142 height 25
type input "6638"
click at [611, 321] on button "Save" at bounding box center [603, 320] width 50 height 19
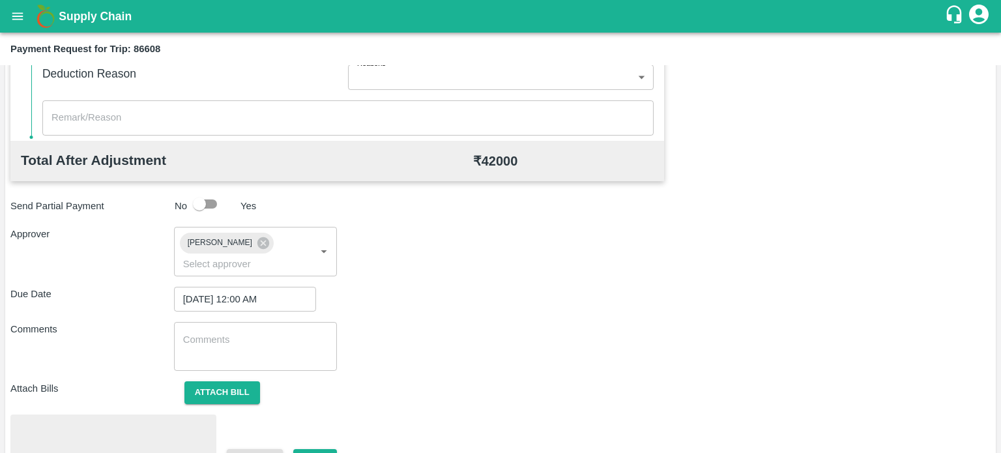
scroll to position [535, 0]
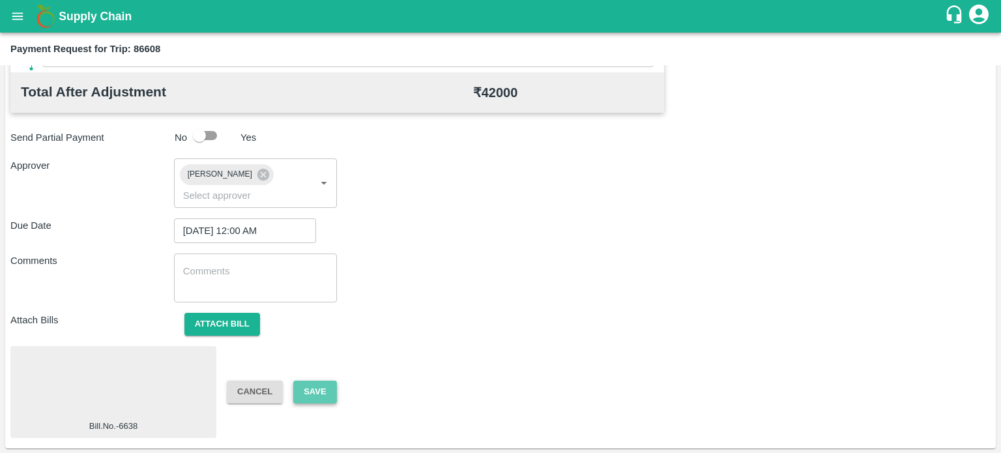
click at [316, 387] on button "Save" at bounding box center [314, 392] width 43 height 23
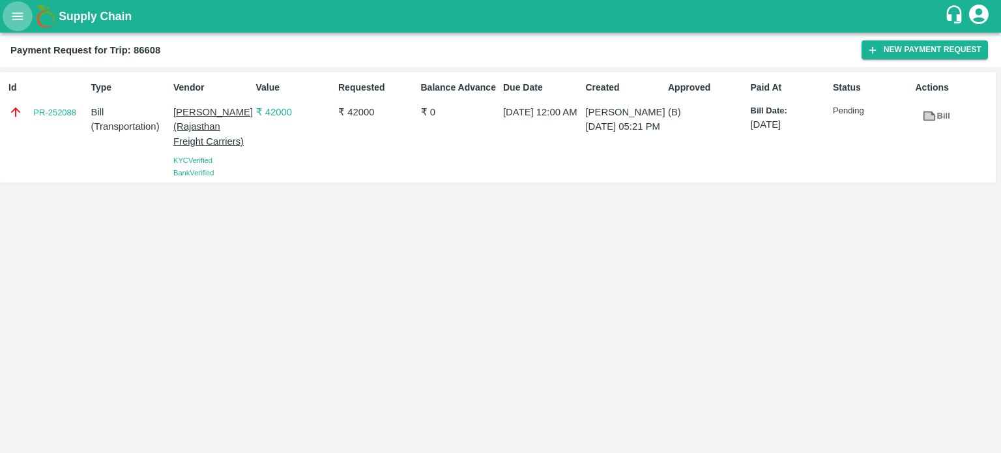
click at [18, 10] on icon "open drawer" at bounding box center [17, 16] width 14 height 14
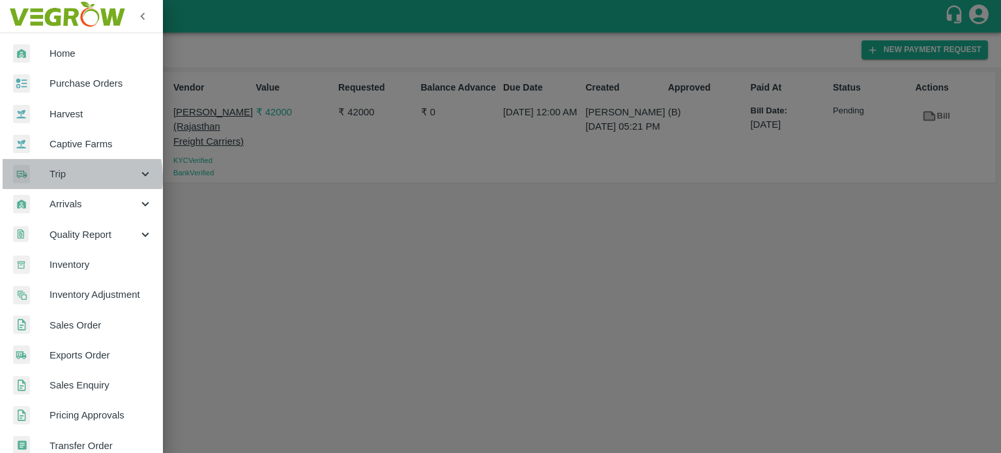
click at [55, 179] on span "Trip" at bounding box center [94, 174] width 89 height 14
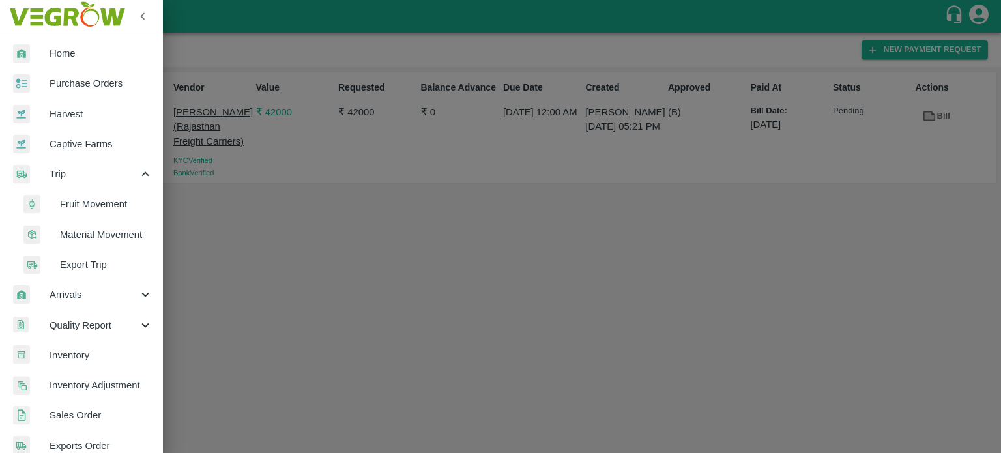
click at [94, 231] on span "Material Movement" at bounding box center [106, 235] width 93 height 14
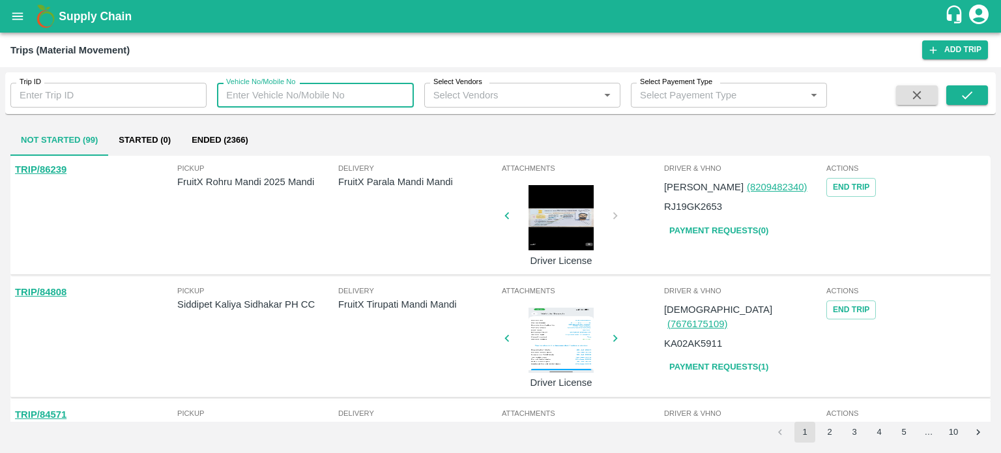
click at [313, 96] on input "Vehicle No/Mobile No" at bounding box center [315, 95] width 196 height 25
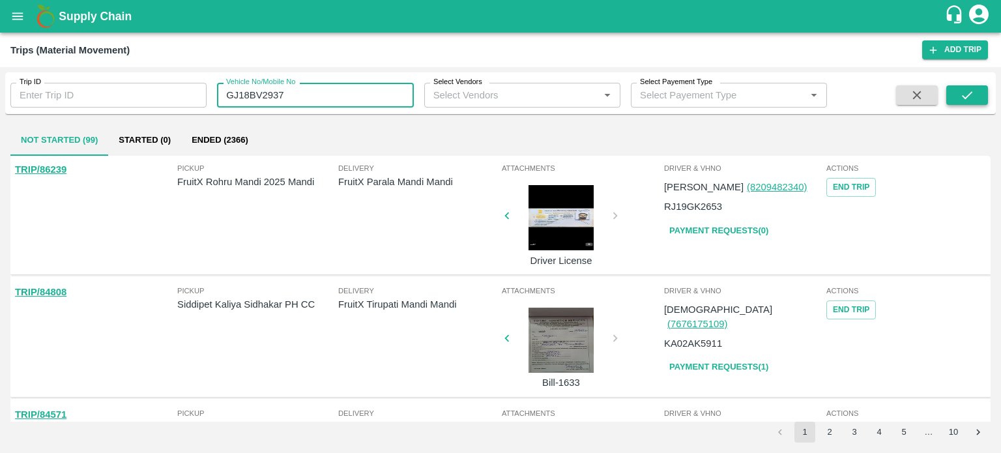
type input "GJ18BV2937"
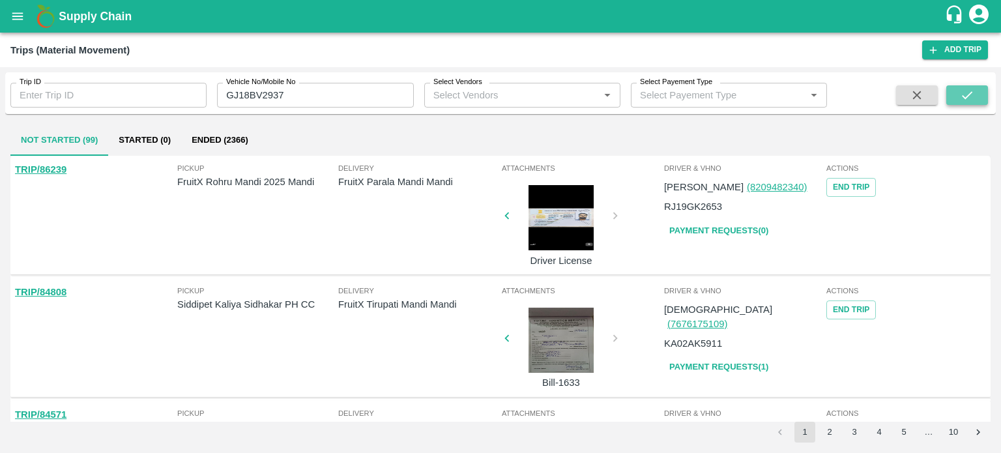
click at [963, 95] on icon "submit" at bounding box center [967, 95] width 14 height 14
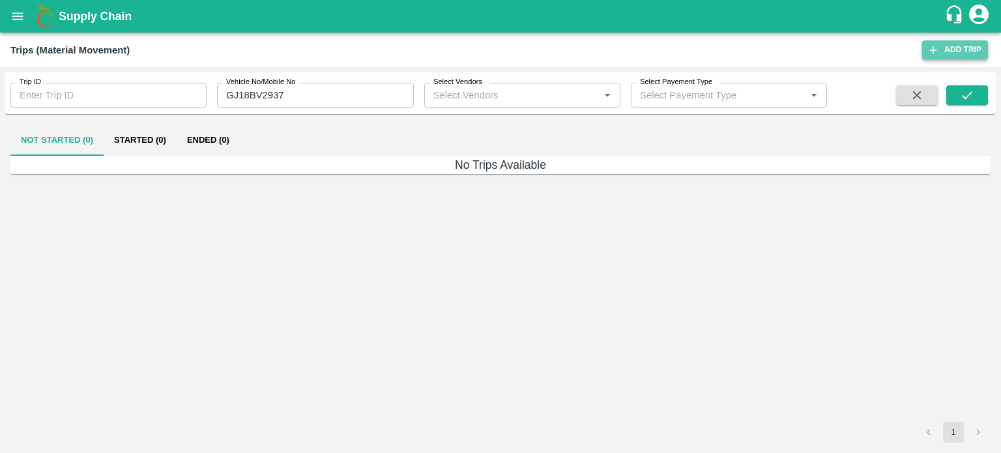
click at [964, 54] on link "Add Trip" at bounding box center [956, 49] width 66 height 19
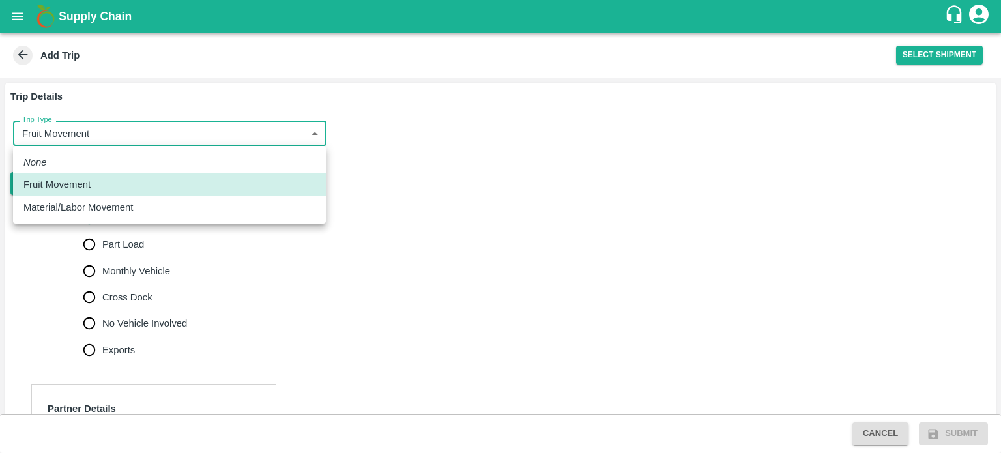
click at [93, 132] on body "Supply Chain Add Trip Select Shipment Trip Details Trip Type Fruit Movement 1 T…" at bounding box center [500, 226] width 1001 height 453
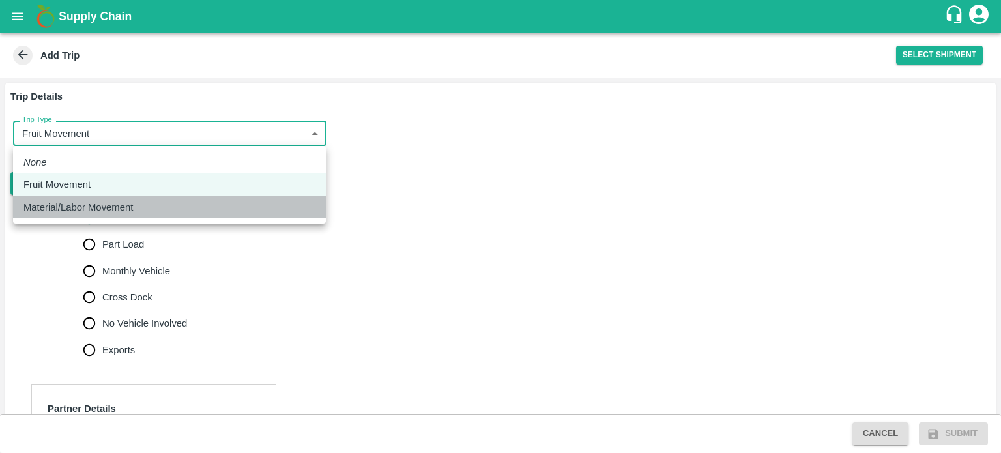
click at [92, 207] on p "Material/Labor Movement" at bounding box center [78, 207] width 110 height 14
type input "2"
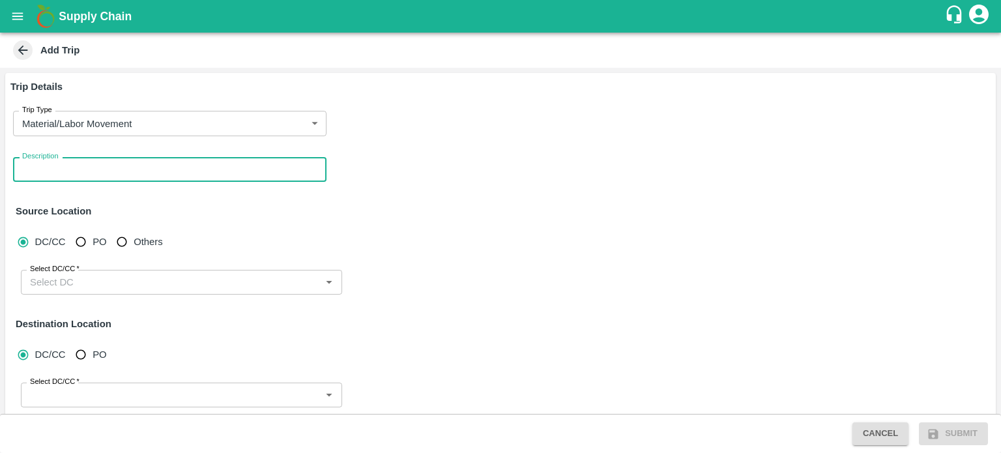
click at [69, 173] on textarea "Description" at bounding box center [169, 170] width 295 height 14
type textarea "Infra material movement fruitx bhuj mandi to fruitx mandi nashik"
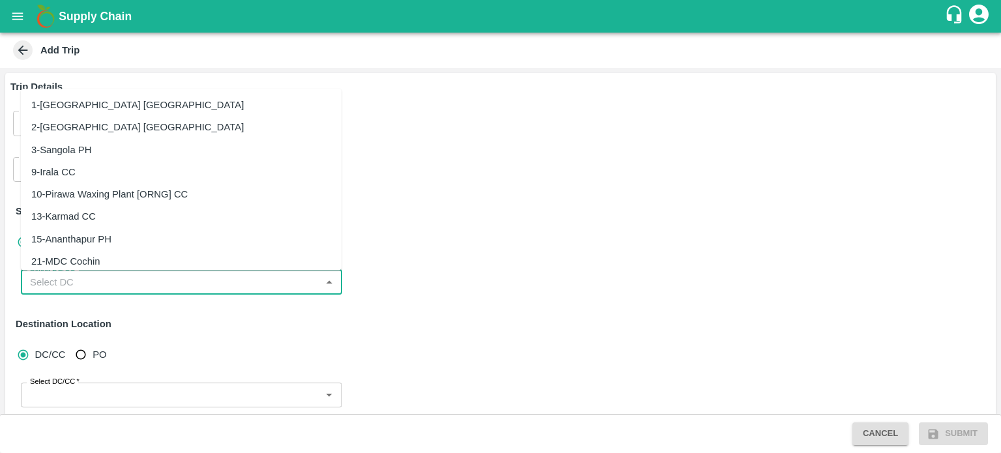
click at [44, 289] on input "Select DC/CC   *" at bounding box center [171, 282] width 292 height 17
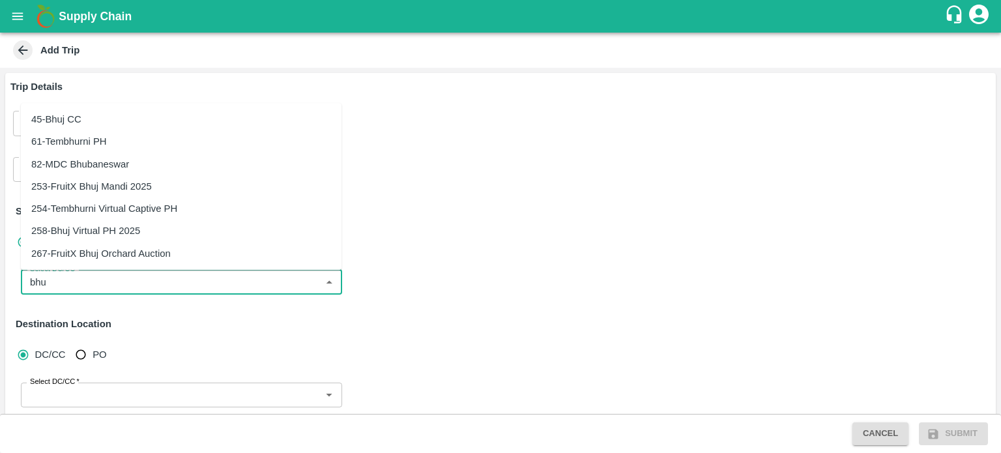
click at [94, 190] on div "253-FruitX Bhuj Mandi 2025" at bounding box center [91, 186] width 121 height 14
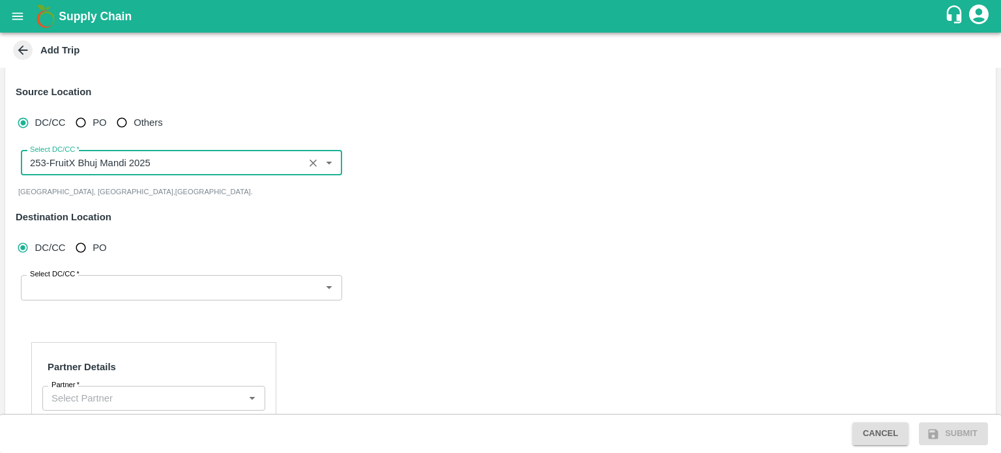
scroll to position [120, 0]
type input "253-FruitX Bhuj Mandi 2025"
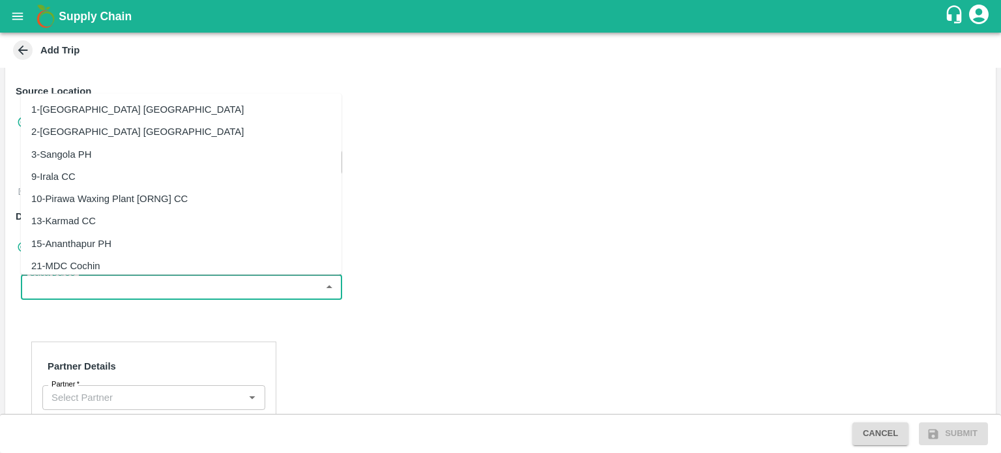
click at [116, 289] on input "Select DC/CC   *" at bounding box center [171, 286] width 292 height 17
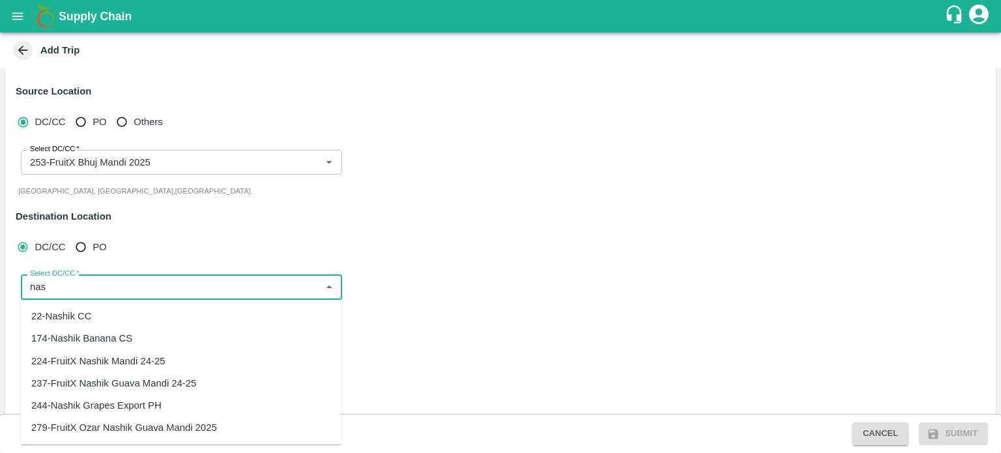
click at [136, 363] on div "224-FruitX Nashik Mandi 24-25" at bounding box center [98, 361] width 134 height 14
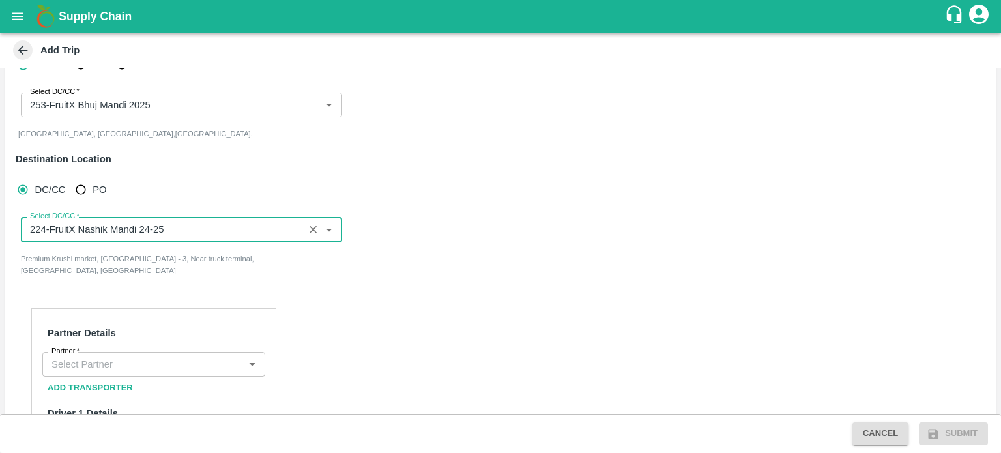
scroll to position [179, 0]
type input "224-FruitX Nashik Mandi 24-25"
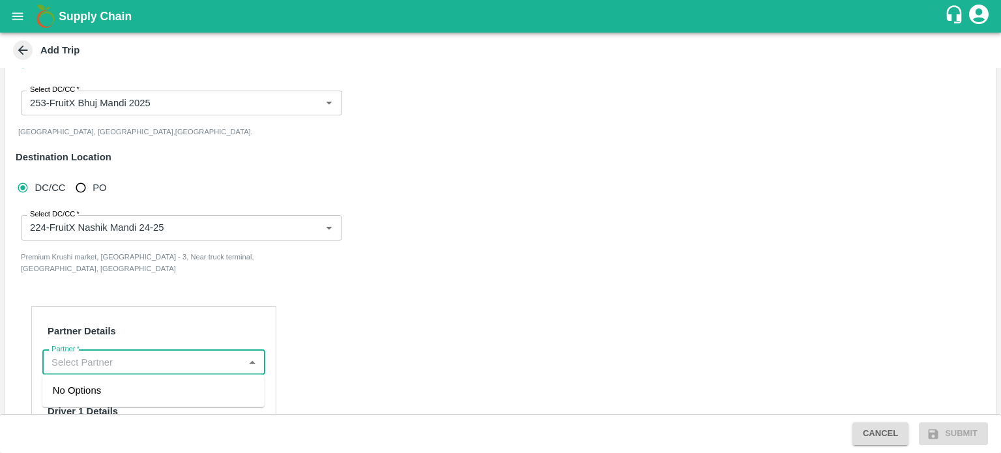
click at [108, 355] on input "Partner   *" at bounding box center [143, 362] width 194 height 17
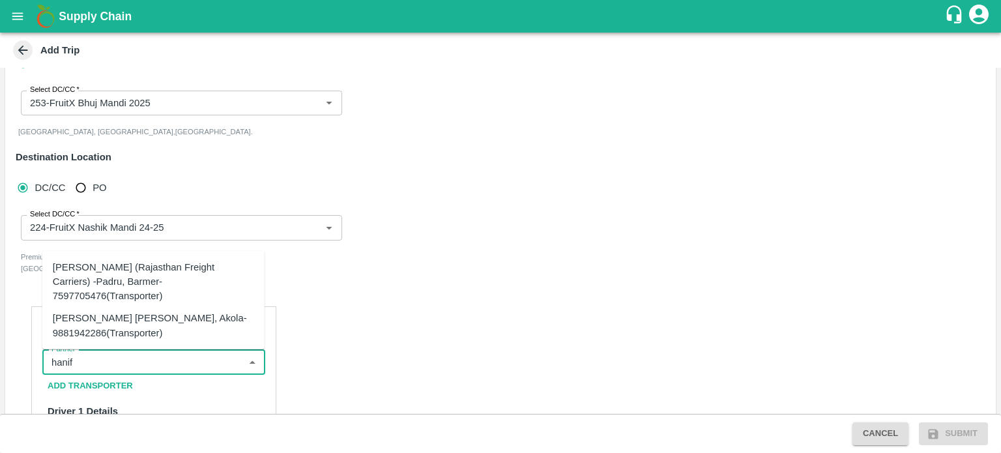
click at [99, 285] on div "Hanif Khan (Rajasthan Freight Carriers) -Padru, Barmer-7597705476(Transporter)" at bounding box center [153, 281] width 201 height 44
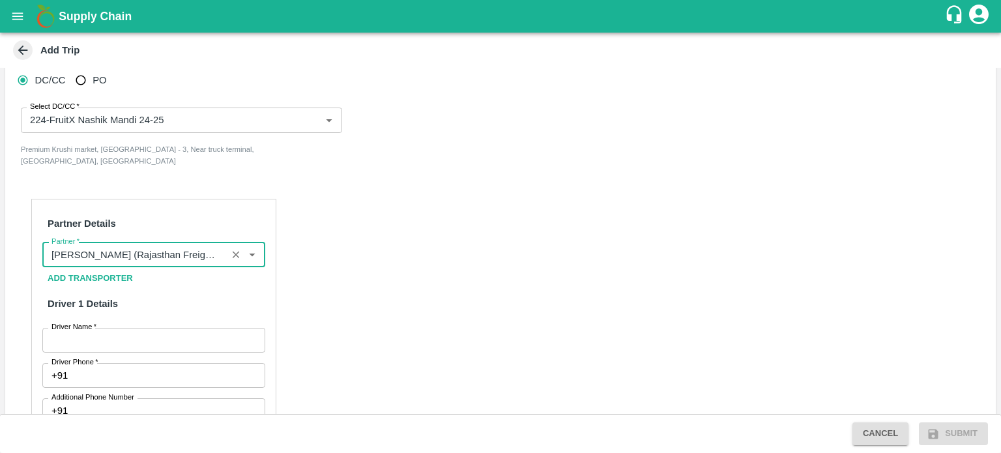
scroll to position [289, 0]
type input "Hanif Khan (Rajasthan Freight Carriers) -Padru, Barmer-7597705476(Transporter)"
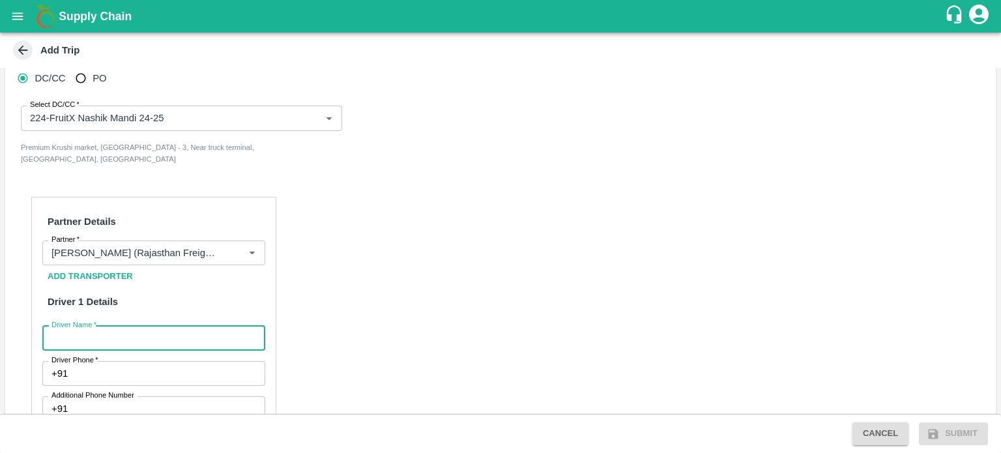
click at [121, 336] on input "Driver Name   *" at bounding box center [153, 338] width 223 height 25
type input "HAFIJ KHAN"
click at [130, 374] on input "Driver Phone   *" at bounding box center [169, 373] width 192 height 25
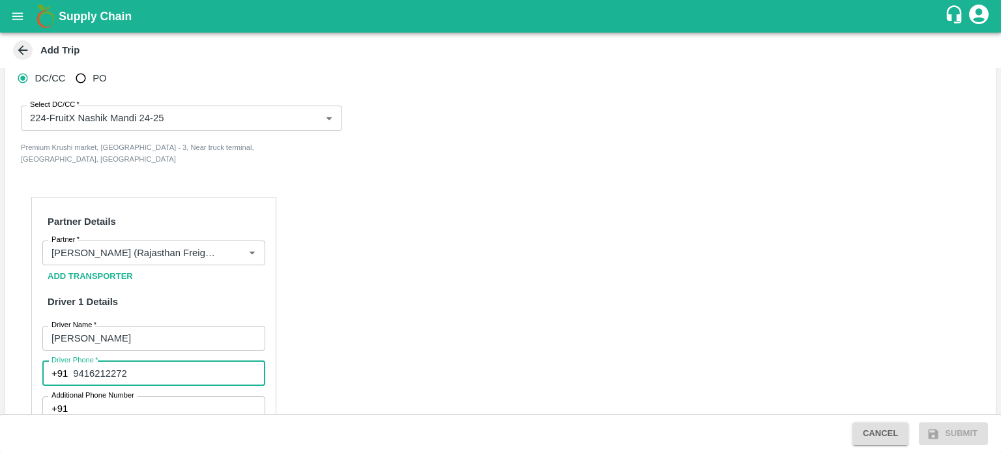
type input "9416212272"
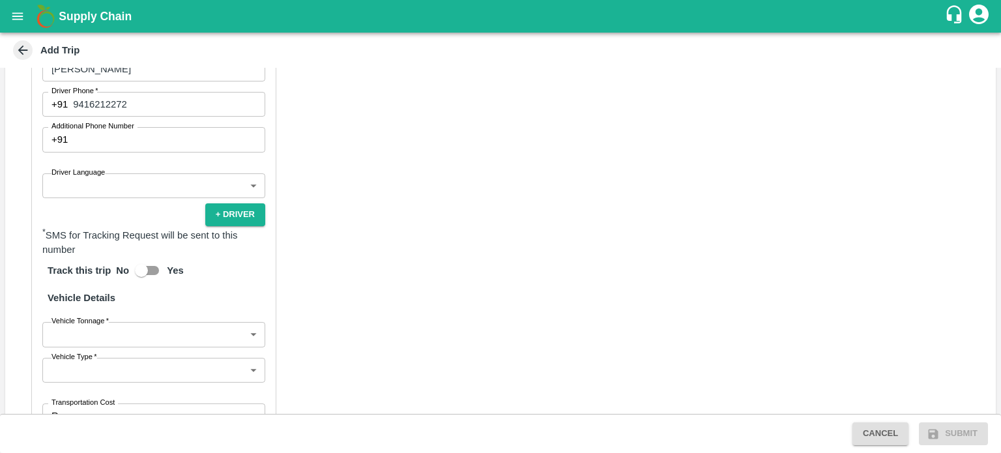
scroll to position [569, 0]
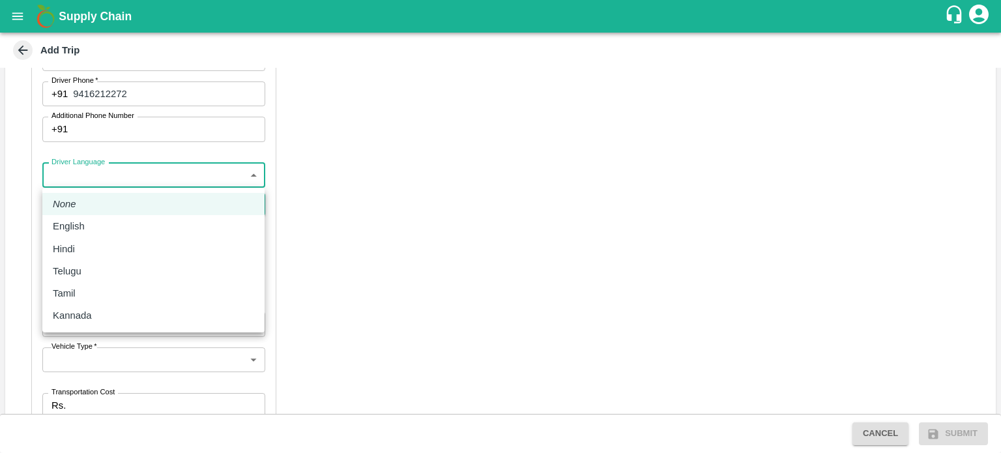
drag, startPoint x: 118, startPoint y: 174, endPoint x: 73, endPoint y: 252, distance: 90.3
click at [73, 252] on body "Supply Chain Add Trip Trip Details Trip Type Material/Labor Movement 2 Trip Typ…" at bounding box center [500, 226] width 1001 height 453
click at [73, 252] on p "Hindi" at bounding box center [64, 249] width 22 height 14
type input "hi"
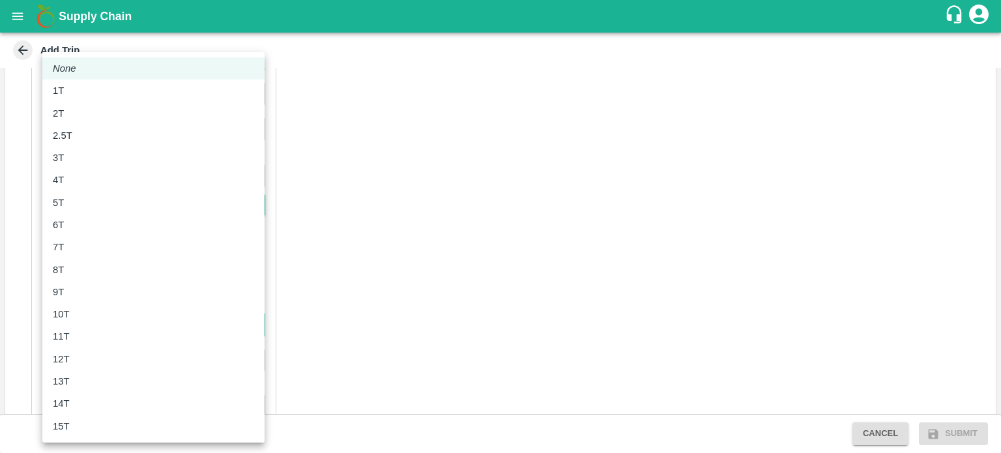
click at [91, 321] on body "Supply Chain Add Trip Trip Details Trip Type Material/Labor Movement 2 Trip Typ…" at bounding box center [500, 226] width 1001 height 453
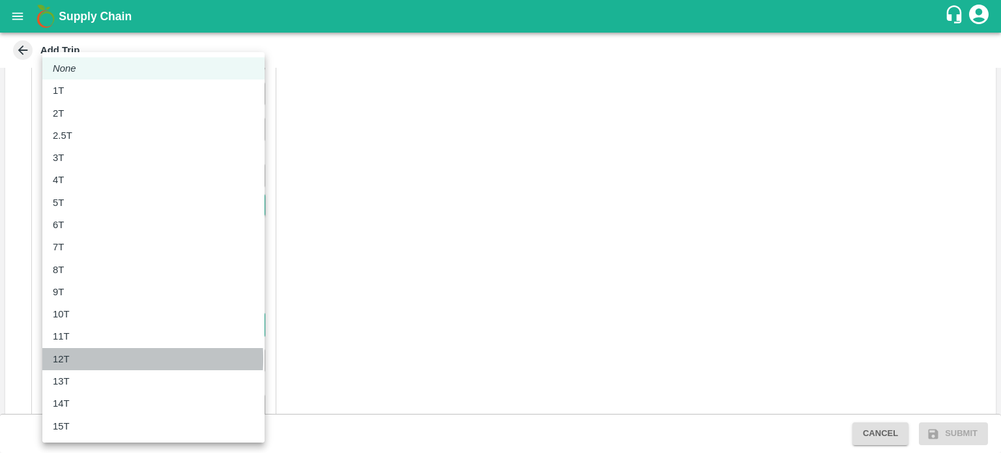
click at [72, 359] on div "12T" at bounding box center [64, 359] width 23 height 14
type input "12000"
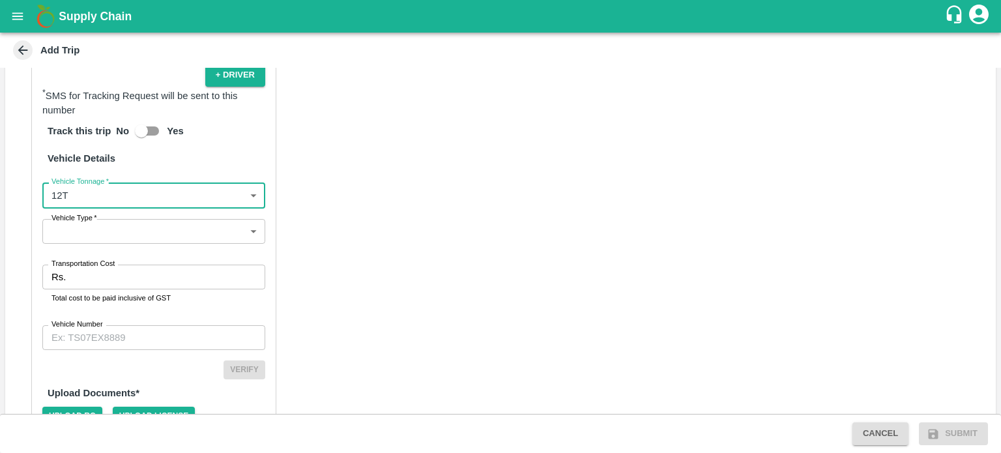
scroll to position [709, 0]
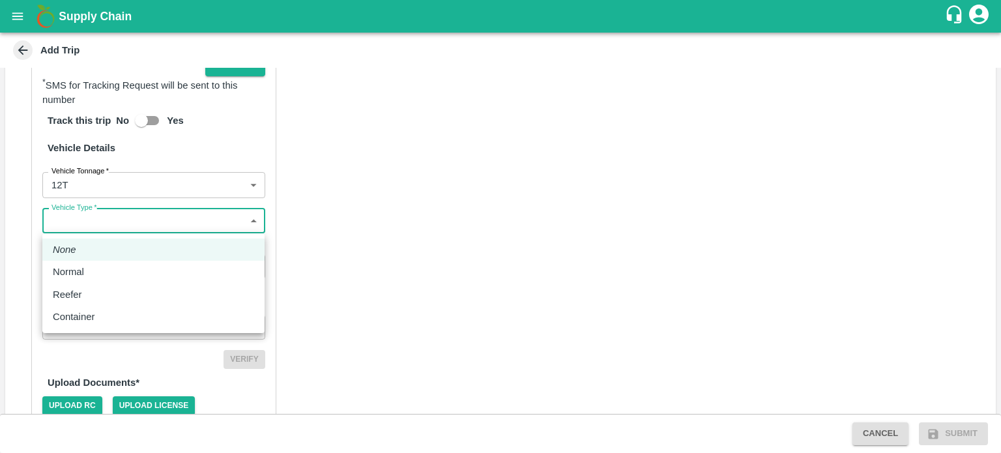
click at [81, 221] on body "Supply Chain Add Trip Trip Details Trip Type Material/Labor Movement 2 Trip Typ…" at bounding box center [500, 226] width 1001 height 453
click at [75, 274] on p "Normal" at bounding box center [68, 272] width 31 height 14
type input "Normal"
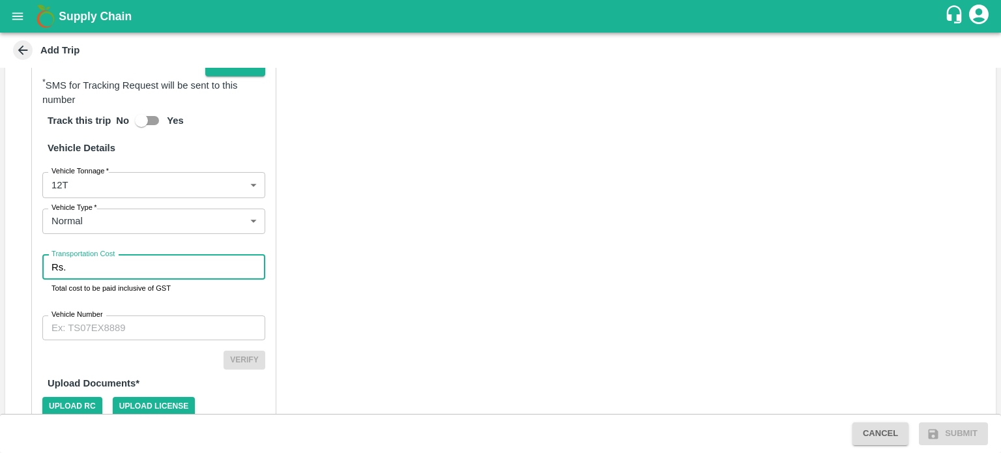
click at [89, 273] on input "Transportation Cost" at bounding box center [168, 267] width 194 height 25
type input "42000"
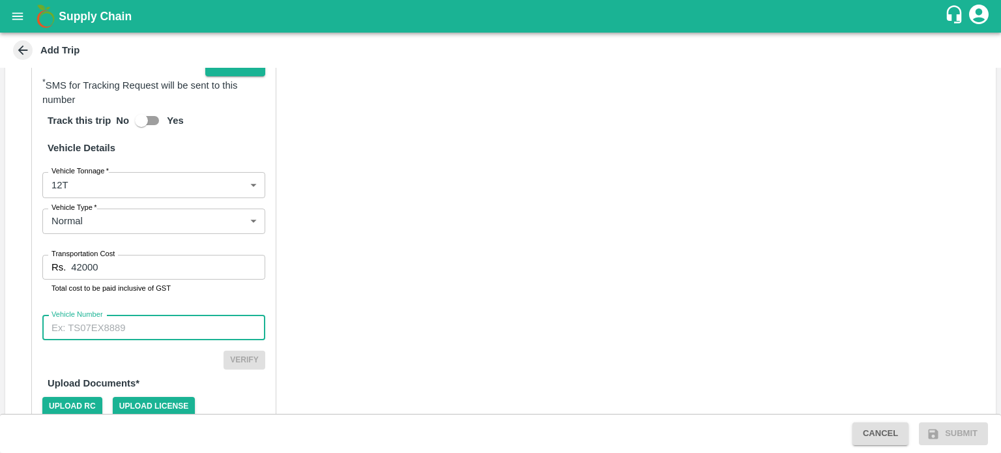
click at [101, 334] on input "Vehicle Number" at bounding box center [153, 328] width 223 height 25
type input "GJ18BV2937"
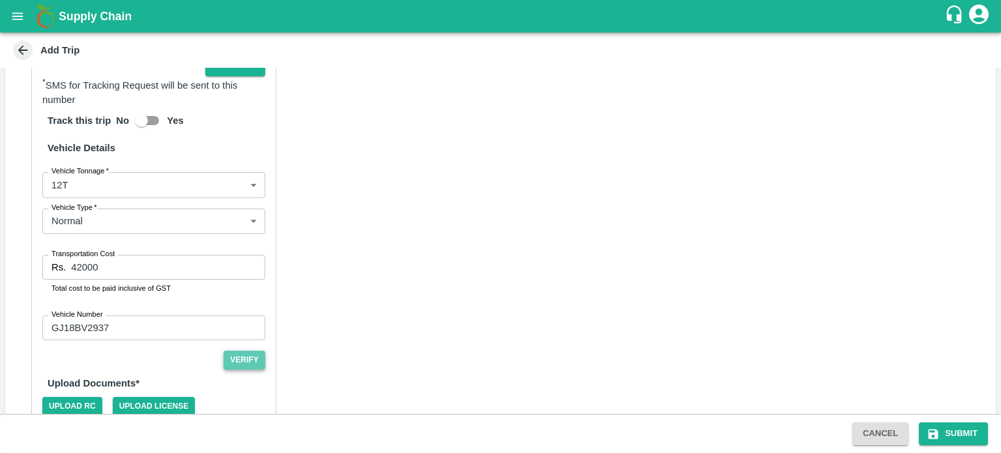
click at [237, 359] on button "Verify" at bounding box center [245, 360] width 42 height 19
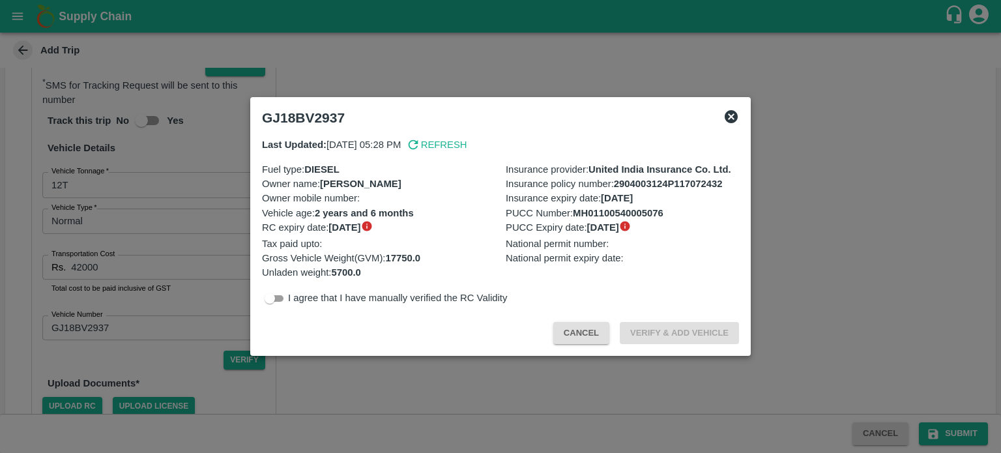
click at [733, 116] on icon at bounding box center [731, 116] width 13 height 13
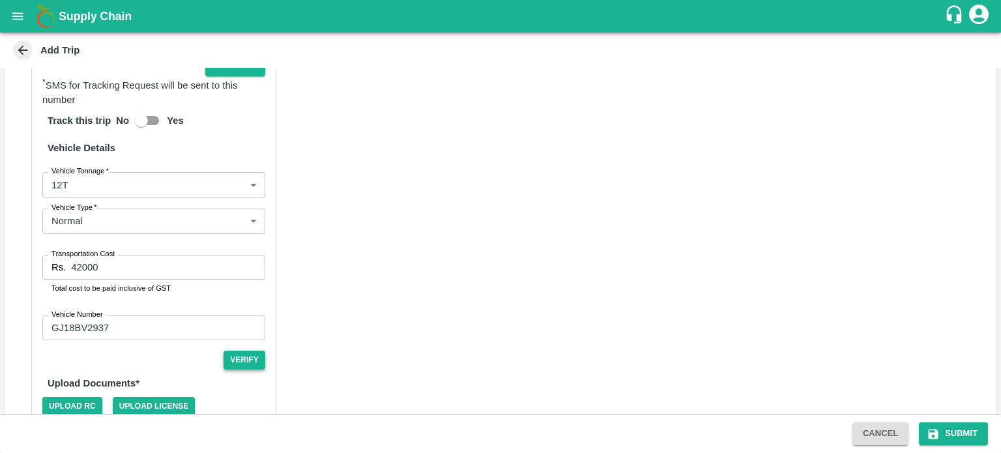
click at [245, 357] on button "Verify" at bounding box center [245, 360] width 42 height 19
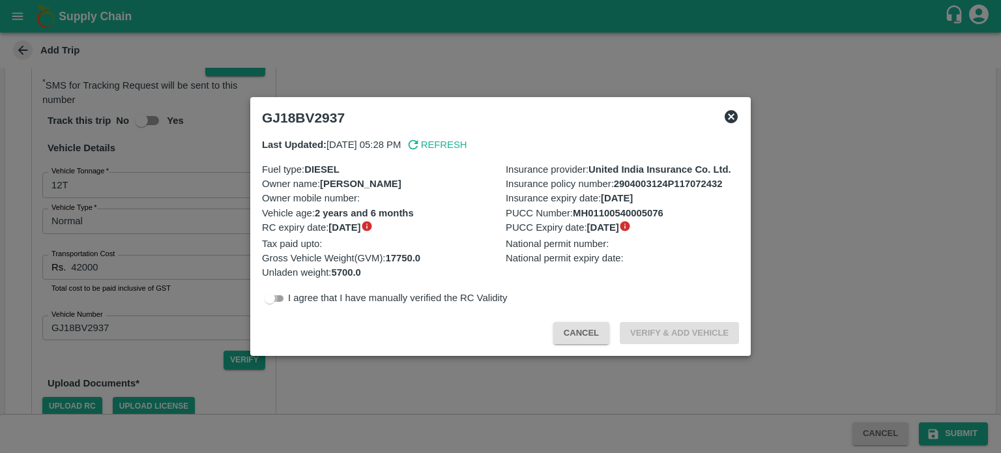
click at [277, 291] on input "checkbox" at bounding box center [269, 299] width 47 height 16
checkbox input "true"
click at [643, 333] on button "Verify & Add Vehicle" at bounding box center [679, 333] width 119 height 23
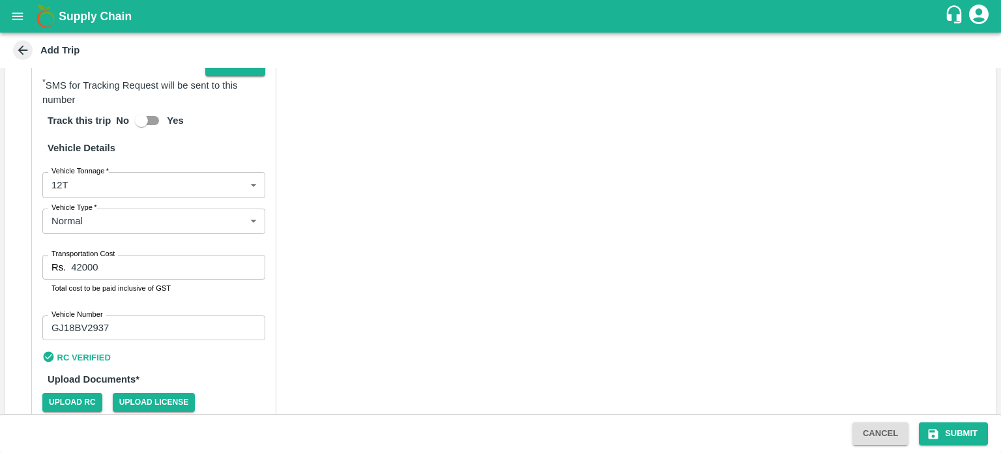
scroll to position [769, 0]
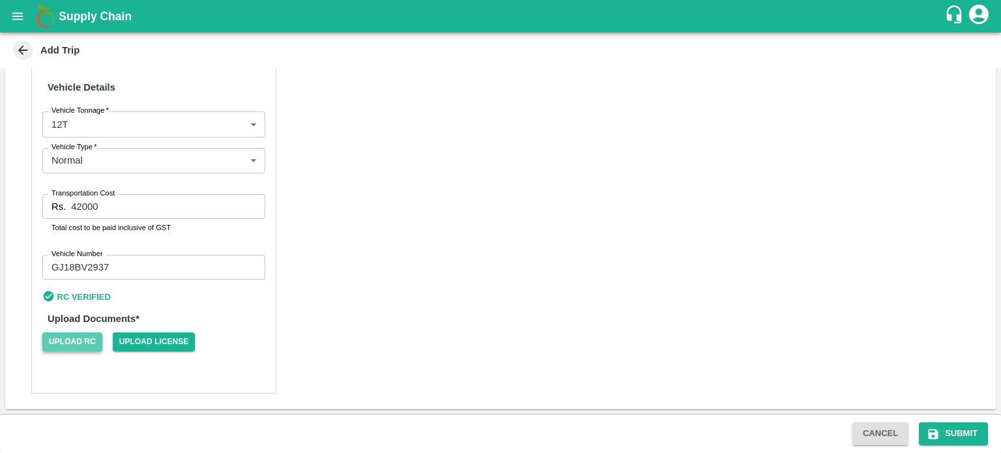
click at [76, 337] on span "Upload RC" at bounding box center [72, 342] width 60 height 19
click at [0, 0] on input "Upload RC" at bounding box center [0, 0] width 0 height 0
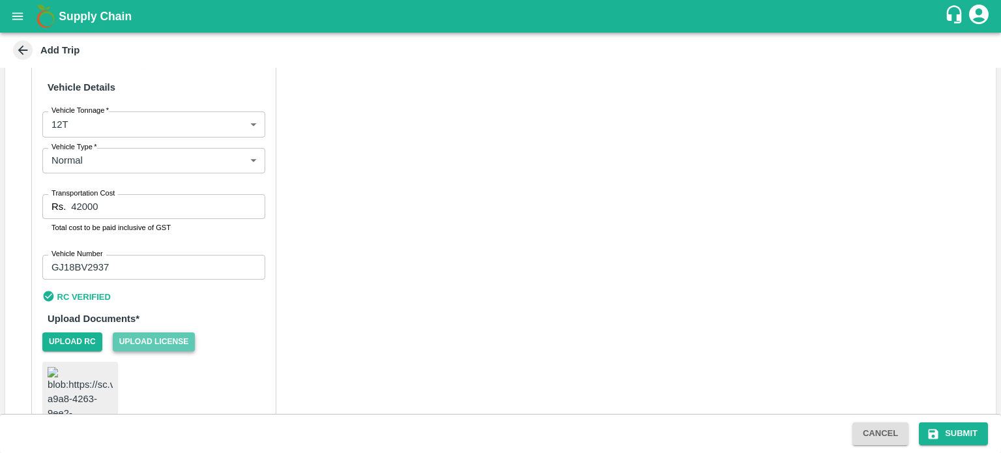
click at [167, 334] on span "Upload License" at bounding box center [154, 342] width 83 height 19
click at [0, 0] on input "Upload License" at bounding box center [0, 0] width 0 height 0
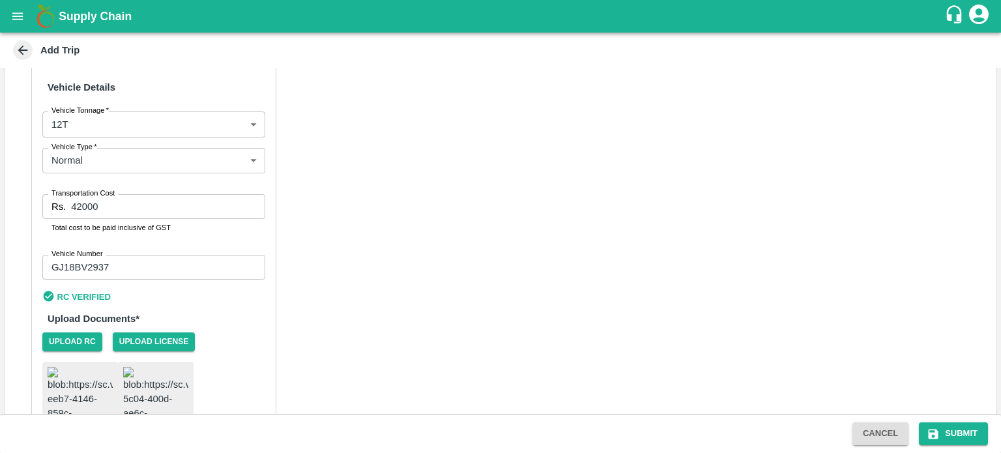
scroll to position [879, 0]
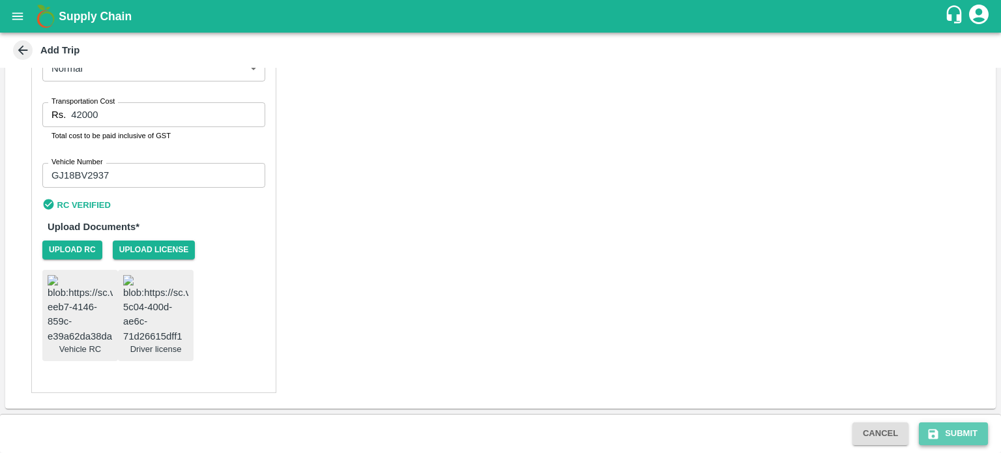
click at [967, 430] on button "Submit" at bounding box center [953, 433] width 69 height 23
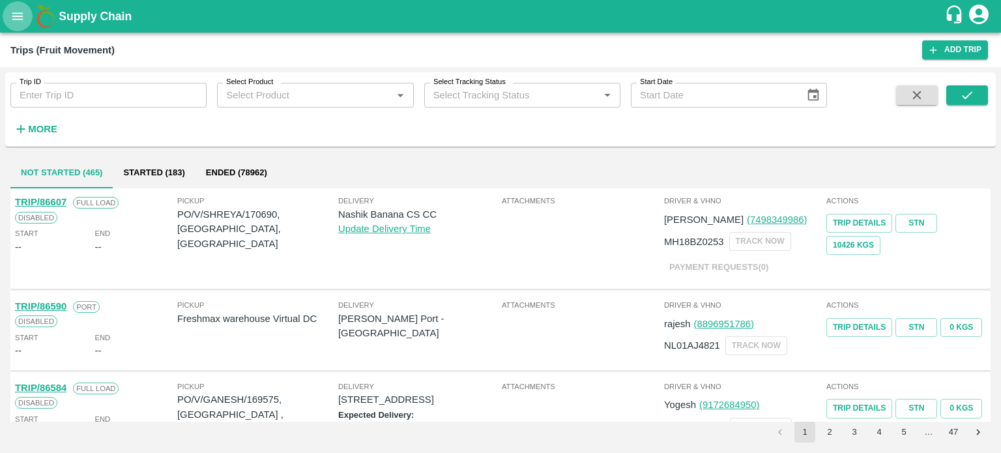
click at [16, 22] on icon "open drawer" at bounding box center [17, 16] width 14 height 14
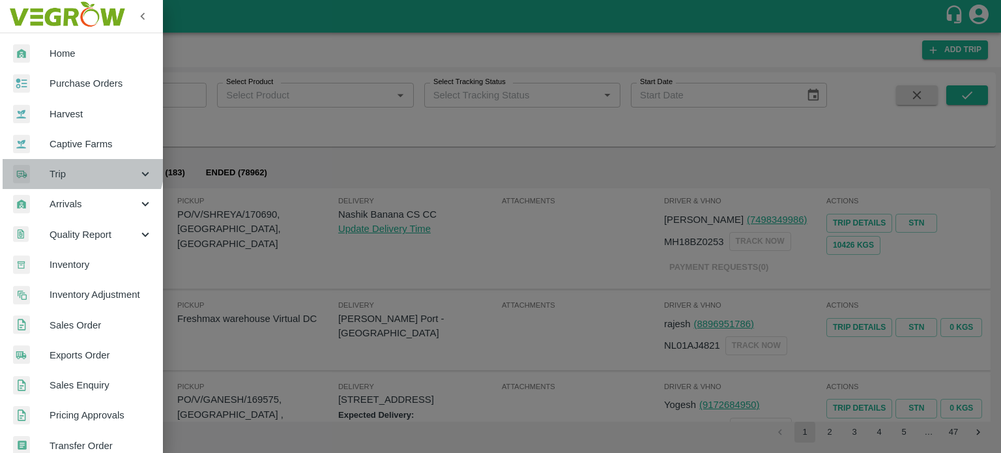
click at [65, 162] on div "Trip" at bounding box center [81, 174] width 163 height 30
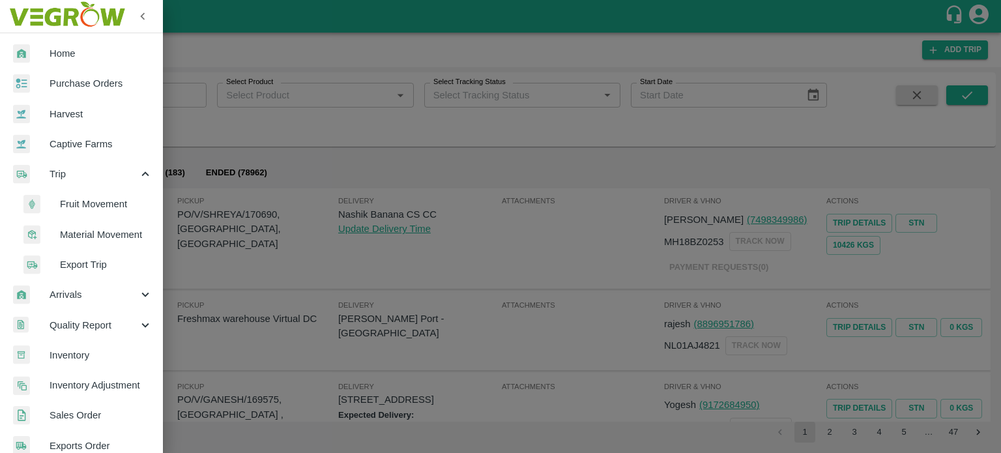
click at [90, 232] on span "Material Movement" at bounding box center [106, 235] width 93 height 14
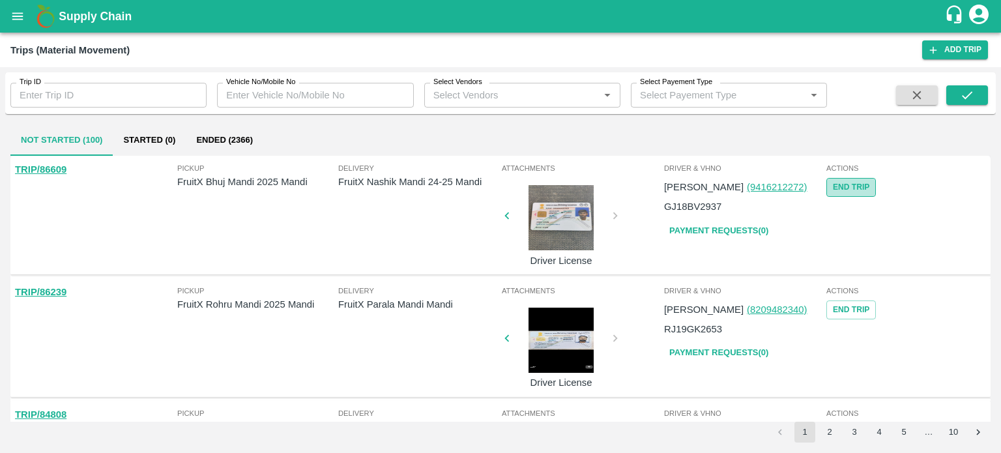
click at [855, 185] on button "End Trip" at bounding box center [852, 187] width 50 height 19
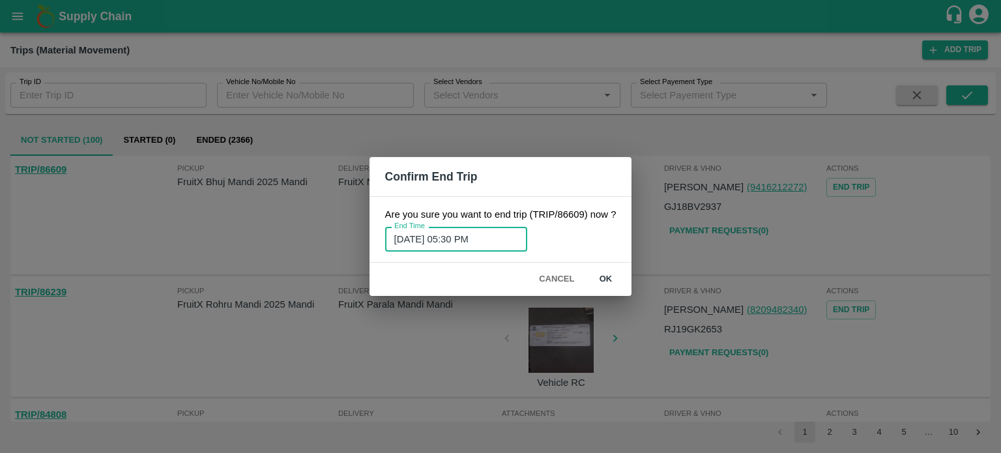
click at [456, 235] on input "21/08/2025 05:30 PM" at bounding box center [451, 239] width 133 height 25
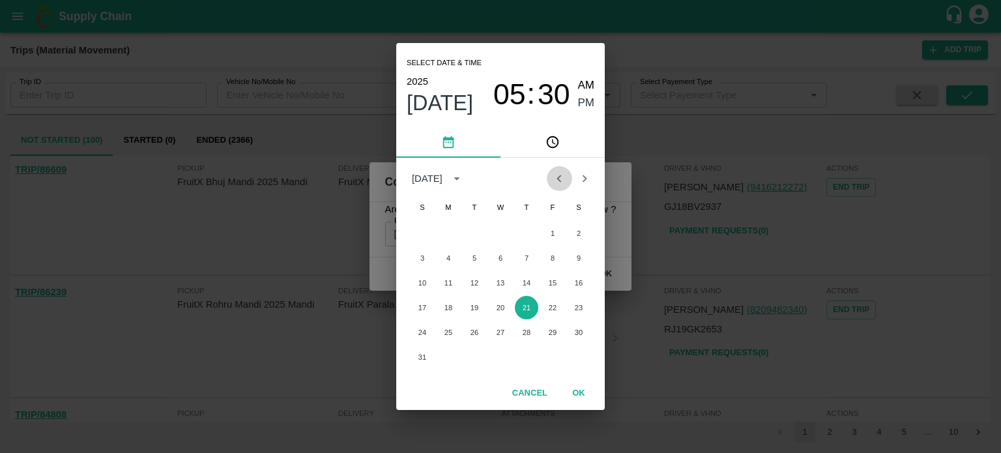
click at [554, 183] on icon "Previous month" at bounding box center [559, 178] width 14 height 14
click at [548, 234] on button "4" at bounding box center [552, 233] width 23 height 23
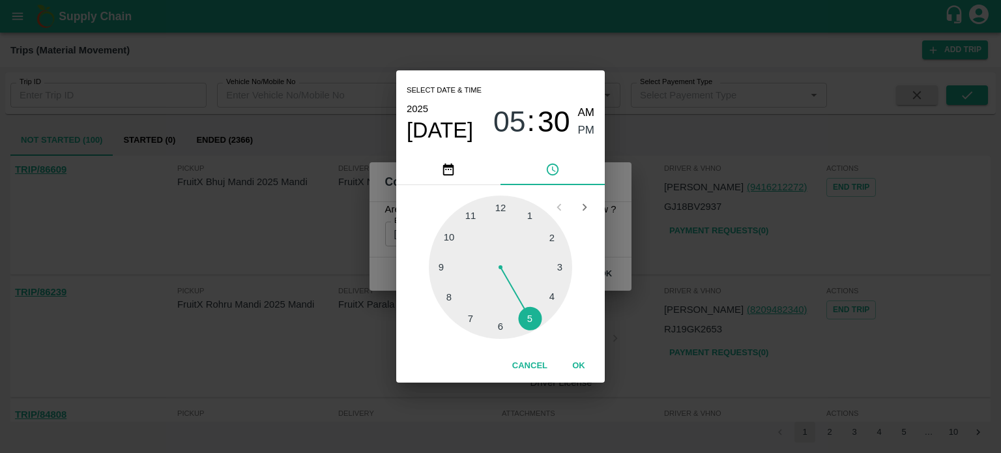
type input "04/07/2025 05:30 PM"
click at [574, 365] on button "OK" at bounding box center [579, 366] width 42 height 23
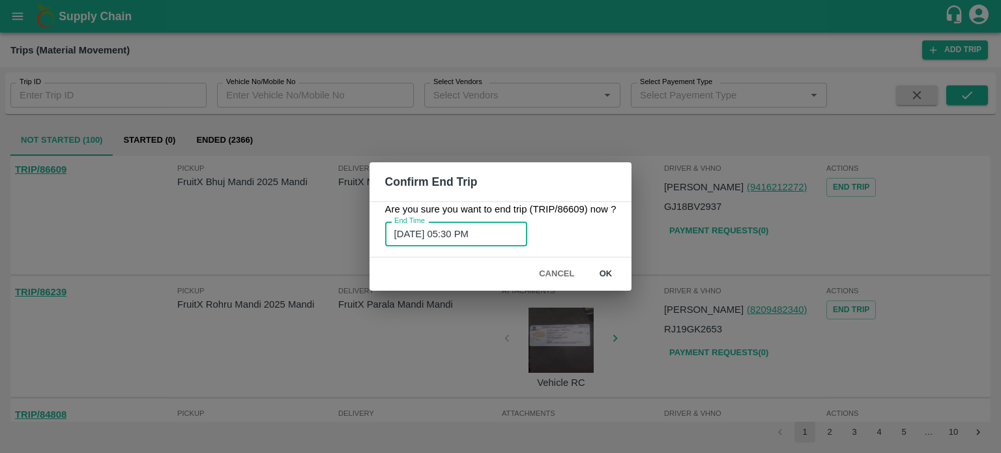
click at [600, 273] on button "ok" at bounding box center [606, 274] width 42 height 23
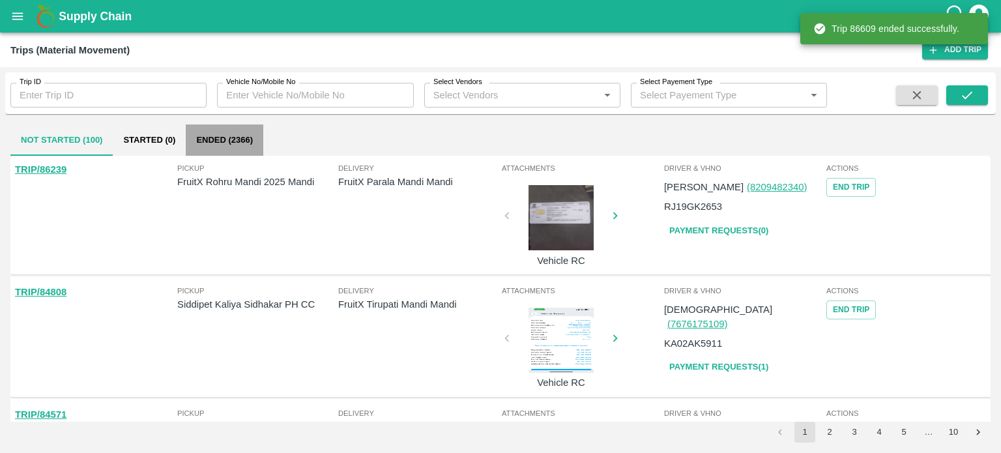
click at [231, 142] on button "Ended (2366)" at bounding box center [225, 140] width 78 height 31
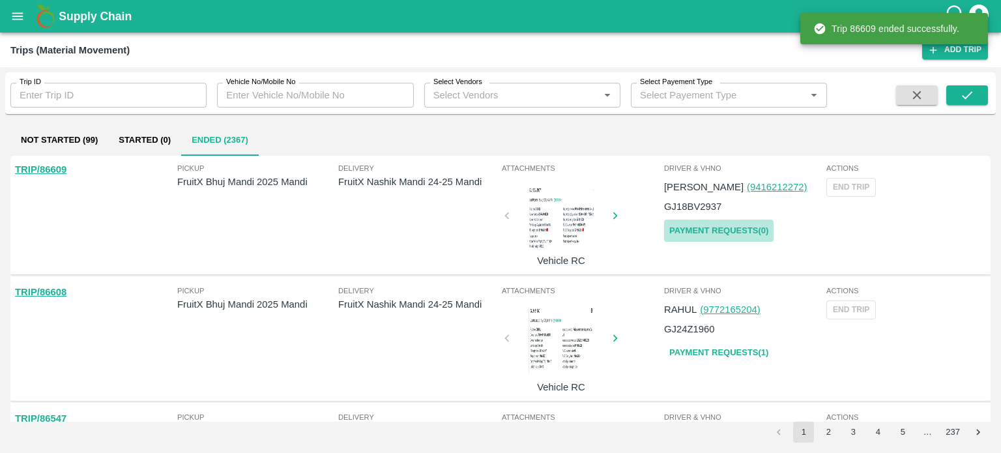
click at [707, 230] on link "Payment Requests( 0 )" at bounding box center [719, 231] width 110 height 23
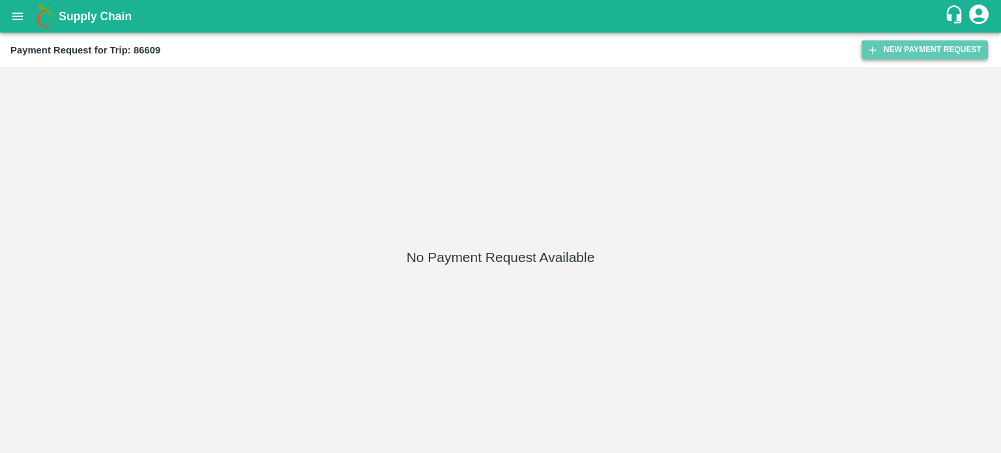
click at [913, 52] on button "New Payment Request" at bounding box center [925, 49] width 126 height 19
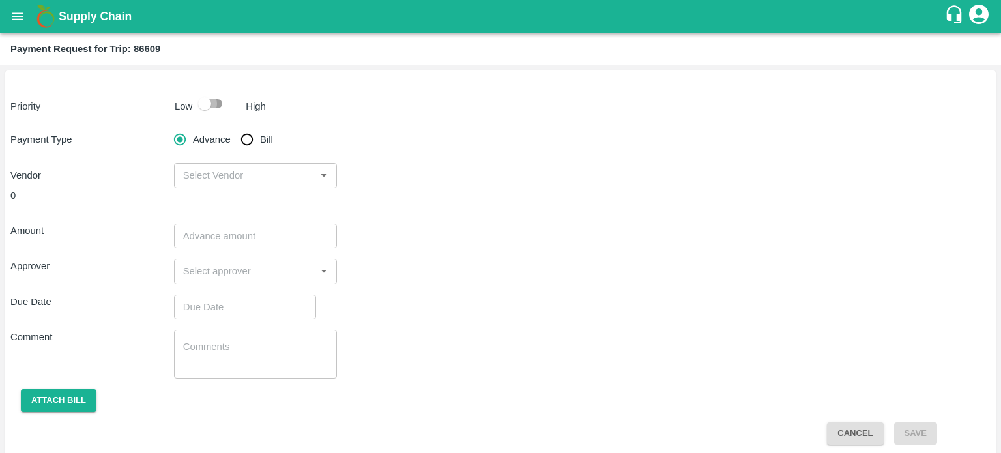
click at [221, 98] on input "checkbox" at bounding box center [205, 103] width 74 height 25
checkbox input "true"
click at [253, 137] on input "Bill" at bounding box center [247, 139] width 26 height 26
radio input "true"
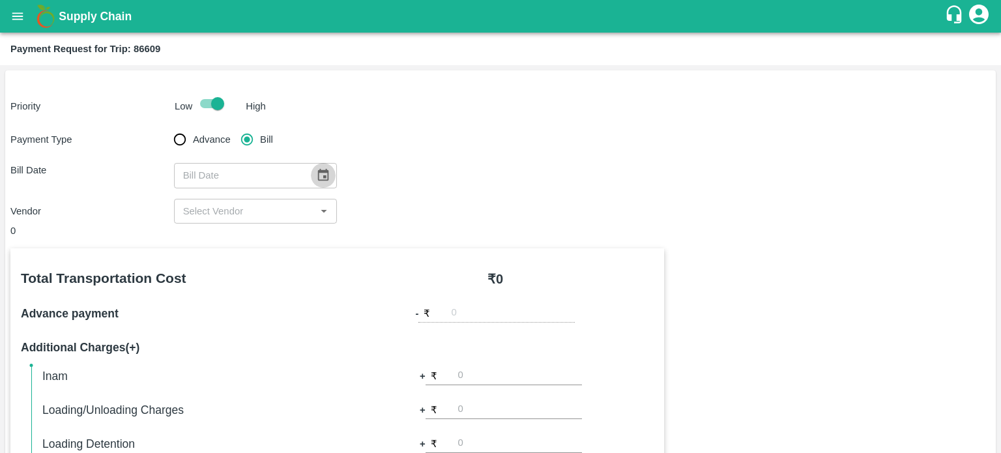
click at [316, 170] on icon "Choose date" at bounding box center [323, 175] width 14 height 14
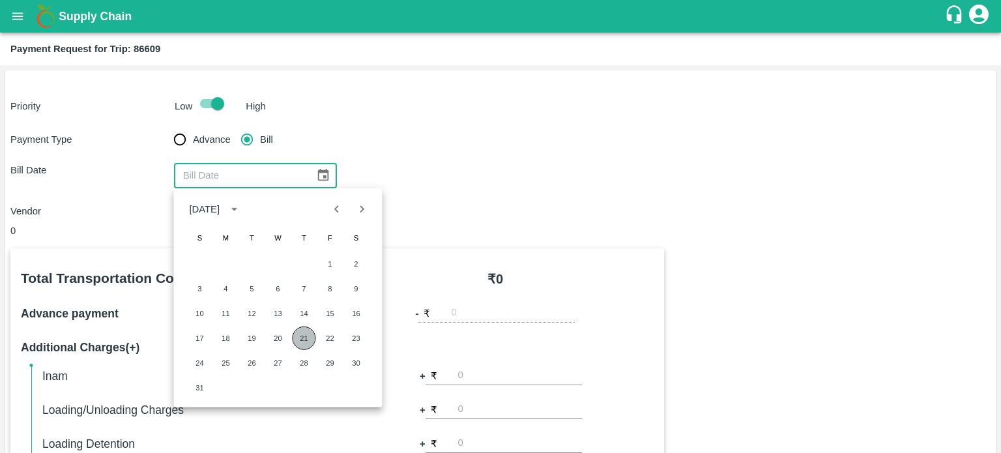
click at [300, 331] on button "21" at bounding box center [303, 338] width 23 height 23
type input "[DATE]"
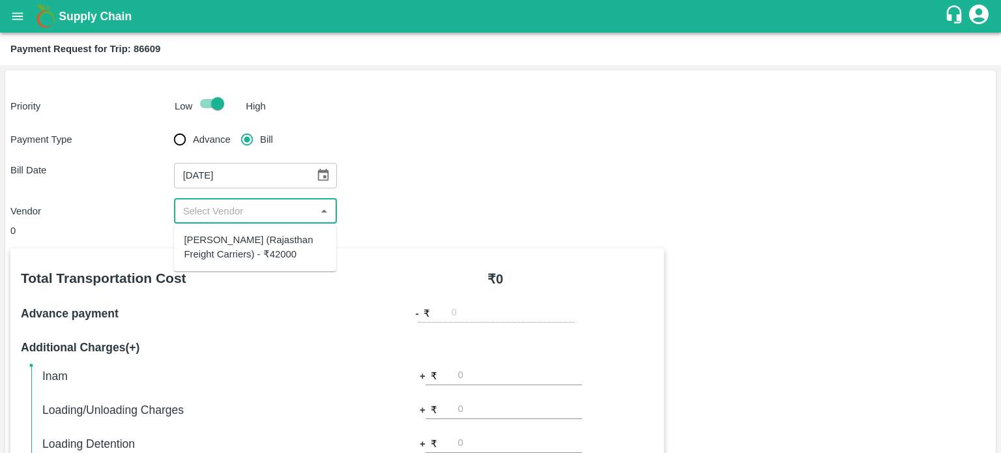
drag, startPoint x: 243, startPoint y: 213, endPoint x: 256, endPoint y: 244, distance: 34.5
click at [256, 244] on body "Supply Chain Payment Request for Trip: 86609 Priority Low High Payment Type Adv…" at bounding box center [500, 226] width 1001 height 453
click at [256, 244] on div "[PERSON_NAME] (Rajasthan Freight Carriers) - ₹42000" at bounding box center [255, 247] width 142 height 29
type input "[PERSON_NAME] (Rajasthan Freight Carriers) - ₹42000"
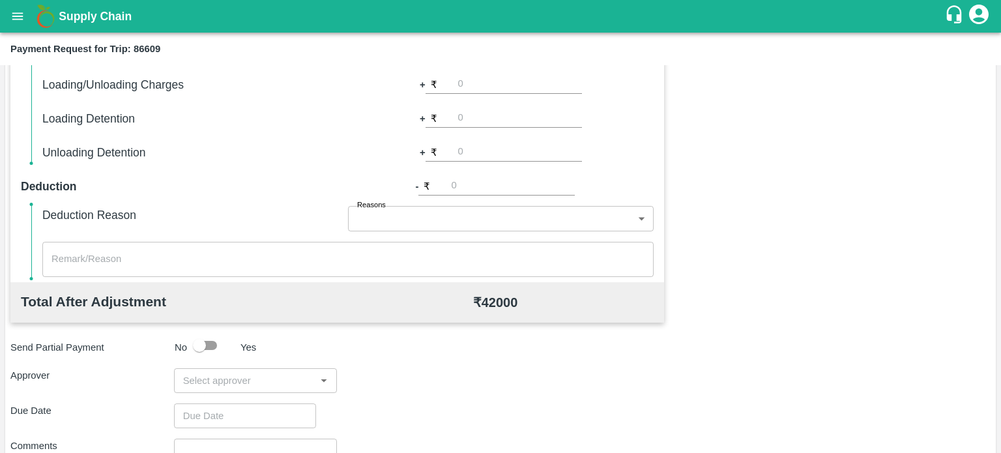
scroll to position [329, 0]
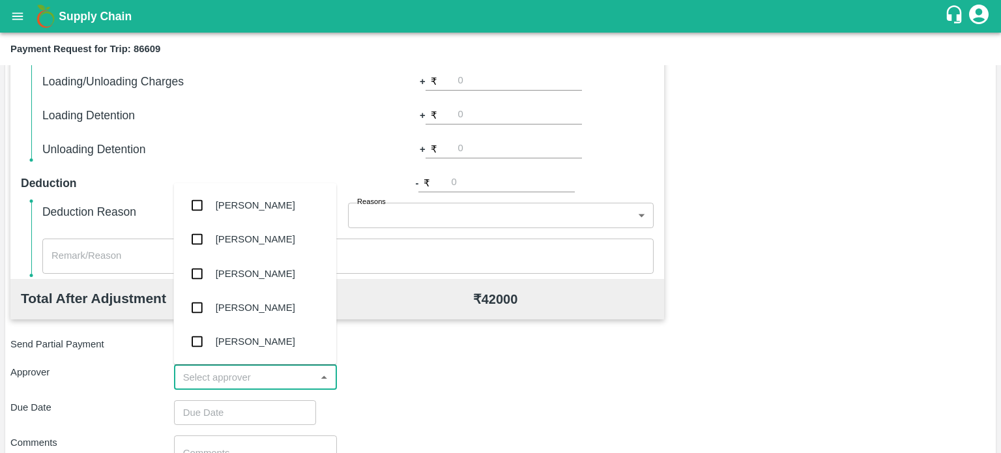
click at [243, 382] on input "input" at bounding box center [245, 377] width 134 height 17
type input "PAL"
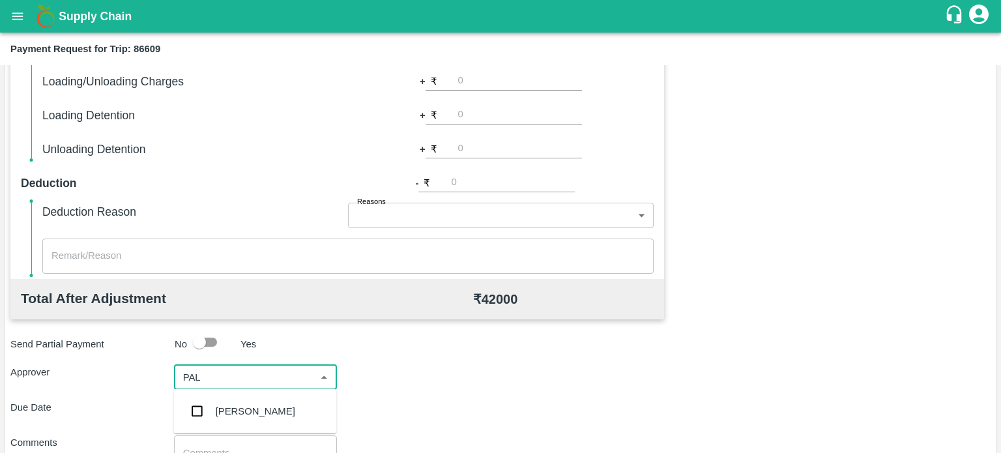
click at [248, 411] on div "[PERSON_NAME]" at bounding box center [256, 411] width 80 height 14
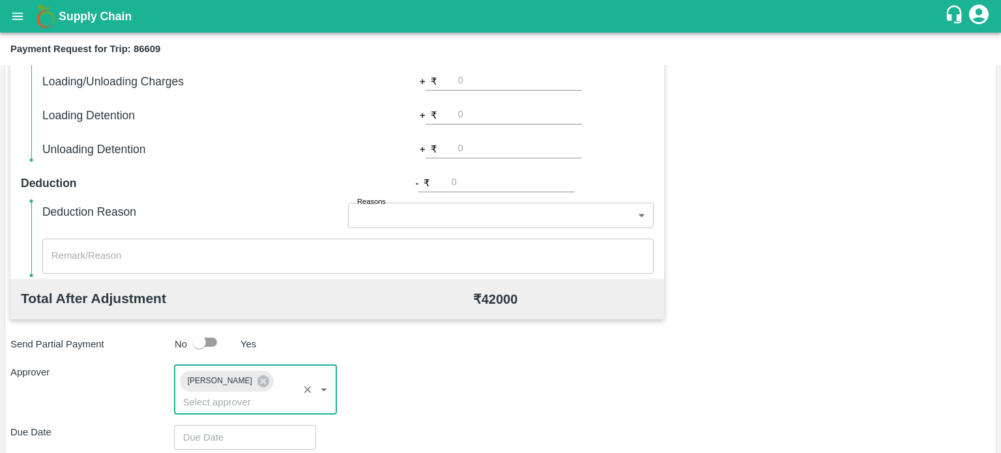
scroll to position [467, 0]
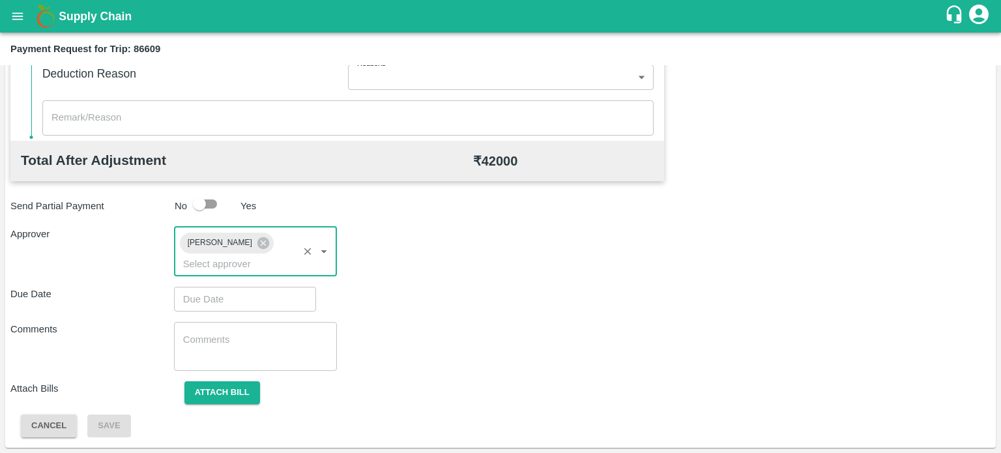
type input "DD/MM/YYYY hh:mm aa"
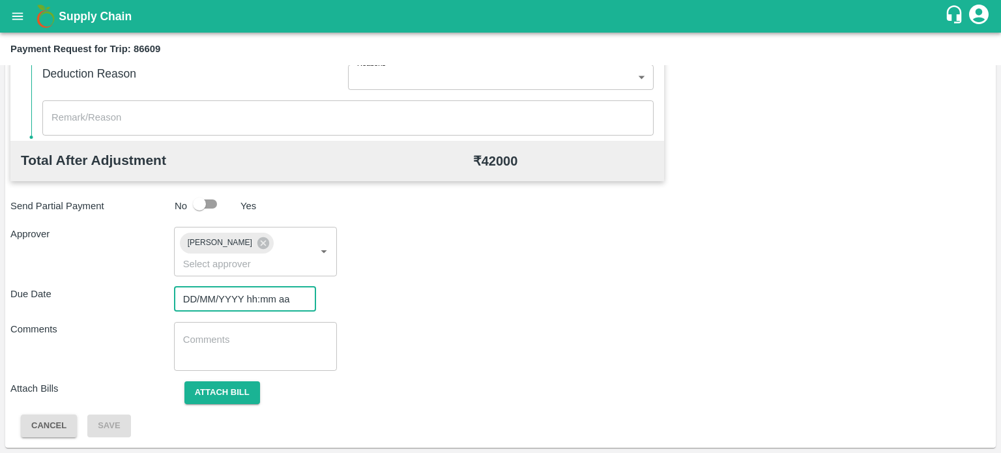
click at [219, 306] on input "DD/MM/YYYY hh:mm aa" at bounding box center [240, 299] width 133 height 25
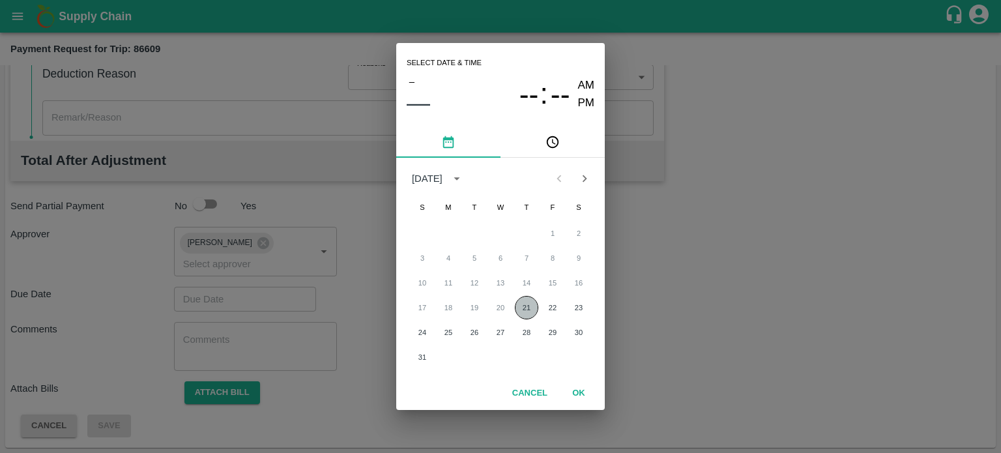
click at [528, 309] on button "21" at bounding box center [526, 307] width 23 height 23
type input "[DATE] 12:00 AM"
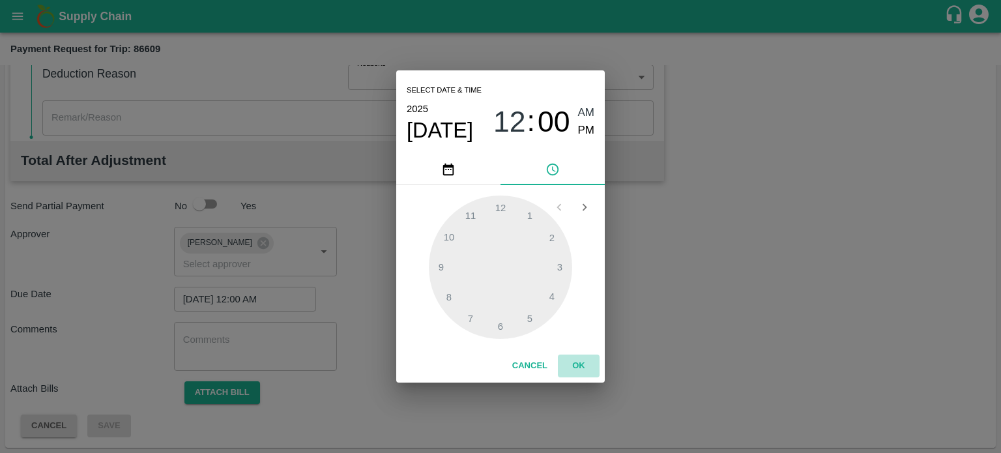
click at [580, 366] on button "OK" at bounding box center [579, 366] width 42 height 23
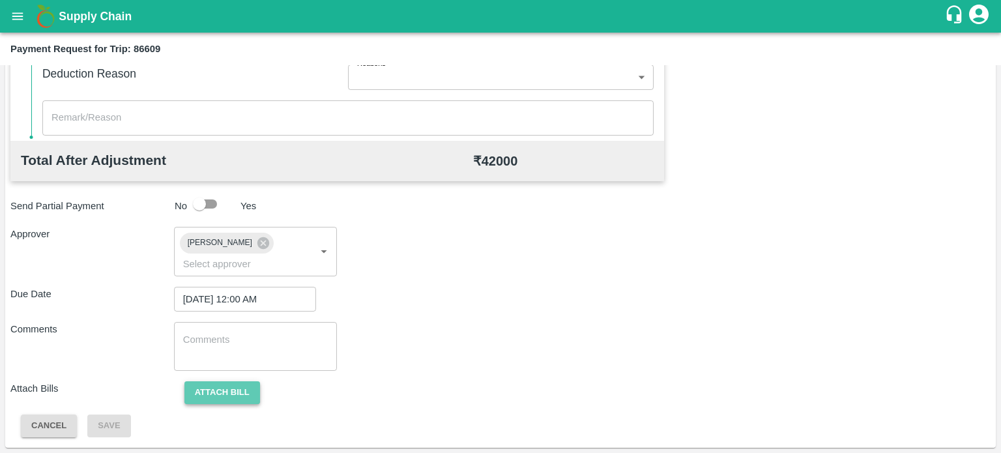
click at [231, 383] on button "Attach bill" at bounding box center [223, 392] width 76 height 23
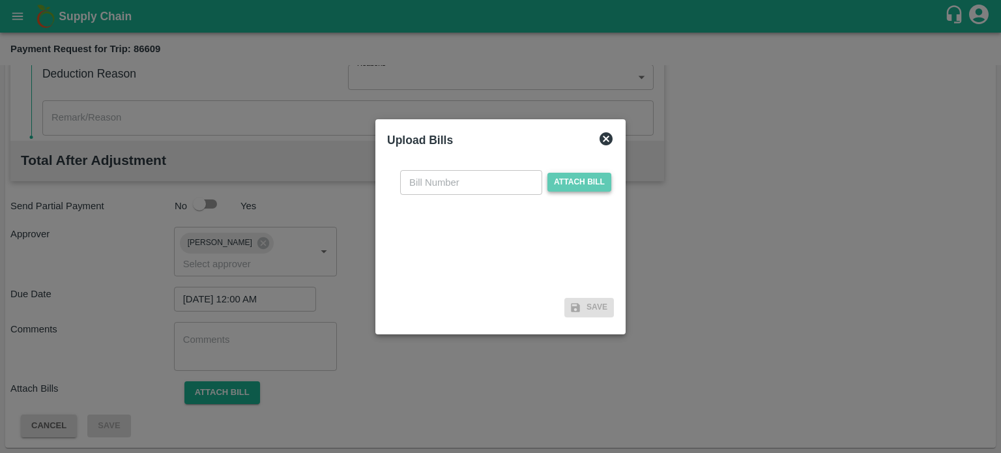
click at [565, 181] on span "Attach bill" at bounding box center [580, 182] width 64 height 19
click at [0, 0] on input "Attach bill" at bounding box center [0, 0] width 0 height 0
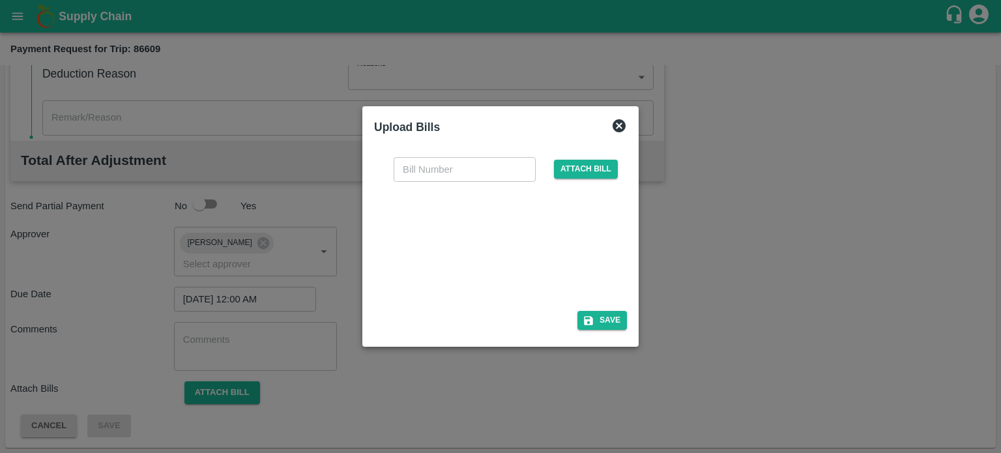
click at [459, 232] on div at bounding box center [498, 242] width 196 height 69
click at [451, 175] on input "text" at bounding box center [465, 169] width 142 height 25
type input "6632"
click at [614, 325] on button "Save" at bounding box center [603, 320] width 50 height 19
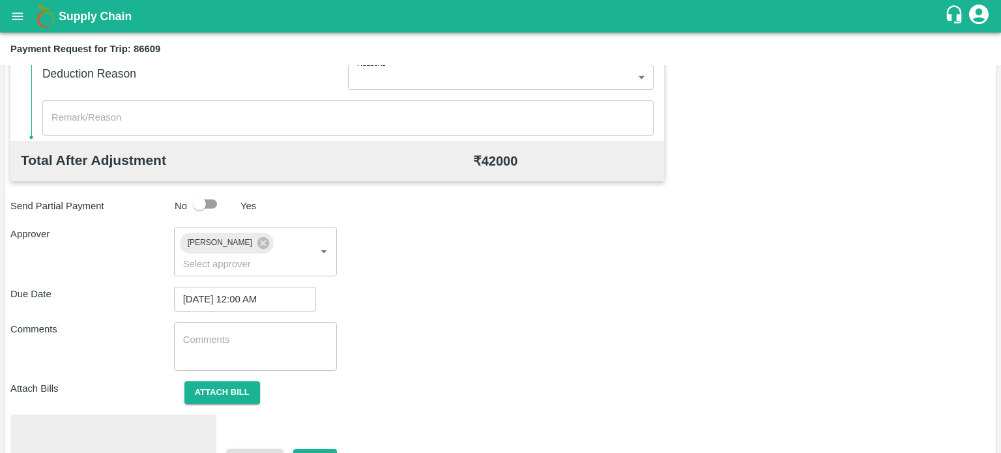
scroll to position [535, 0]
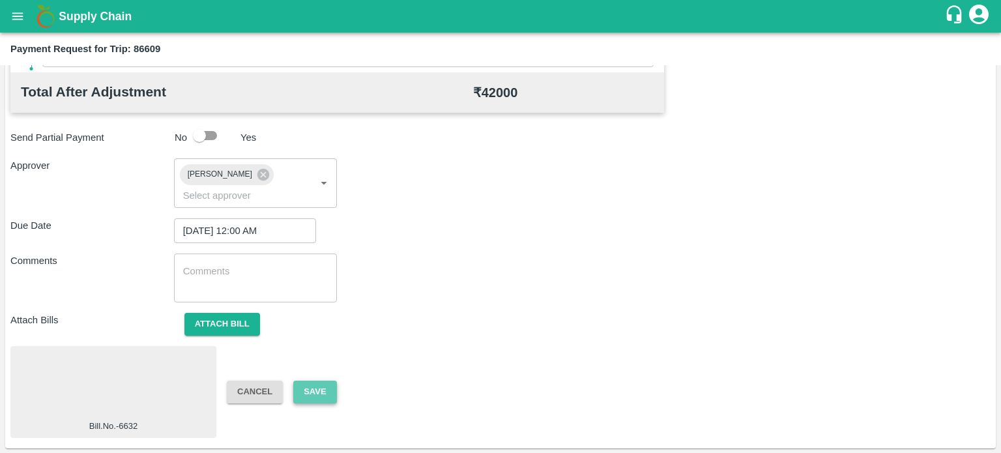
click at [325, 391] on button "Save" at bounding box center [314, 392] width 43 height 23
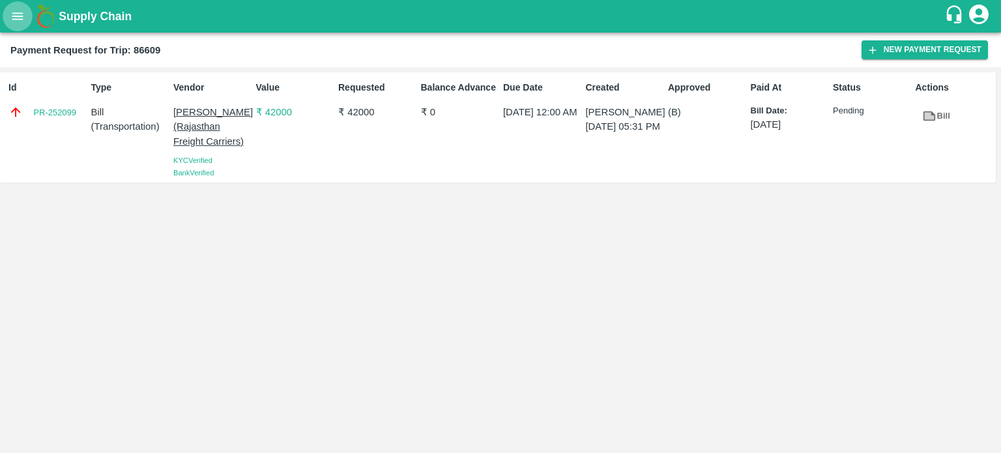
click at [26, 10] on button "open drawer" at bounding box center [18, 16] width 30 height 30
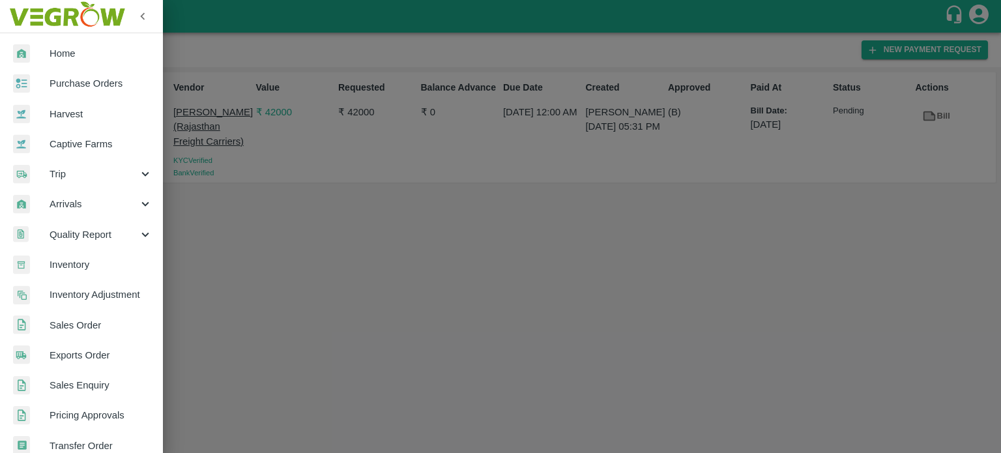
scroll to position [289, 0]
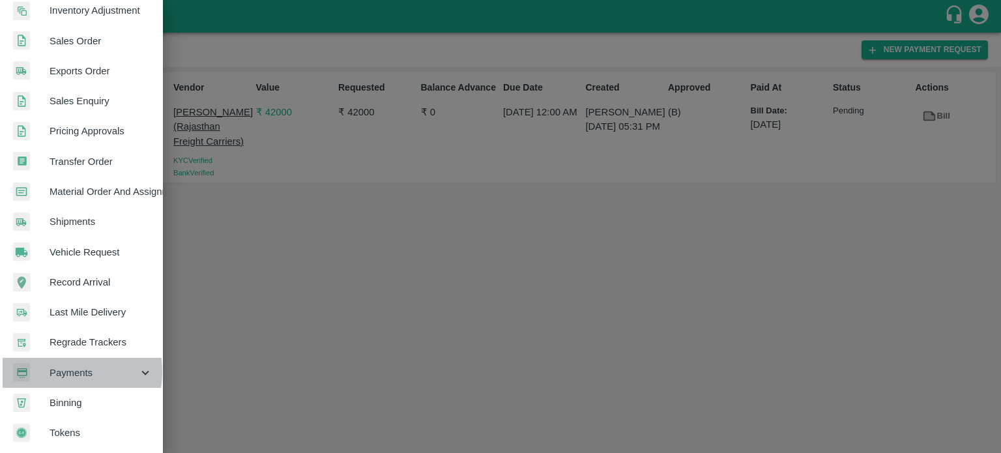
click at [68, 367] on span "Payments" at bounding box center [94, 373] width 89 height 14
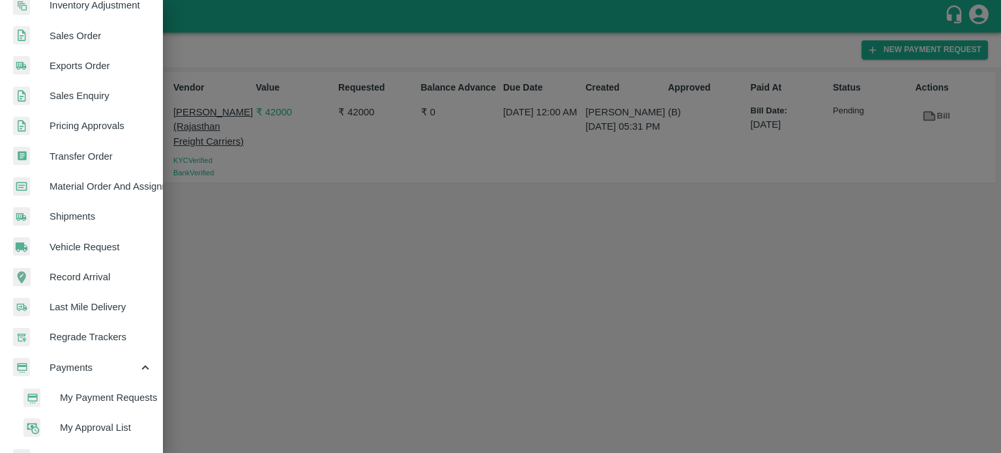
click at [106, 400] on span "My Payment Requests" at bounding box center [106, 398] width 93 height 14
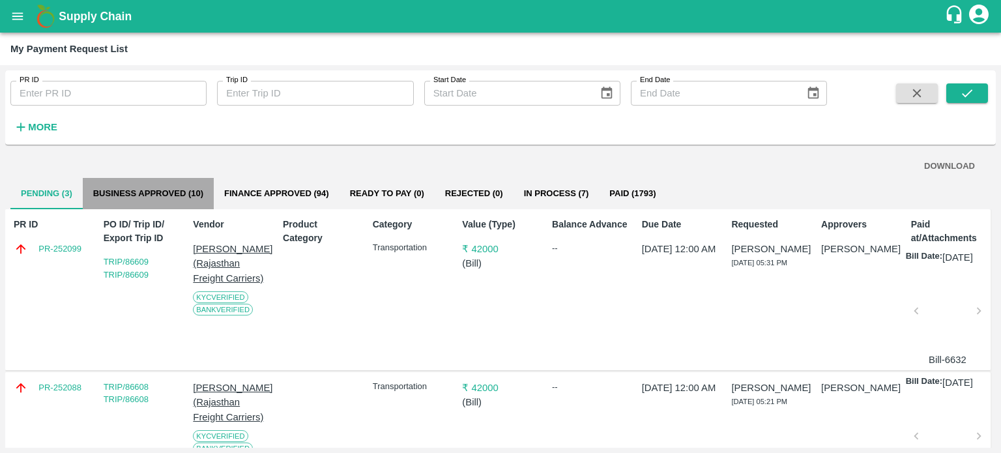
click at [133, 186] on button "Business Approved (10)" at bounding box center [148, 193] width 131 height 31
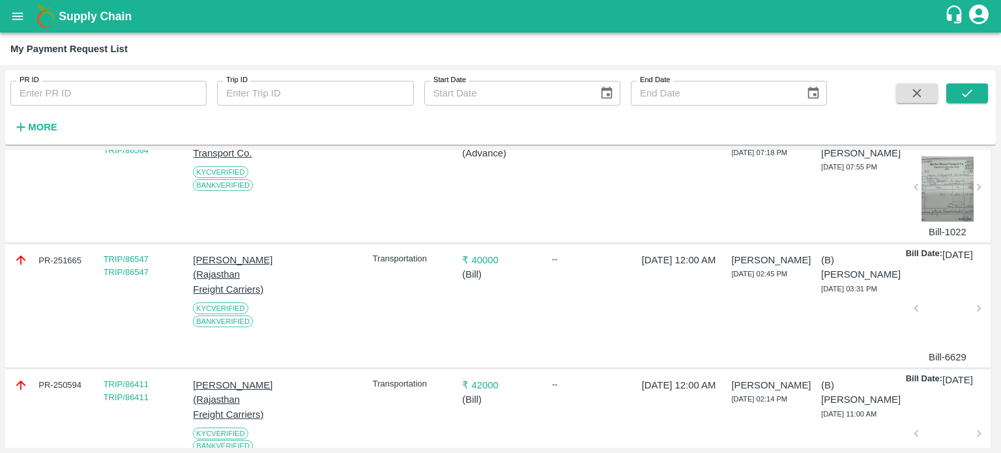
scroll to position [653, 0]
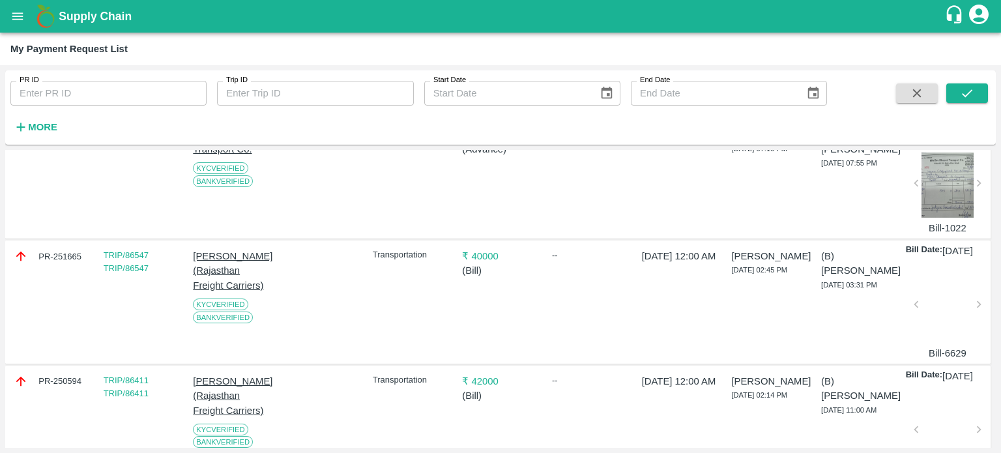
click at [940, 343] on div at bounding box center [948, 308] width 52 height 69
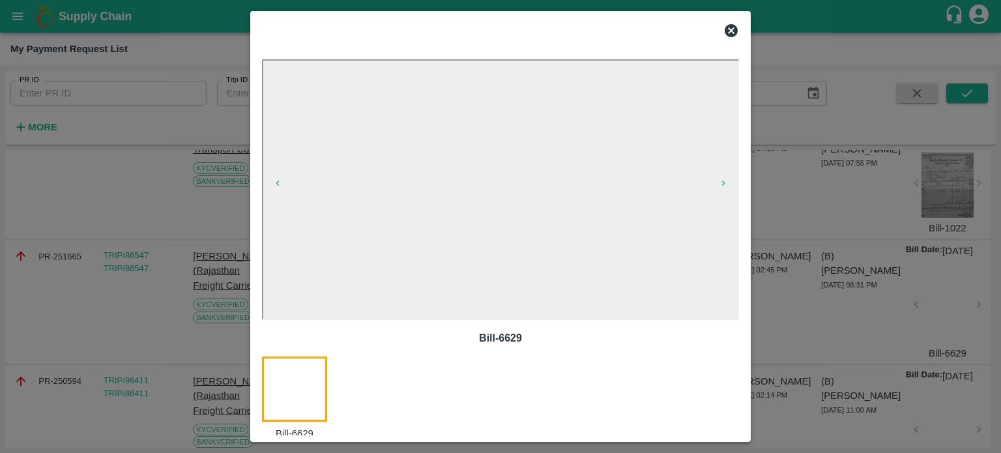
click at [172, 325] on div at bounding box center [500, 226] width 1001 height 453
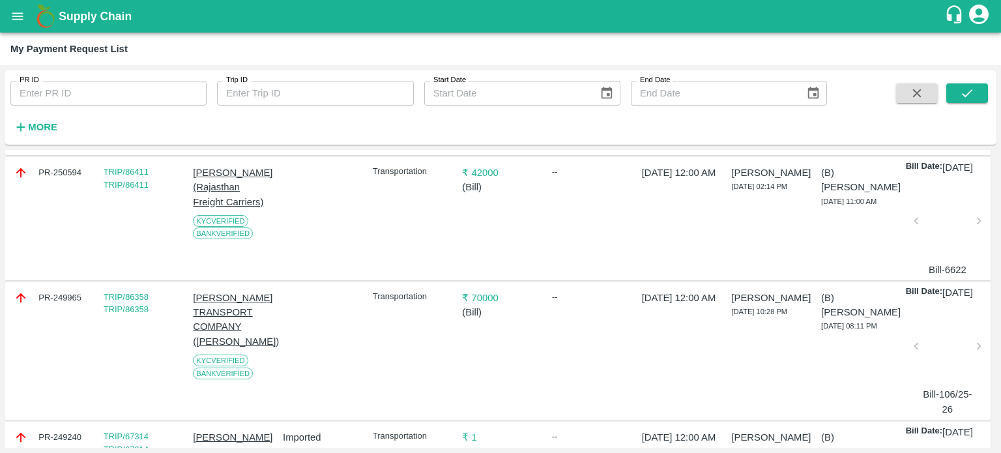
scroll to position [858, 0]
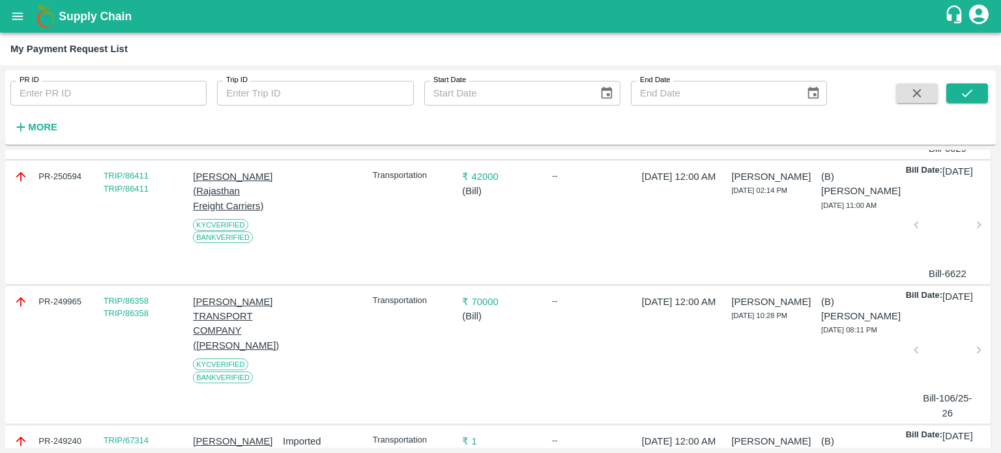
click at [944, 263] on div at bounding box center [948, 228] width 52 height 69
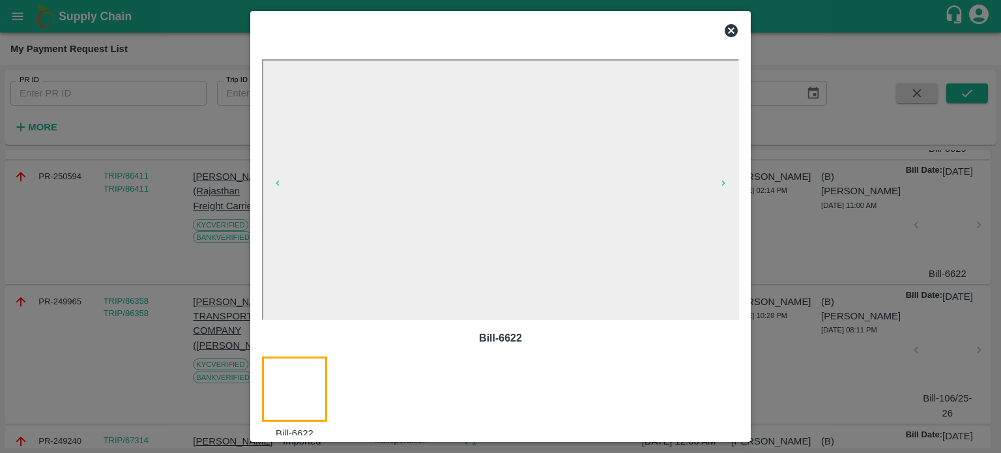
click at [770, 321] on div at bounding box center [500, 226] width 1001 height 453
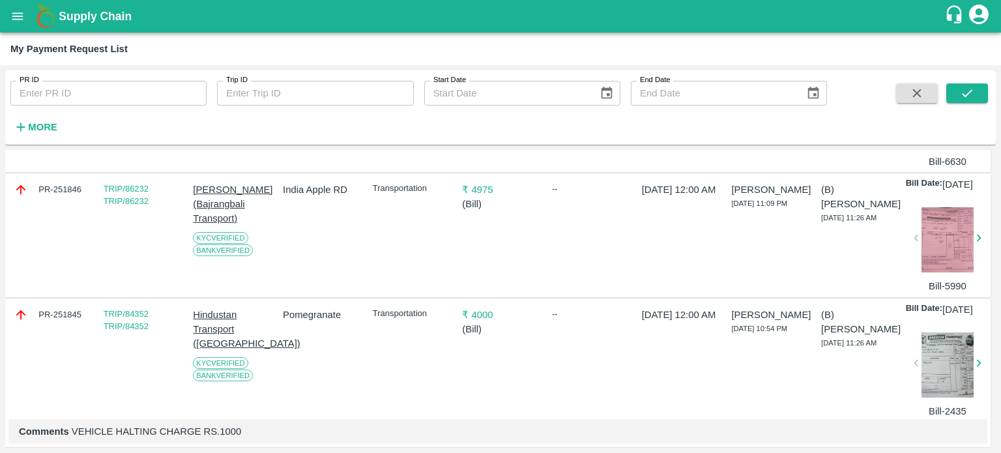
scroll to position [0, 0]
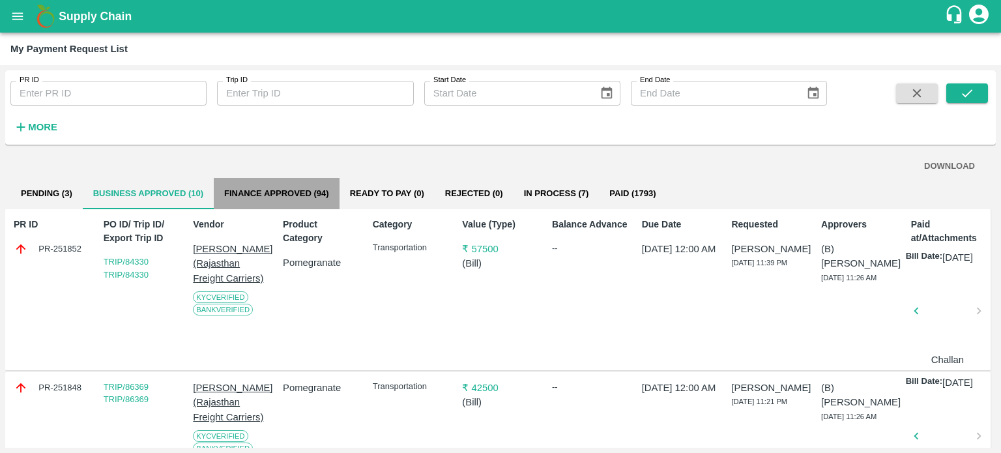
click at [295, 184] on button "Finance Approved (94)" at bounding box center [277, 193] width 126 height 31
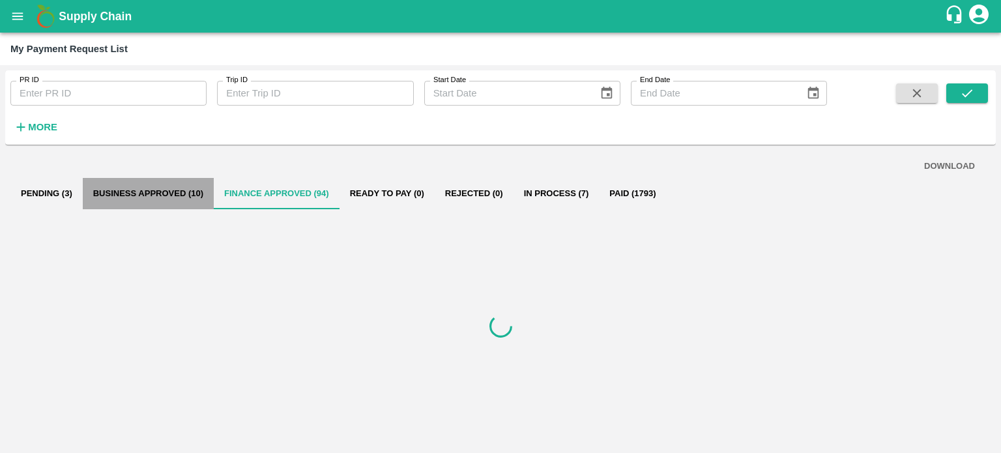
click at [155, 204] on button "Business Approved (10)" at bounding box center [148, 193] width 131 height 31
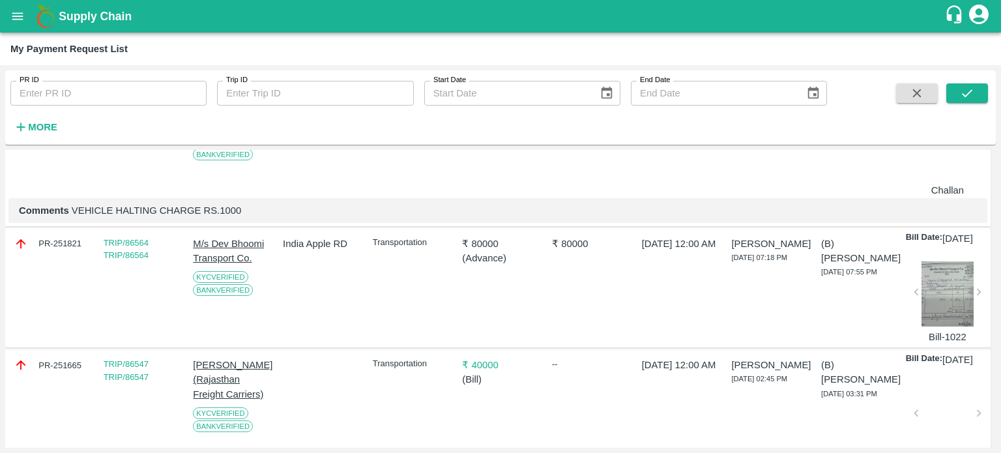
scroll to position [552, 0]
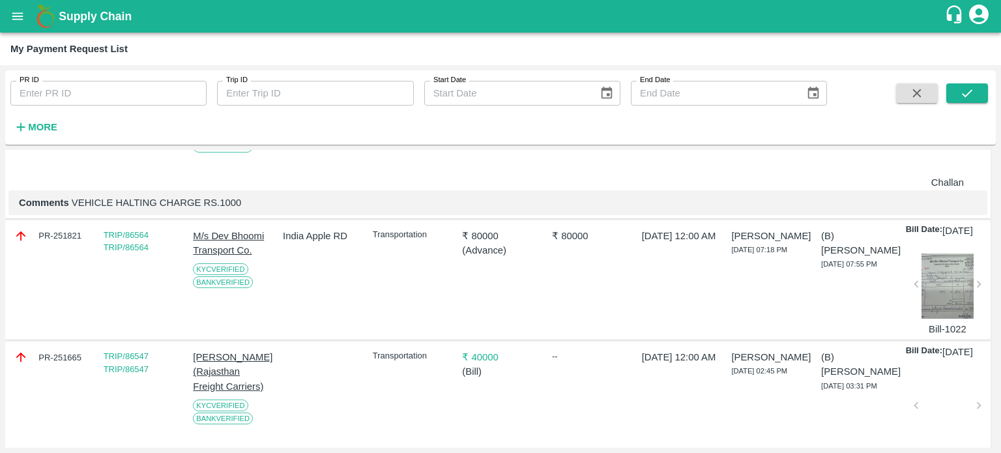
click at [306, 336] on div "India Apple RD" at bounding box center [318, 280] width 81 height 113
